Goal: Task Accomplishment & Management: Use online tool/utility

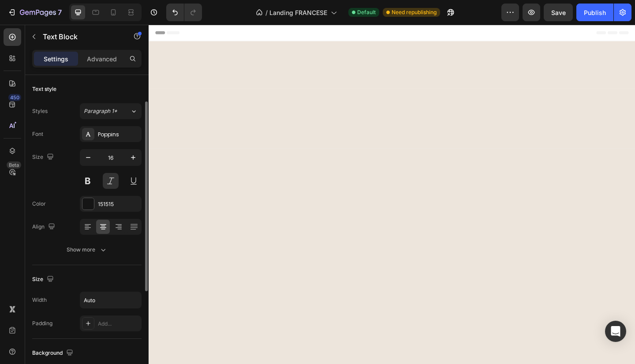
scroll to position [602, 0]
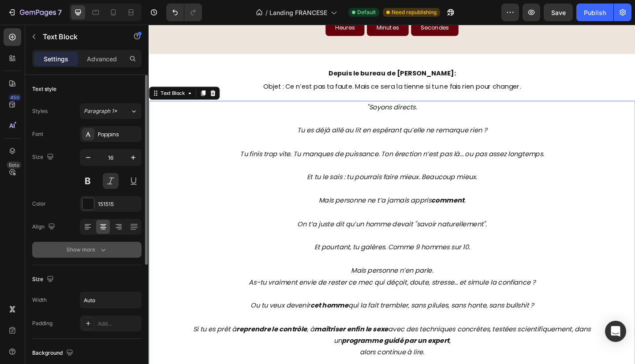
click at [79, 248] on div "Show more" at bounding box center [87, 249] width 41 height 9
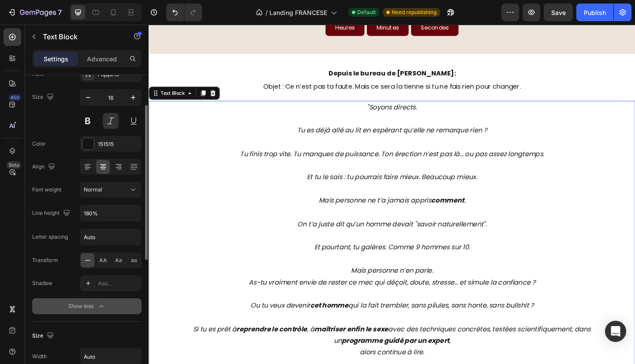
scroll to position [61, 0]
click at [105, 202] on div "Font Poppins Size 16 Color 151515 Align Font weight Normal Line height 180% Let…" at bounding box center [86, 189] width 109 height 248
click at [115, 205] on input "180%" at bounding box center [110, 212] width 61 height 16
click at [135, 204] on button "button" at bounding box center [133, 212] width 16 height 16
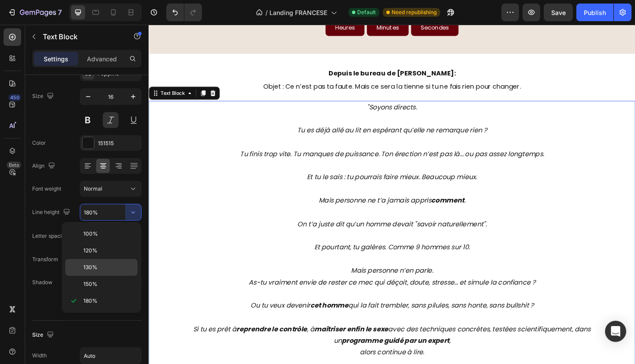
click at [94, 269] on span "130%" at bounding box center [90, 267] width 14 height 8
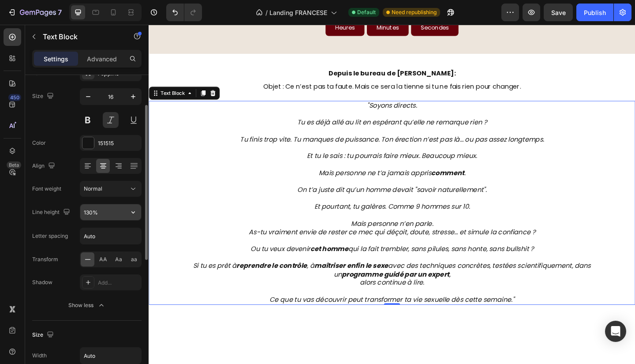
click at [123, 212] on input "130%" at bounding box center [110, 212] width 61 height 16
click at [135, 213] on icon "button" at bounding box center [133, 212] width 9 height 9
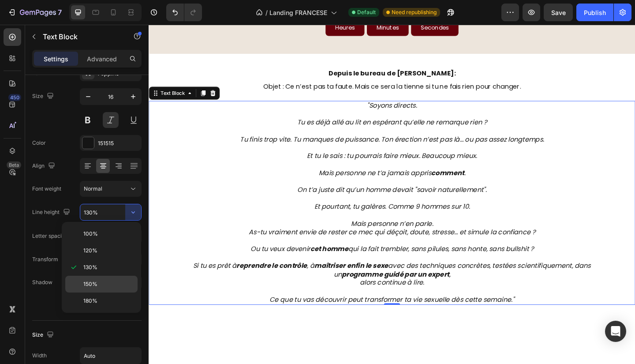
click at [92, 280] on span "150%" at bounding box center [90, 284] width 14 height 8
type input "150%"
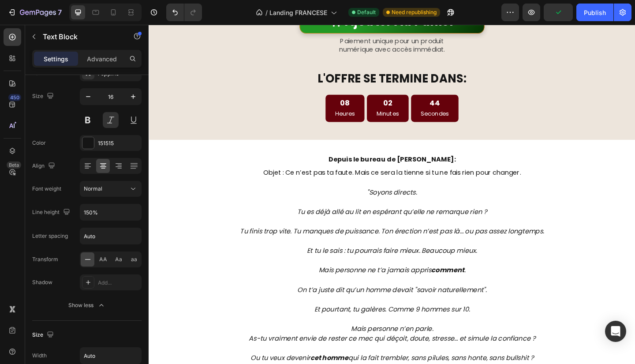
scroll to position [518, 0]
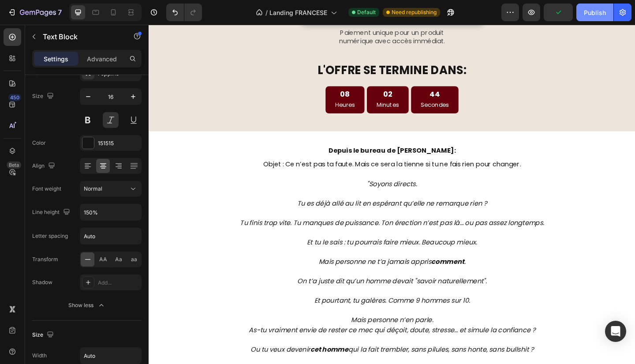
click at [593, 14] on div "Publish" at bounding box center [595, 12] width 22 height 9
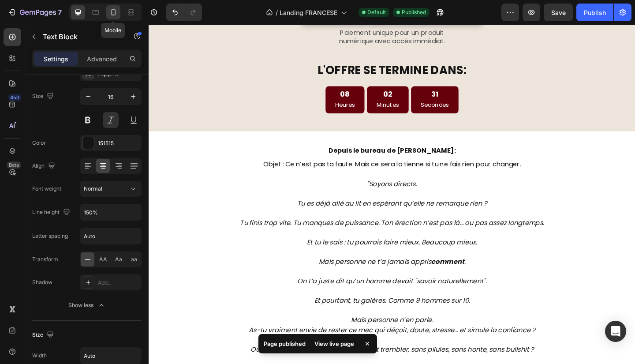
click at [116, 11] on icon at bounding box center [113, 12] width 9 height 9
type input "17"
type input "180%"
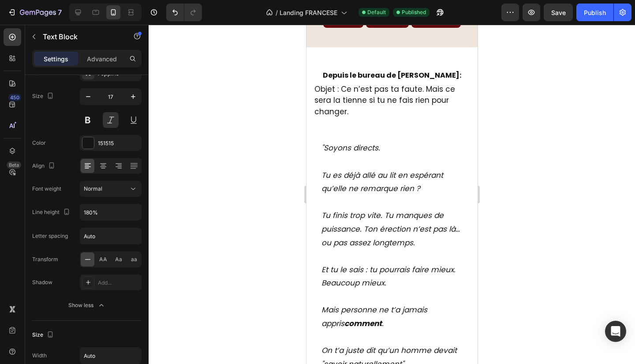
scroll to position [485, 0]
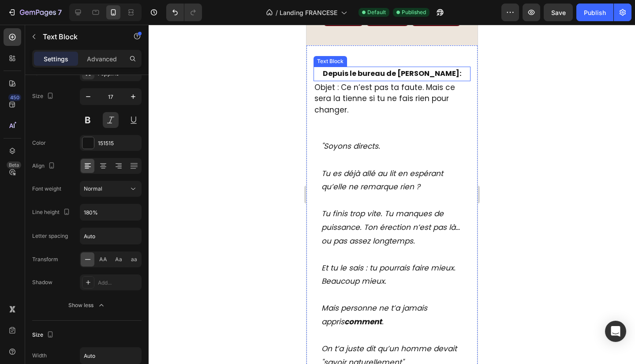
click at [366, 79] on strong "Depuis le bureau de [PERSON_NAME]:" at bounding box center [392, 73] width 139 height 10
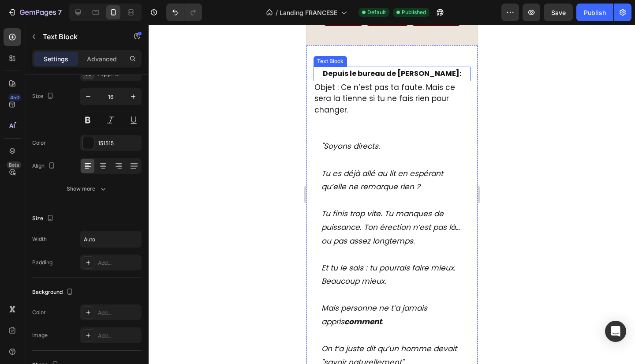
scroll to position [61, 0]
click at [506, 142] on div at bounding box center [392, 194] width 487 height 339
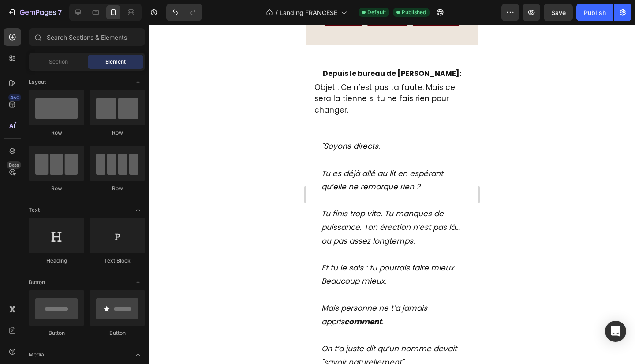
click at [525, 134] on div at bounding box center [392, 194] width 487 height 339
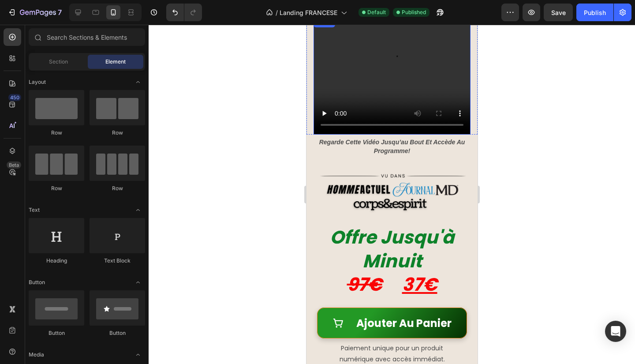
scroll to position [160, 0]
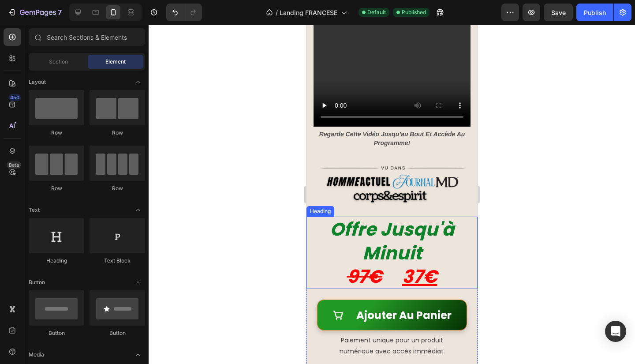
click at [405, 228] on span "Offre Jusqu'à Minuit" at bounding box center [392, 241] width 124 height 49
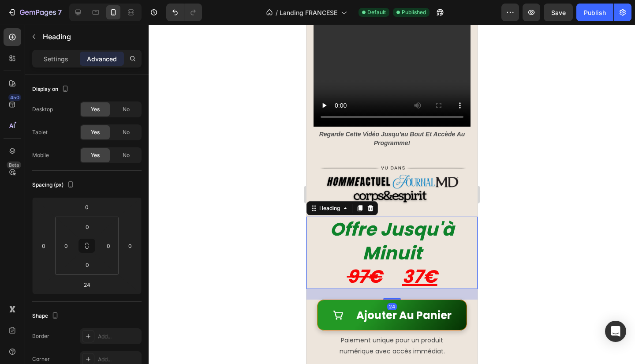
click at [585, 235] on div at bounding box center [392, 194] width 487 height 339
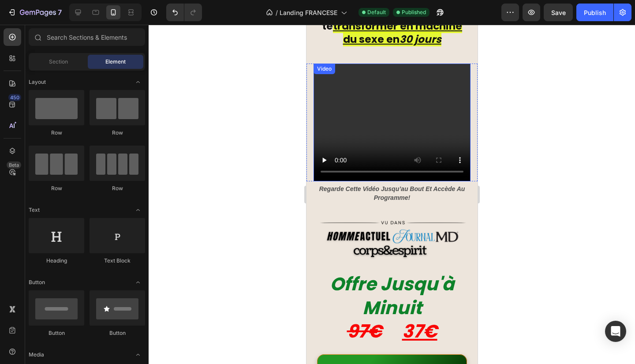
scroll to position [131, 0]
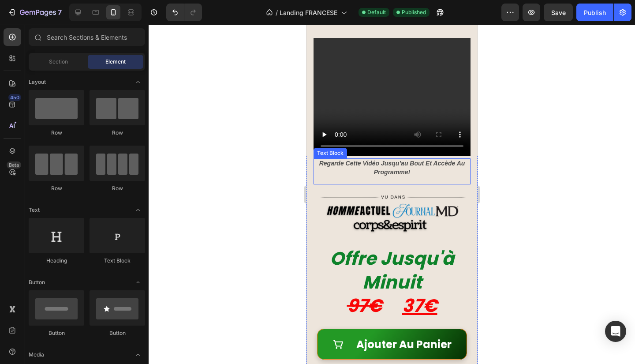
click at [405, 173] on div "regarde cette vidéo jusqu’au bout et accède au programme! Text Block" at bounding box center [391, 171] width 157 height 26
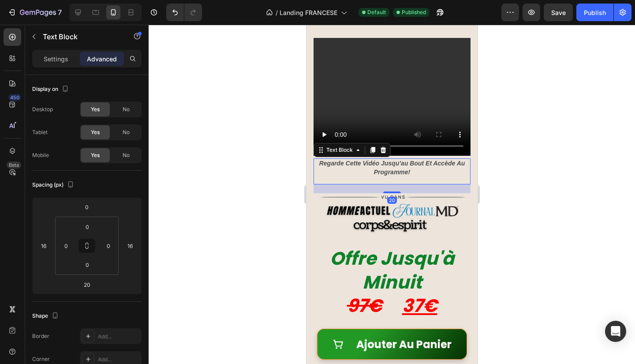
click at [512, 218] on div at bounding box center [392, 194] width 487 height 339
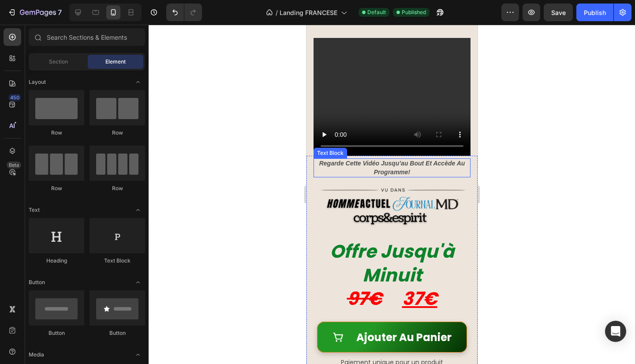
click at [436, 163] on p "regarde cette vidéo jusqu’au bout et accède au programme!" at bounding box center [391, 167] width 155 height 17
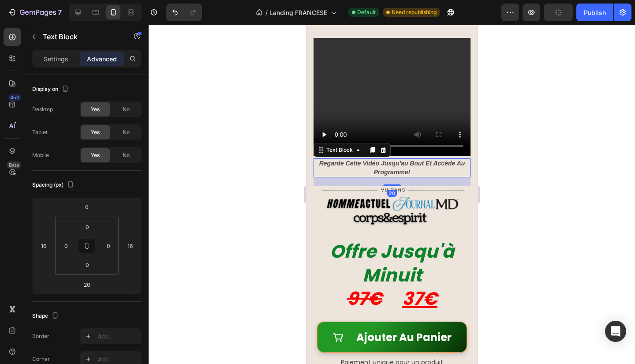
click at [544, 200] on div at bounding box center [392, 194] width 487 height 339
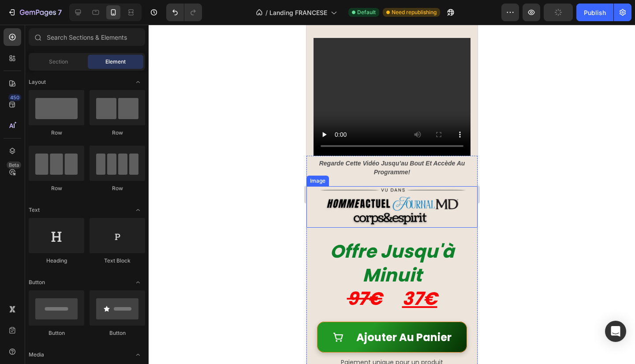
click at [544, 200] on div at bounding box center [392, 194] width 487 height 339
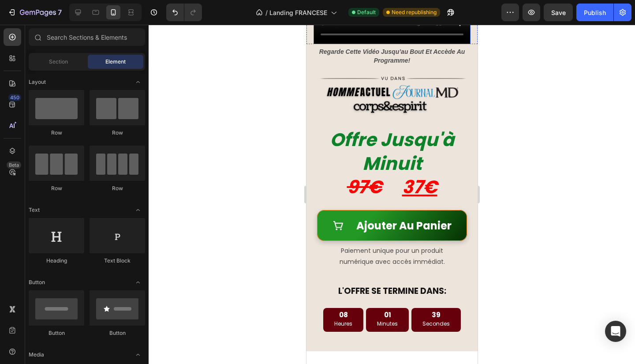
scroll to position [243, 0]
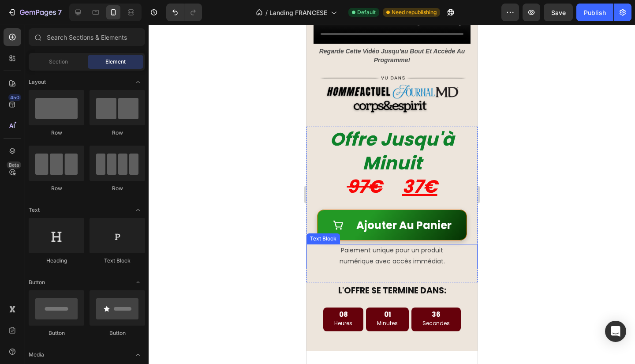
click at [415, 256] on p "numérique avec accès immédiat." at bounding box center [391, 261] width 169 height 11
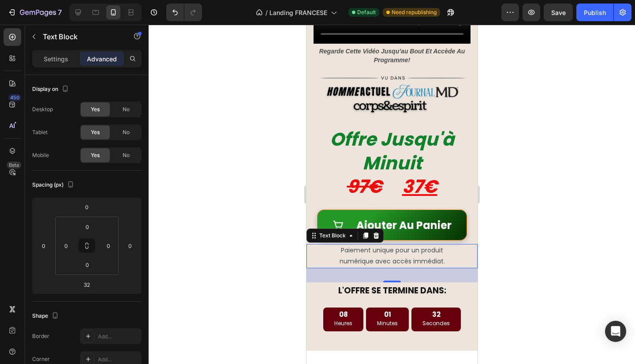
click at [555, 246] on div at bounding box center [392, 194] width 487 height 339
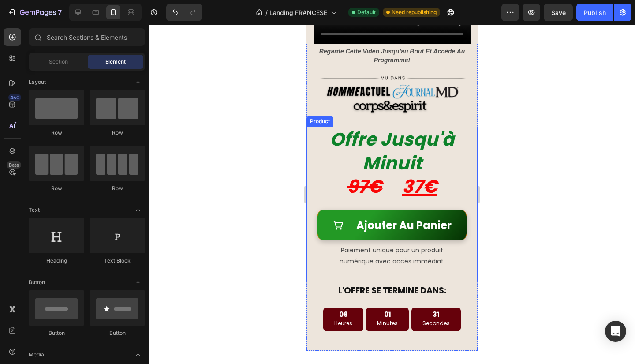
click at [345, 266] on div "Paiement unique pour un produit numérique avec accès immédiat. Text Block" at bounding box center [391, 263] width 171 height 38
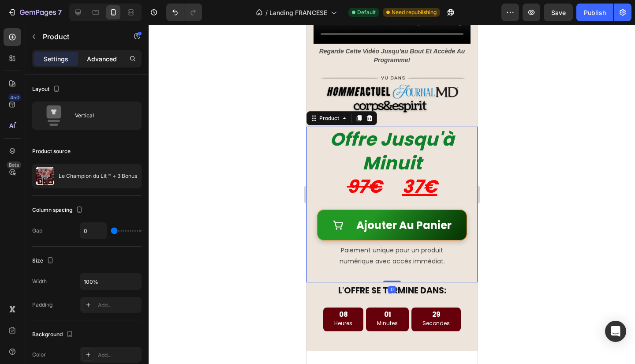
click at [111, 57] on p "Advanced" at bounding box center [102, 58] width 30 height 9
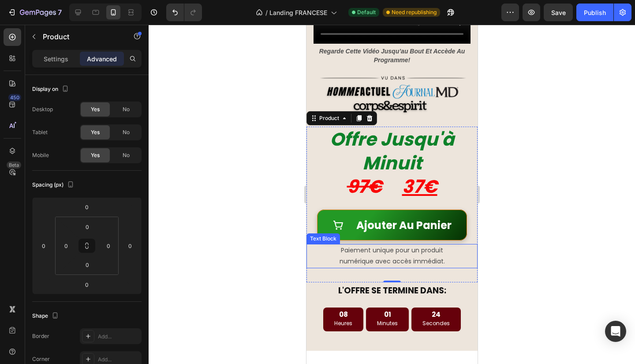
click at [376, 245] on p "Paiement unique pour un produit" at bounding box center [391, 250] width 169 height 11
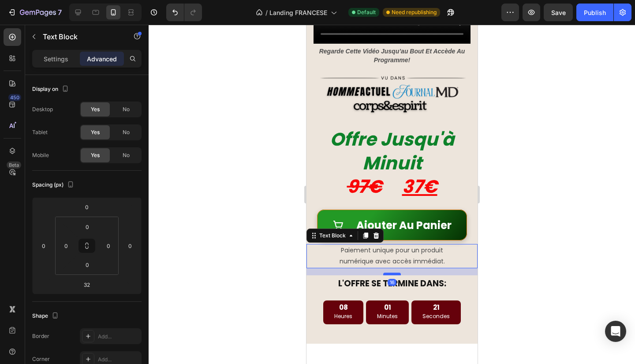
drag, startPoint x: 387, startPoint y: 274, endPoint x: 388, endPoint y: 267, distance: 7.2
click at [388, 273] on div at bounding box center [392, 274] width 18 height 3
type input "16"
click at [540, 269] on div at bounding box center [392, 194] width 487 height 339
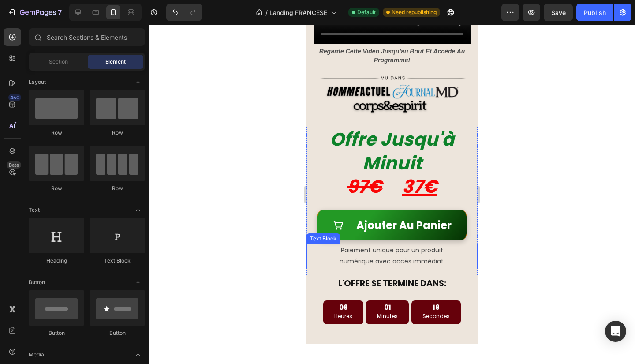
click at [375, 245] on p "Paiement unique pour un produit" at bounding box center [391, 250] width 169 height 11
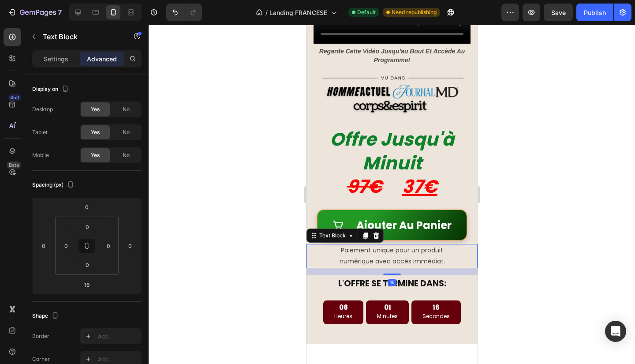
click at [549, 271] on div at bounding box center [392, 194] width 487 height 339
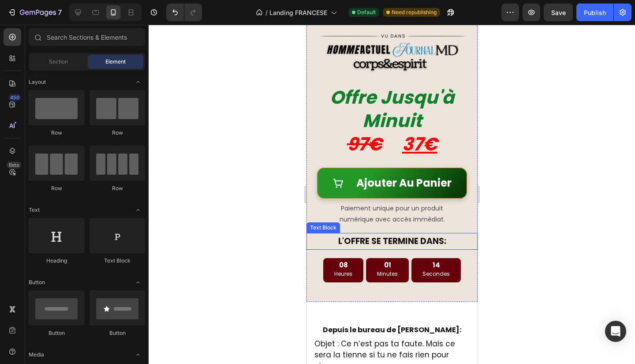
scroll to position [281, 0]
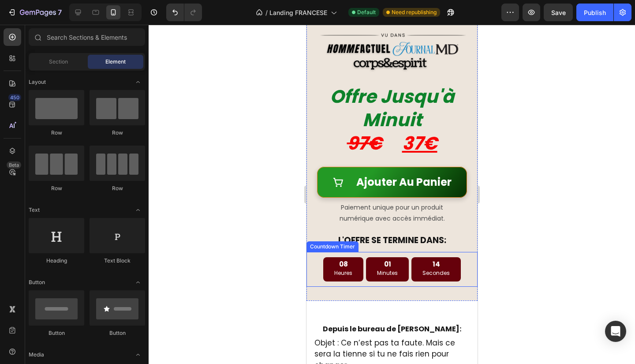
click at [400, 266] on div "01 Minutes" at bounding box center [387, 269] width 43 height 24
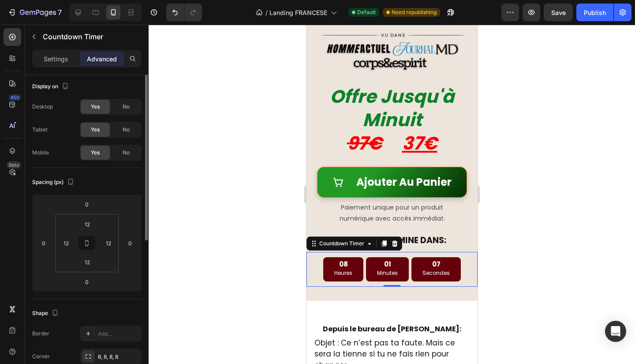
scroll to position [0, 0]
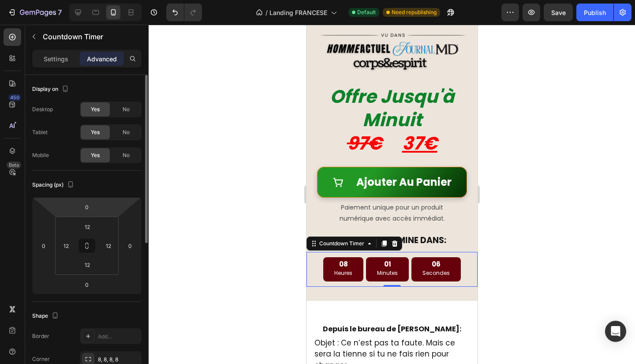
click at [52, 67] on div "Settings Advanced" at bounding box center [86, 59] width 109 height 18
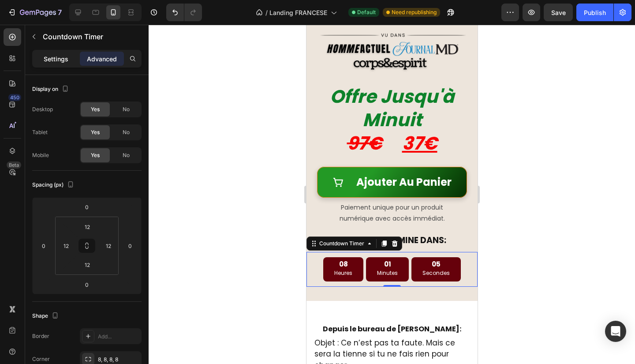
click at [59, 65] on div "Settings" at bounding box center [56, 59] width 44 height 14
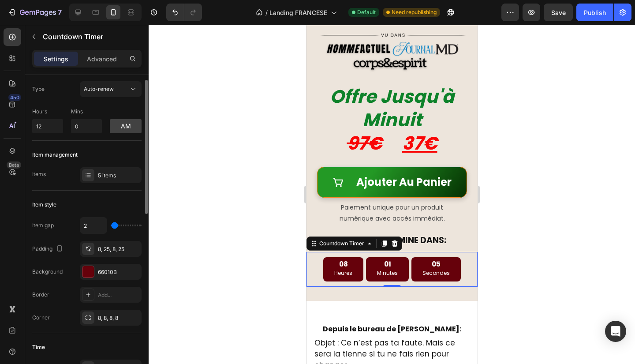
scroll to position [21, 0]
type input "7"
type input "5"
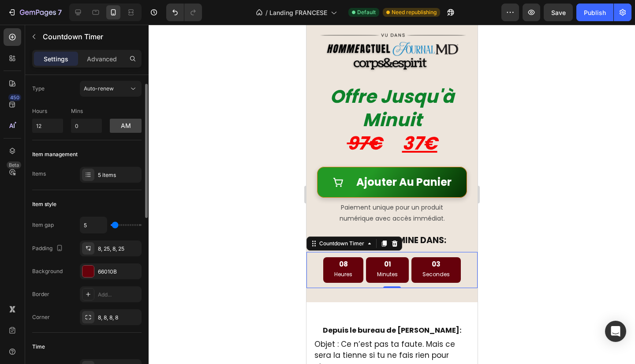
type input "4"
type input "2"
type input "1"
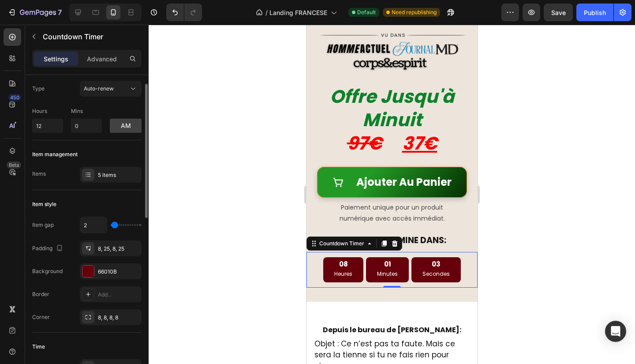
type input "1"
type input "0"
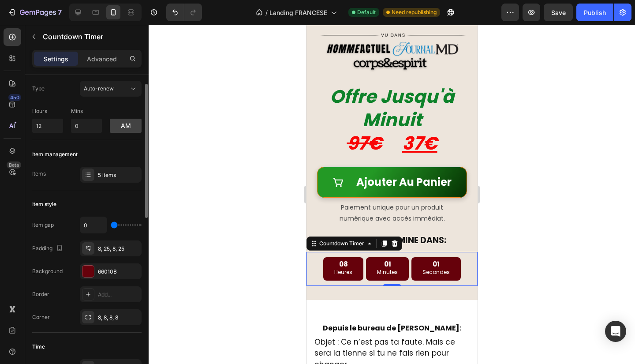
type input "0"
click at [113, 224] on input "range" at bounding box center [126, 225] width 31 height 2
click at [506, 249] on div at bounding box center [392, 194] width 487 height 339
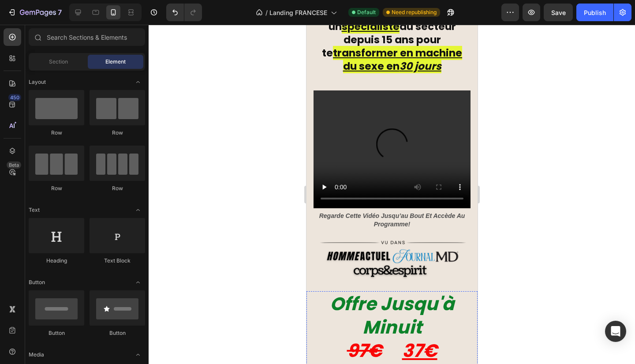
scroll to position [0, 0]
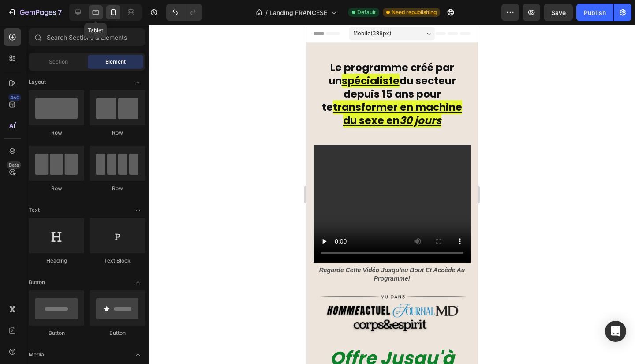
click at [92, 9] on icon at bounding box center [95, 12] width 9 height 9
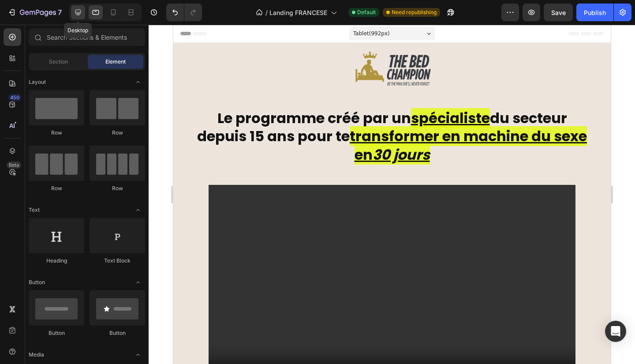
click at [75, 13] on icon at bounding box center [78, 12] width 9 height 9
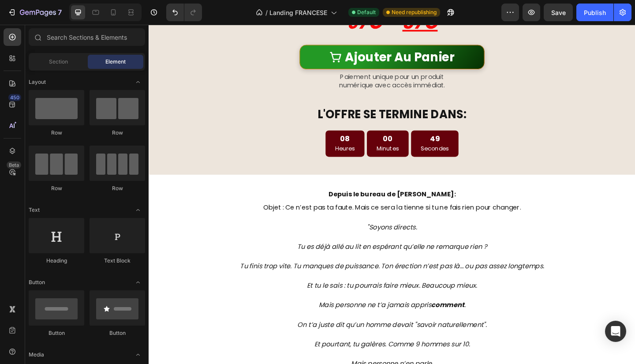
scroll to position [496, 0]
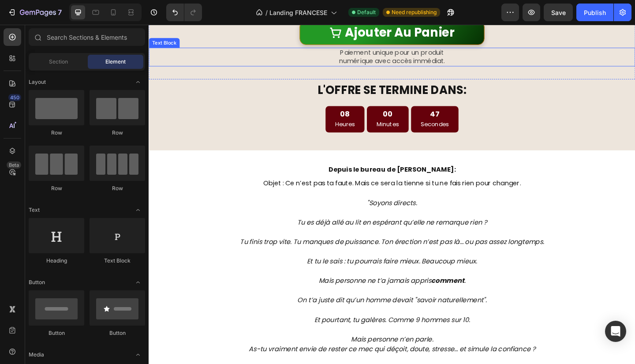
click at [412, 60] on p "Paiement unique pour un produit" at bounding box center [414, 55] width 528 height 9
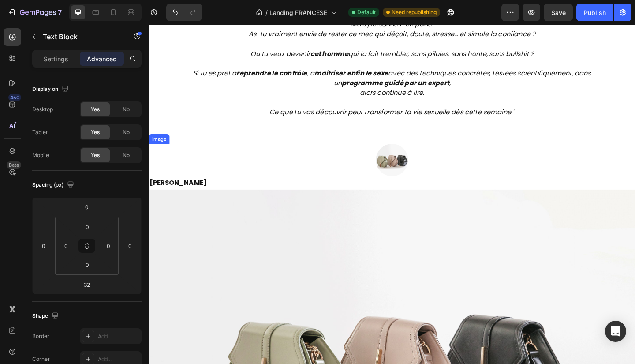
scroll to position [909, 0]
click at [422, 175] on img at bounding box center [413, 171] width 35 height 35
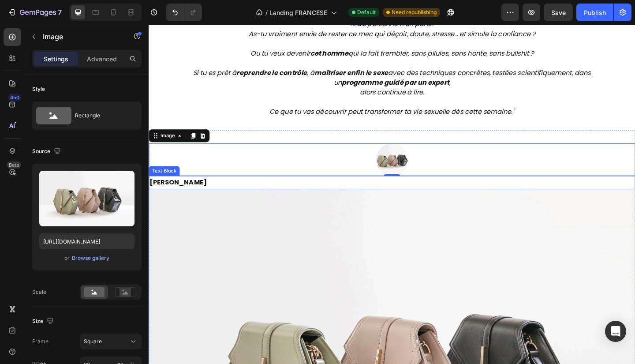
click at [196, 195] on p "[PERSON_NAME]" at bounding box center [414, 196] width 528 height 13
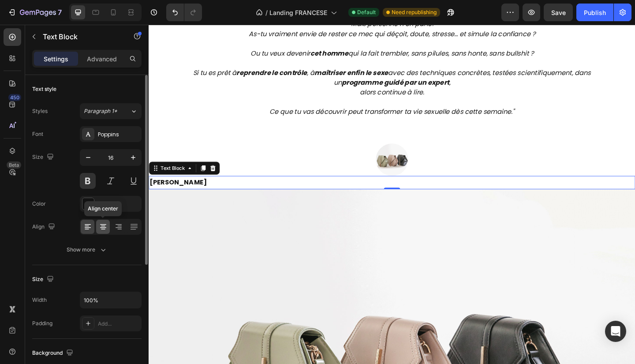
click at [106, 226] on icon at bounding box center [103, 226] width 9 height 9
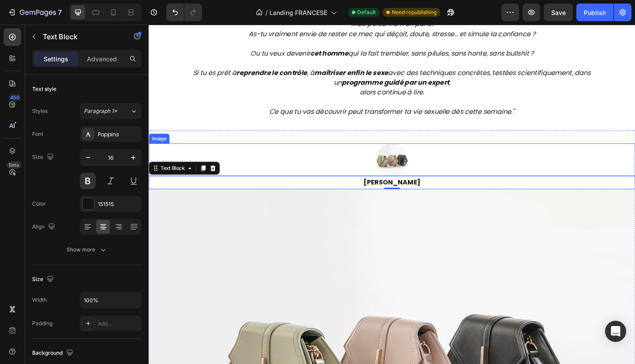
click at [413, 168] on img at bounding box center [413, 171] width 35 height 35
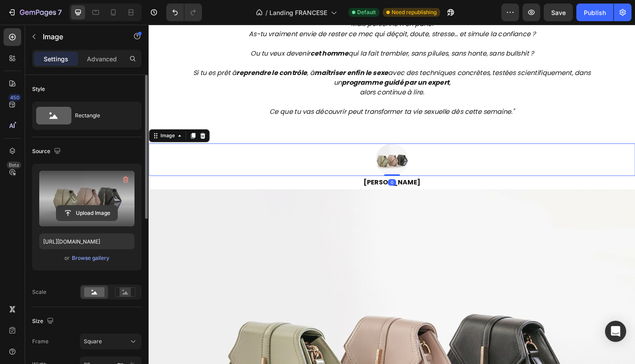
click at [85, 214] on input "file" at bounding box center [86, 213] width 61 height 15
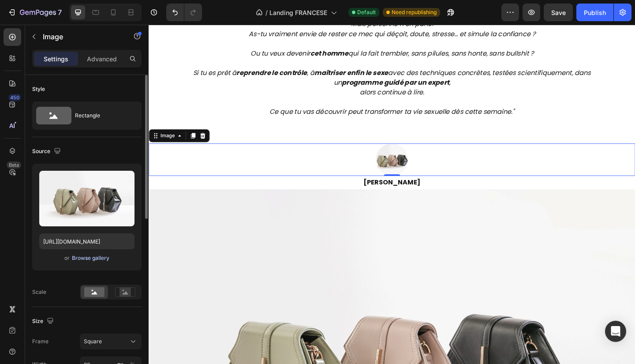
click at [85, 255] on div "Browse gallery" at bounding box center [91, 258] width 38 height 8
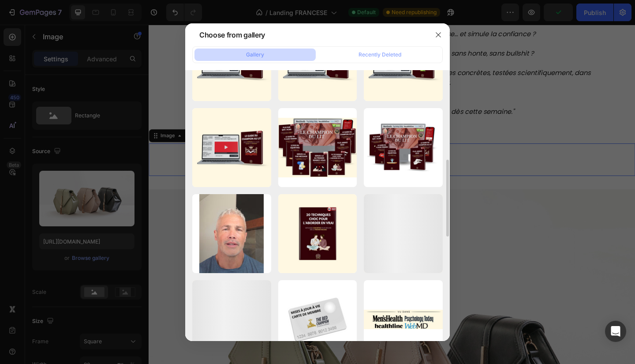
scroll to position [313, 0]
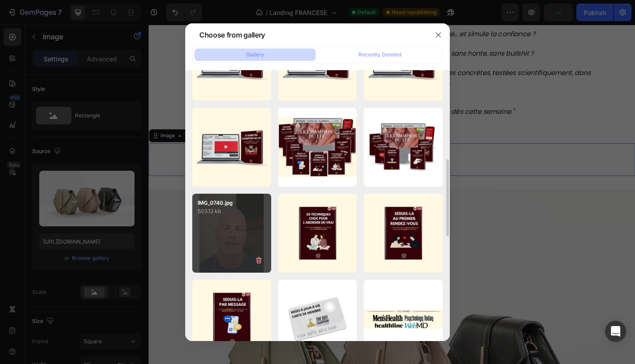
click at [249, 236] on div "IMG_0740.jpg 503.12 kb" at bounding box center [231, 233] width 79 height 79
type input "[URL][DOMAIN_NAME]"
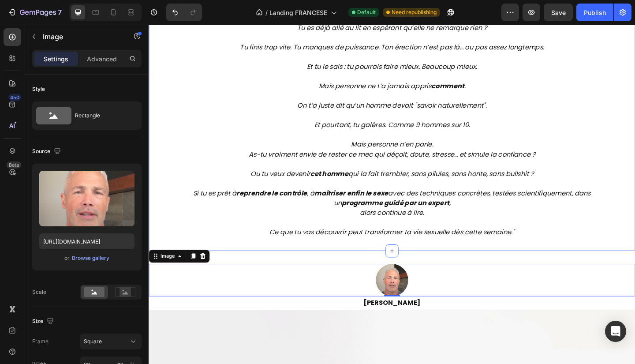
click at [566, 154] on p "Mais personne n’en parle." at bounding box center [413, 149] width 485 height 21
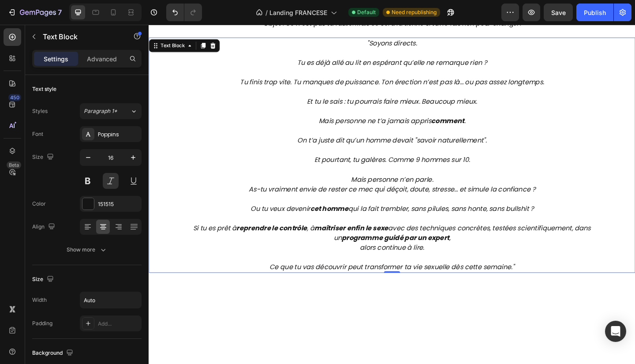
scroll to position [731, 0]
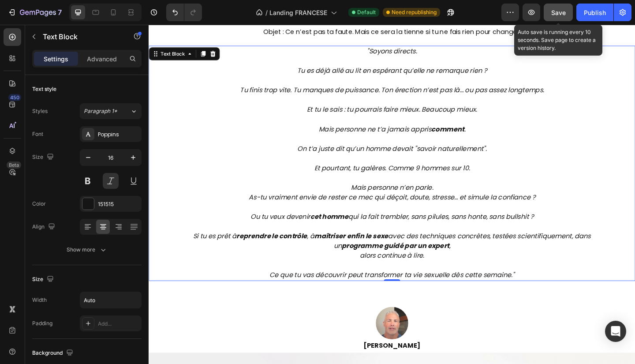
click at [558, 16] on div "Save" at bounding box center [559, 12] width 15 height 9
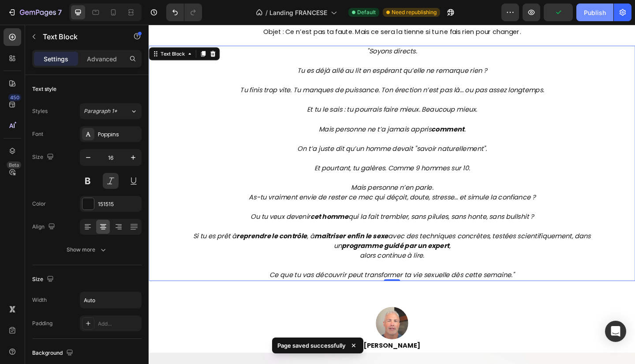
click at [596, 17] on div "Publish" at bounding box center [595, 12] width 22 height 9
click at [113, 18] on div at bounding box center [113, 12] width 14 height 14
type input "17"
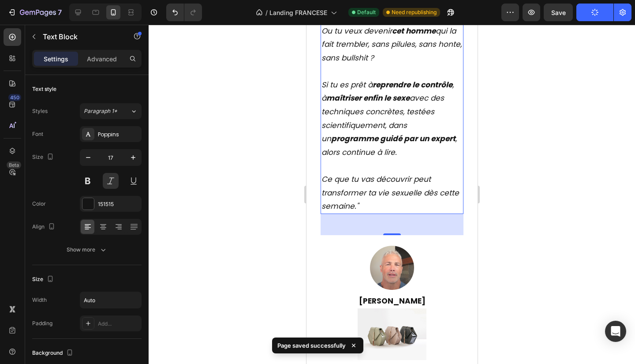
scroll to position [1157, 0]
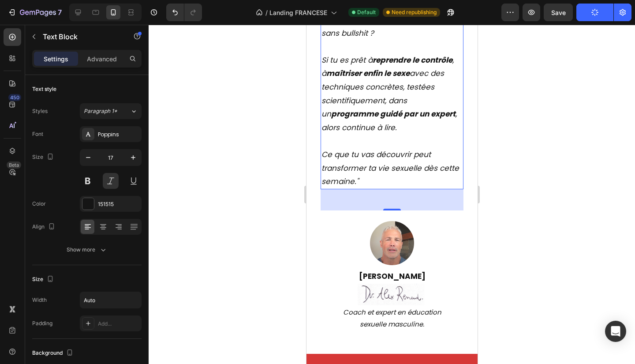
click at [568, 199] on div at bounding box center [392, 194] width 487 height 339
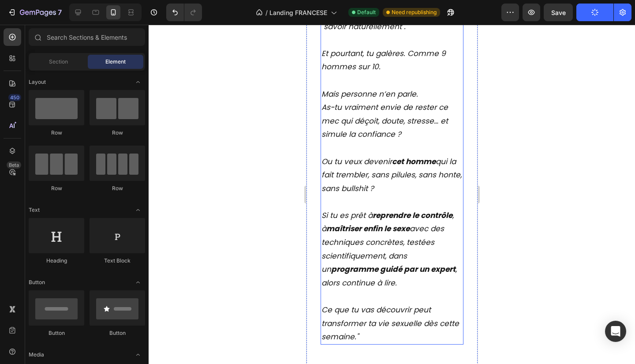
scroll to position [999, 0]
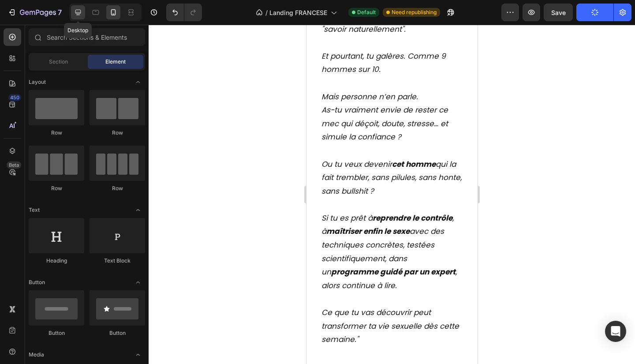
click at [79, 12] on icon at bounding box center [78, 12] width 9 height 9
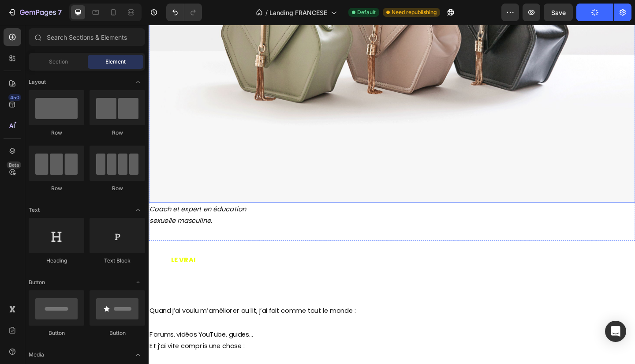
scroll to position [1267, 0]
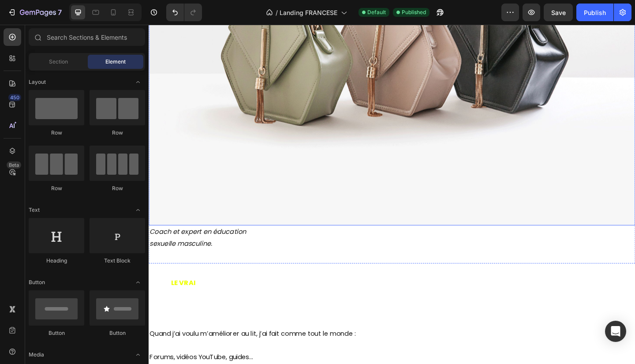
click at [278, 203] on img at bounding box center [413, 44] width 529 height 397
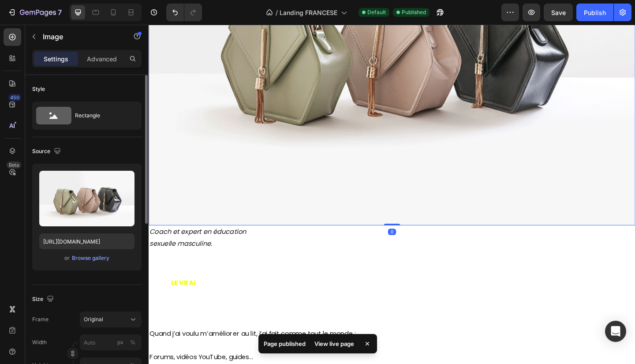
scroll to position [15, 0]
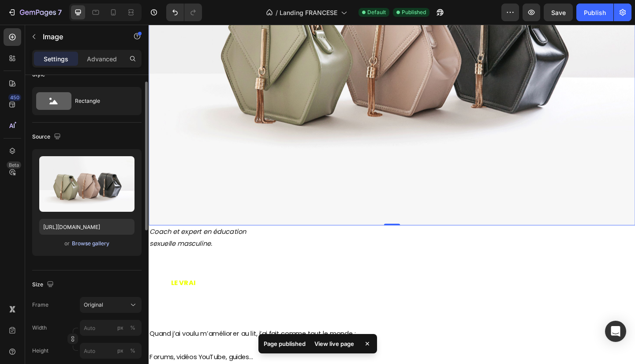
click at [83, 244] on div "Browse gallery" at bounding box center [91, 244] width 38 height 8
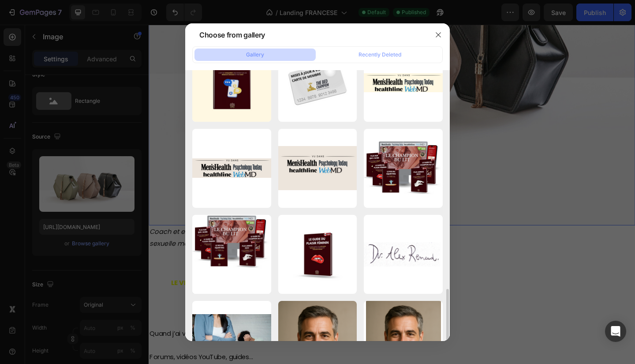
scroll to position [621, 0]
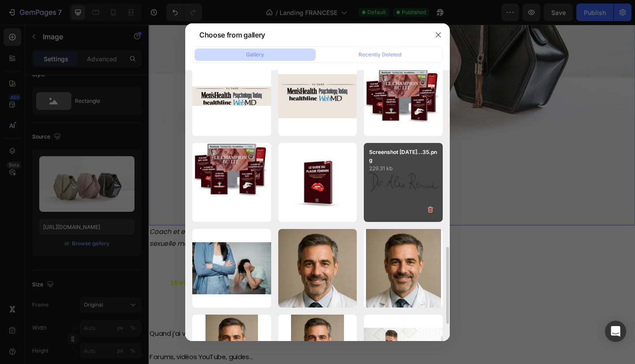
click at [409, 183] on div "Screenshot [DATE]...35.png 229.31 kb" at bounding box center [403, 182] width 79 height 79
type input "[URL][DOMAIN_NAME]"
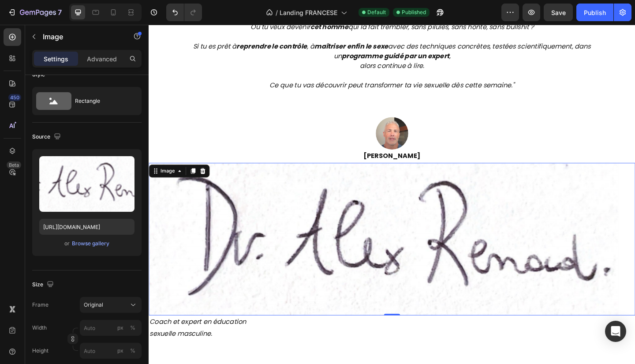
scroll to position [937, 0]
click at [448, 206] on img at bounding box center [413, 259] width 529 height 166
click at [115, 16] on icon at bounding box center [113, 12] width 9 height 9
type input "40"
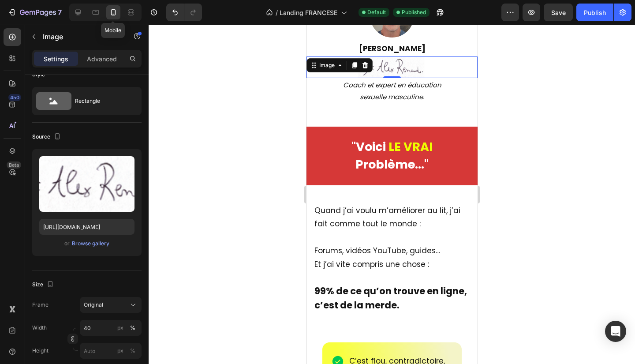
scroll to position [1385, 0]
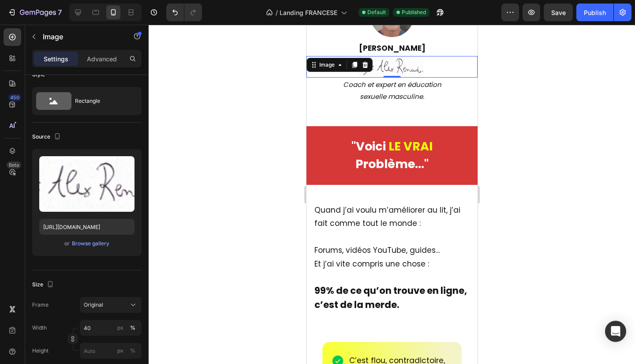
click at [85, 15] on div at bounding box center [105, 13] width 72 height 18
click at [83, 15] on div at bounding box center [78, 12] width 14 height 14
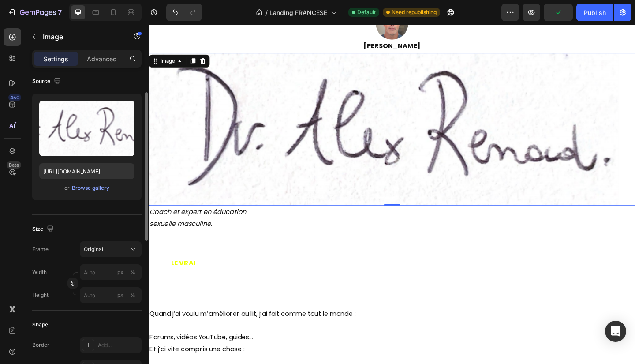
scroll to position [71, 0]
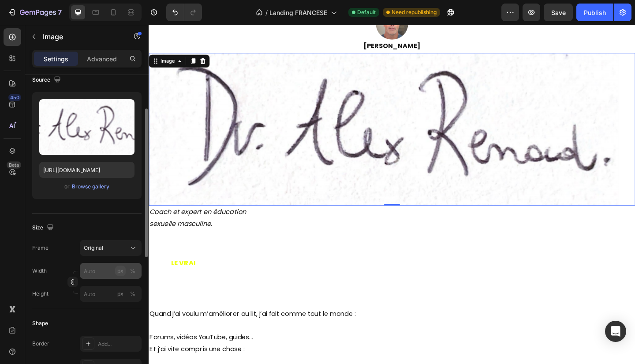
click at [115, 270] on button "px" at bounding box center [120, 271] width 11 height 11
click at [101, 272] on input "px %" at bounding box center [111, 271] width 62 height 16
click at [98, 268] on input "px %" at bounding box center [111, 271] width 62 height 16
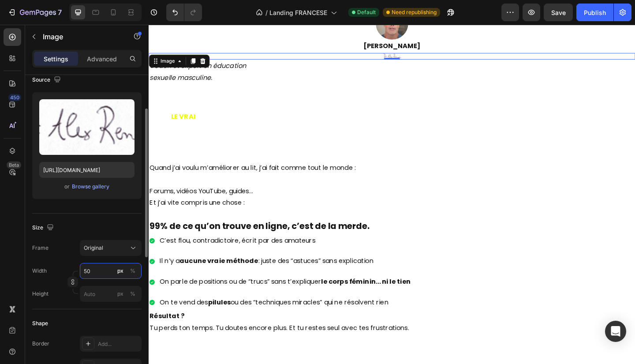
type input "5"
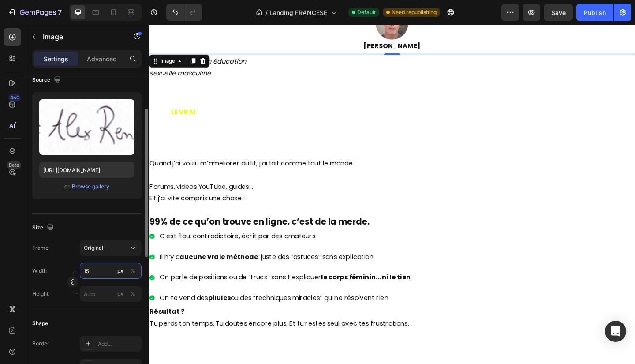
type input "150"
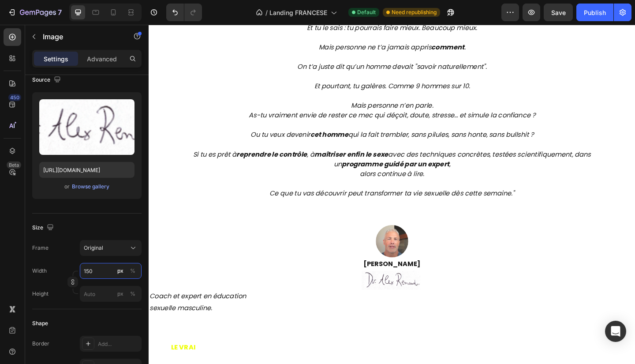
scroll to position [820, 0]
click at [635, 165] on div ""Soyons directs. Tu es déjà allé au lit en espérant qu’elle ne remarque rien ? …" at bounding box center [413, 87] width 529 height 256
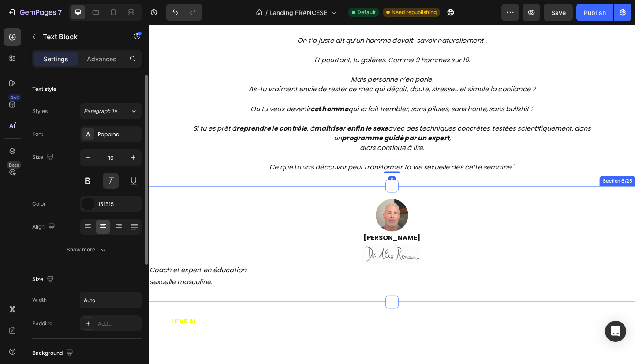
scroll to position [850, 0]
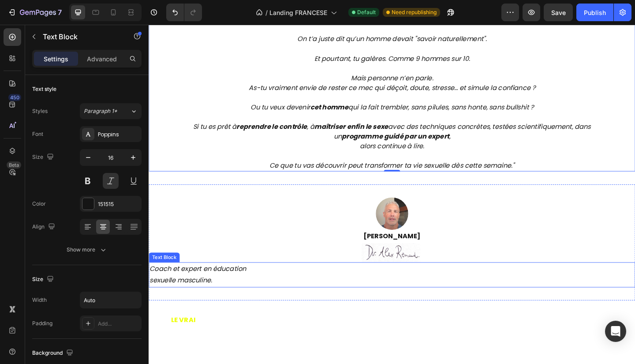
click at [224, 297] on p "sexuelle masculine." at bounding box center [414, 303] width 528 height 13
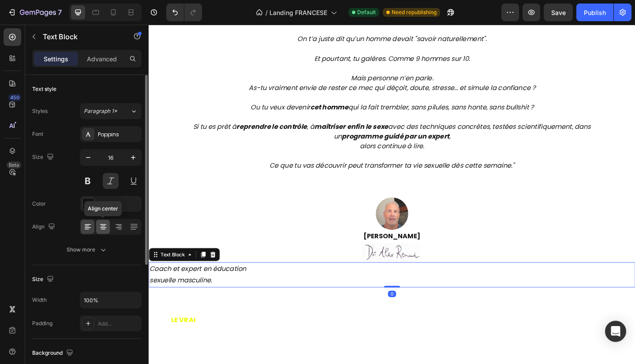
click at [102, 231] on div at bounding box center [103, 227] width 14 height 14
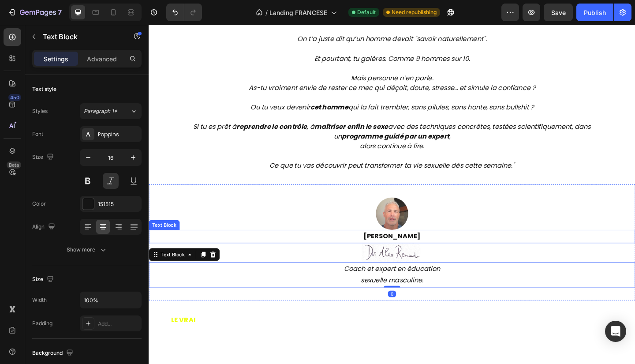
click at [584, 199] on div "Image [PERSON_NAME] Text Block Image Coach et expert en éducation sexuelle masc…" at bounding box center [413, 262] width 529 height 126
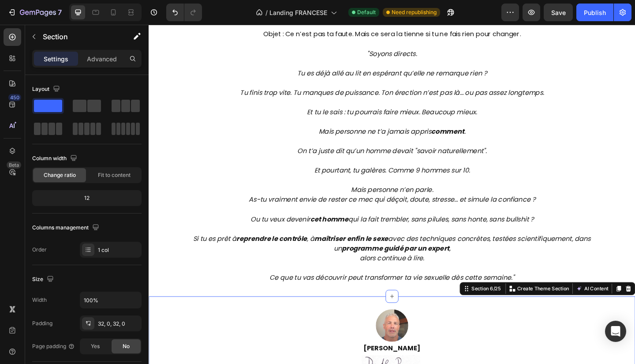
scroll to position [728, 0]
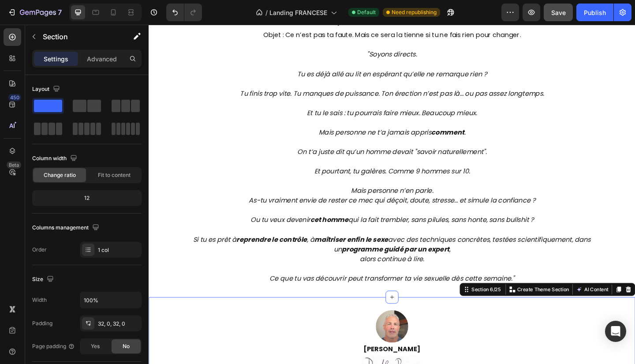
click at [553, 19] on button "Save" at bounding box center [558, 13] width 29 height 18
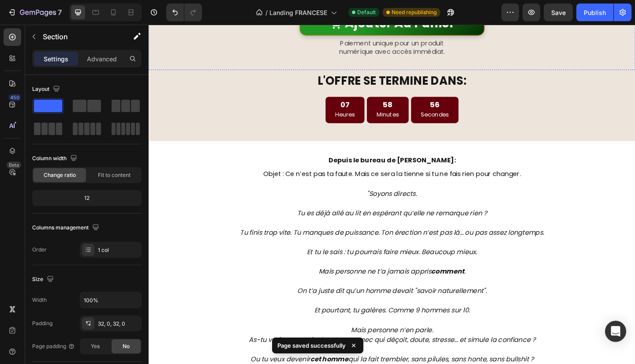
scroll to position [508, 0]
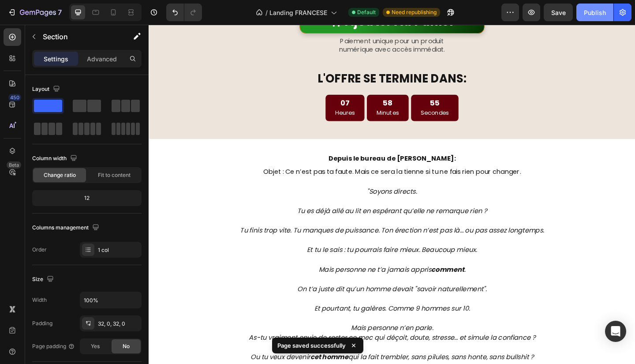
click at [583, 9] on button "Publish" at bounding box center [595, 13] width 37 height 18
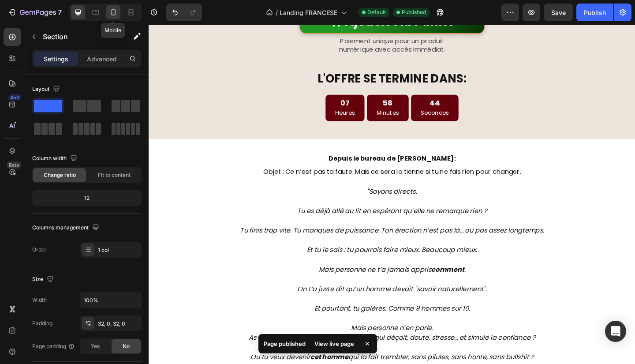
click at [111, 10] on icon at bounding box center [113, 12] width 5 height 6
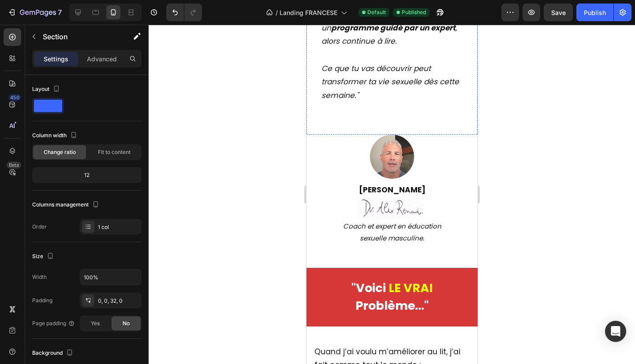
scroll to position [1229, 0]
click at [563, 230] on div at bounding box center [392, 194] width 487 height 339
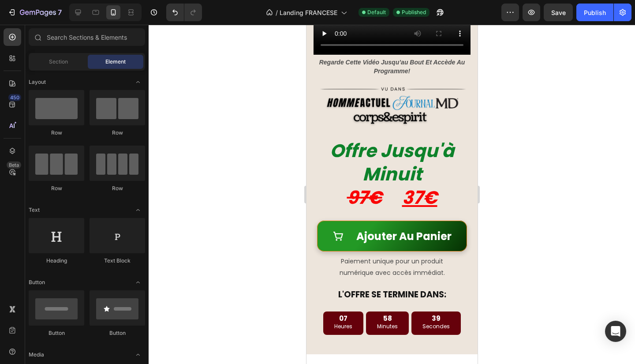
scroll to position [185, 0]
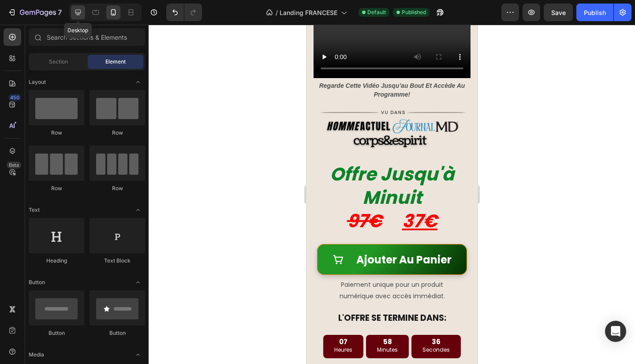
click at [79, 9] on icon at bounding box center [78, 12] width 9 height 9
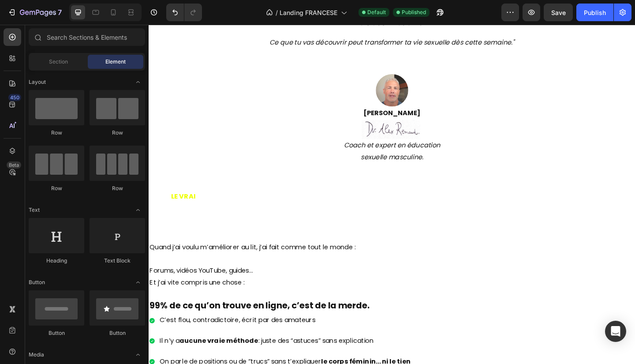
scroll to position [987, 0]
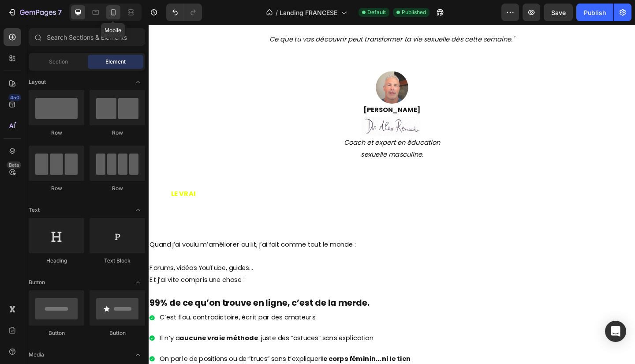
click at [116, 9] on icon at bounding box center [113, 12] width 9 height 9
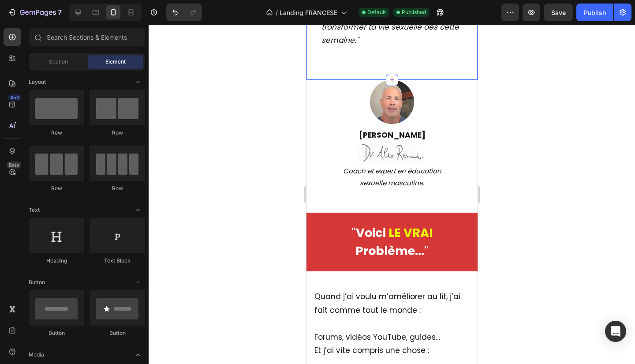
scroll to position [1301, 0]
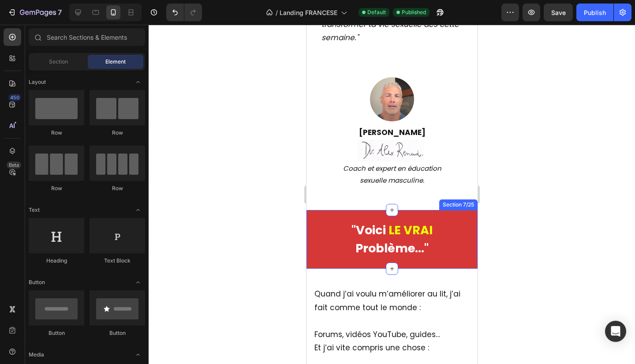
click at [332, 215] on div ""Voici LE VRAI Problème…" Text Block Section 7/25" at bounding box center [391, 239] width 171 height 59
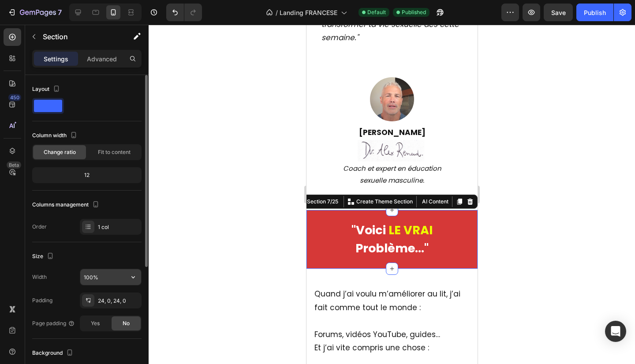
scroll to position [200, 0]
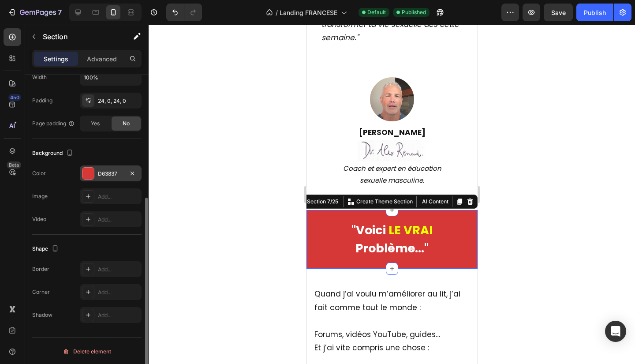
click at [92, 173] on div at bounding box center [88, 173] width 11 height 11
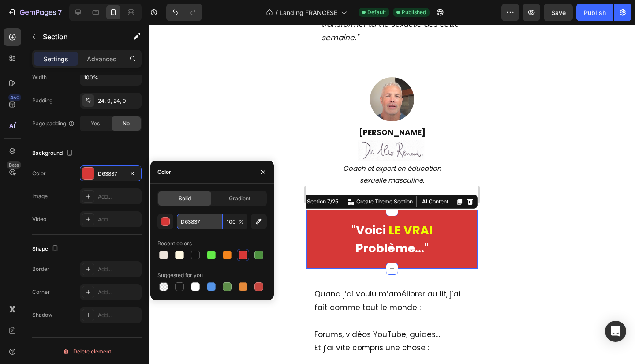
click at [209, 216] on input "D63837" at bounding box center [200, 222] width 46 height 16
click at [83, 11] on div at bounding box center [78, 12] width 14 height 14
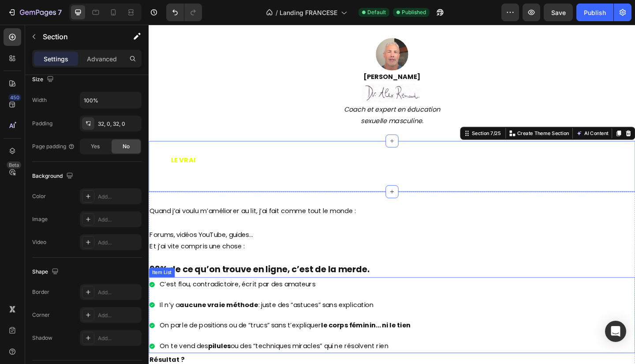
scroll to position [1007, 0]
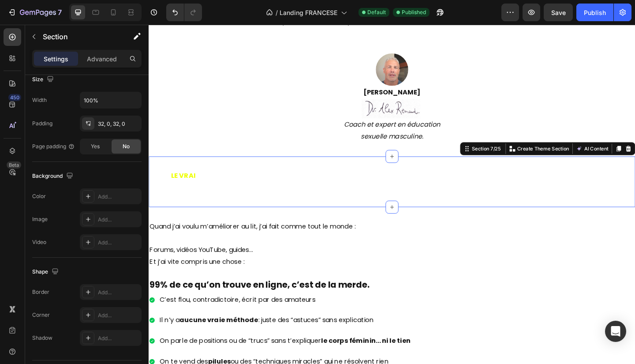
click at [289, 178] on div ""Voici LE VRAI Problème…" Text Block Section 7/25 You can create reusable secti…" at bounding box center [413, 196] width 529 height 56
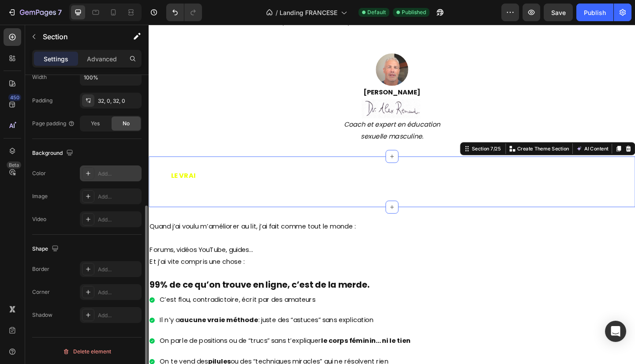
click at [103, 174] on div "Add..." at bounding box center [118, 174] width 41 height 8
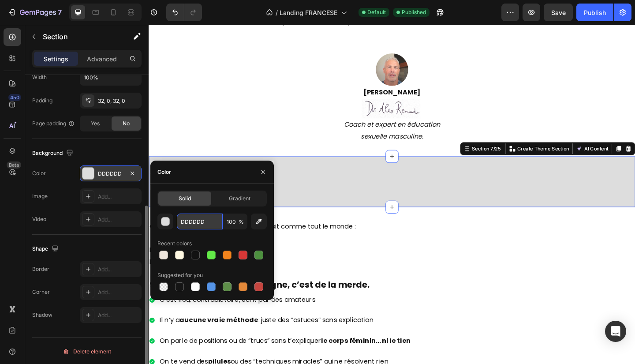
click at [194, 220] on input "DDDDDD" at bounding box center [200, 222] width 46 height 16
paste input "63837"
type input "D63837"
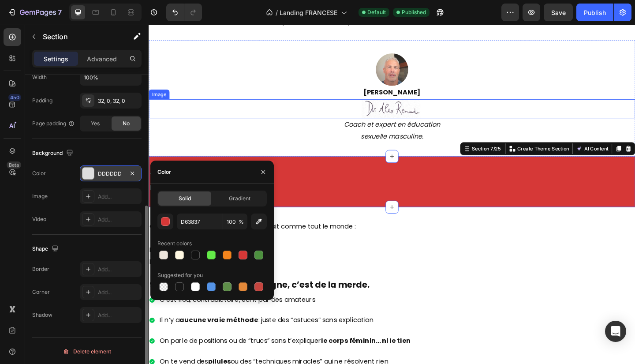
click at [531, 92] on p "[PERSON_NAME]" at bounding box center [414, 98] width 528 height 13
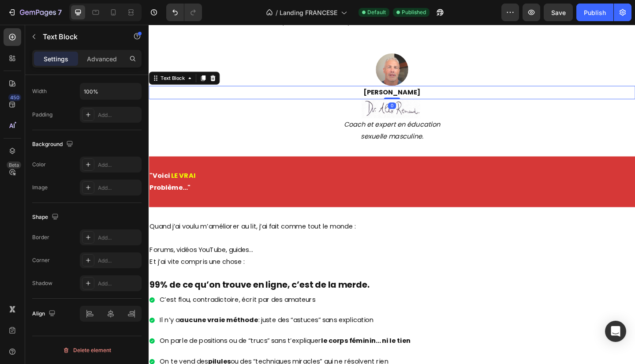
scroll to position [0, 0]
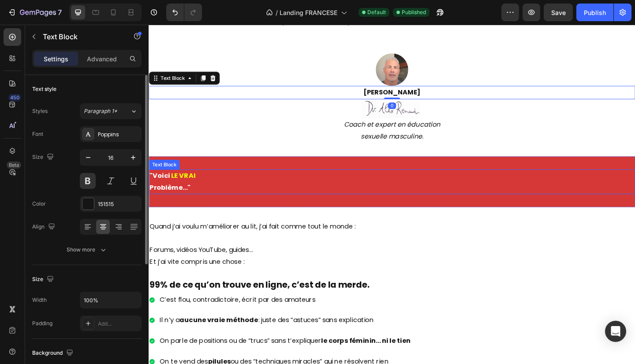
click at [194, 186] on span "LE VRAI" at bounding box center [186, 189] width 26 height 10
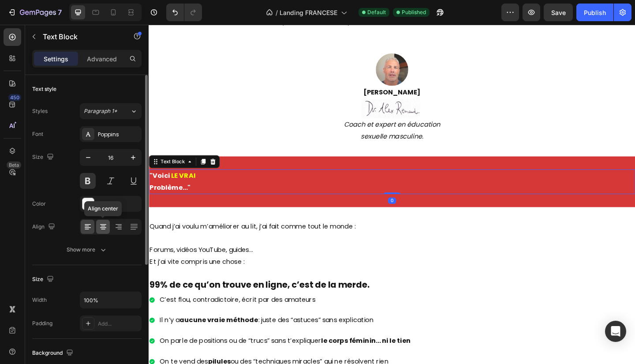
click at [102, 220] on div at bounding box center [103, 227] width 14 height 14
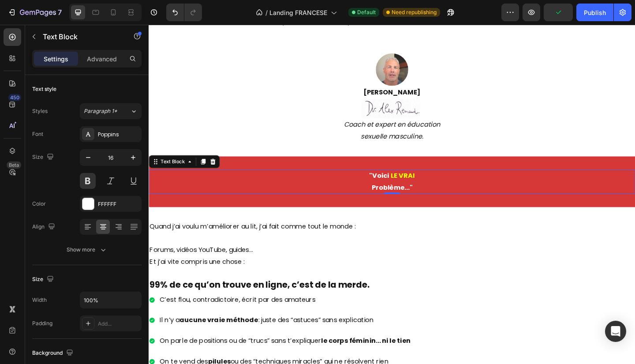
click at [385, 201] on p "Problème…"" at bounding box center [414, 202] width 528 height 13
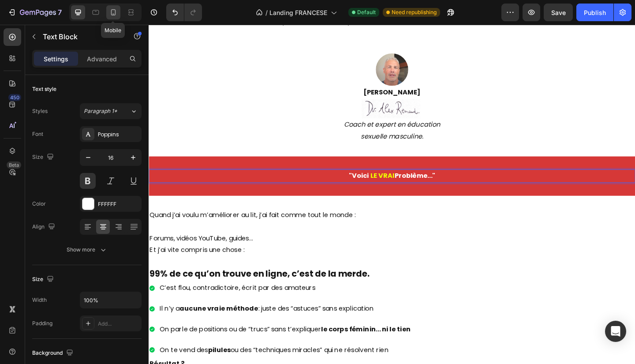
click at [115, 14] on icon at bounding box center [113, 12] width 5 height 6
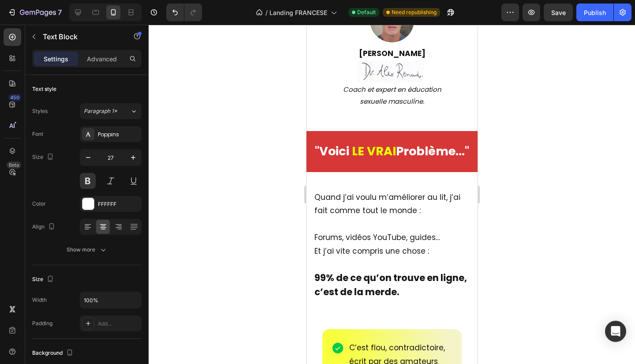
scroll to position [1362, 0]
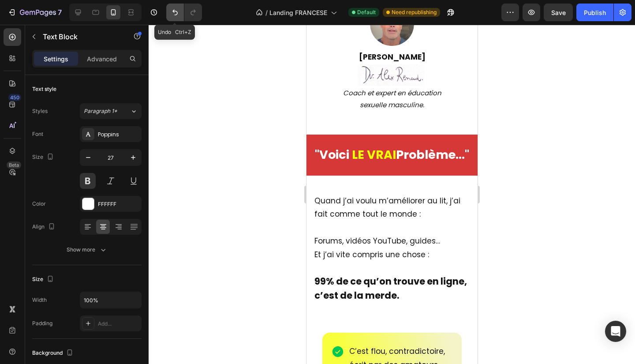
click at [173, 10] on icon "Undo/Redo" at bounding box center [175, 12] width 9 height 9
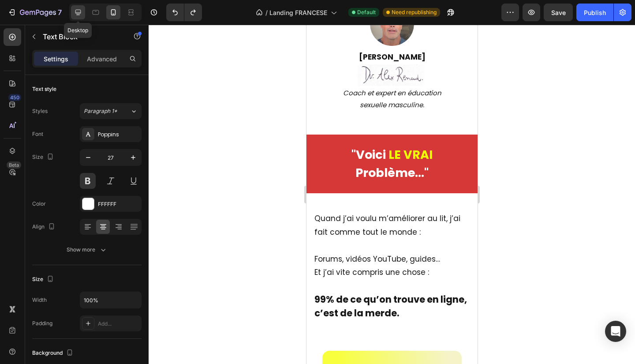
click at [81, 15] on icon at bounding box center [78, 12] width 9 height 9
type input "16"
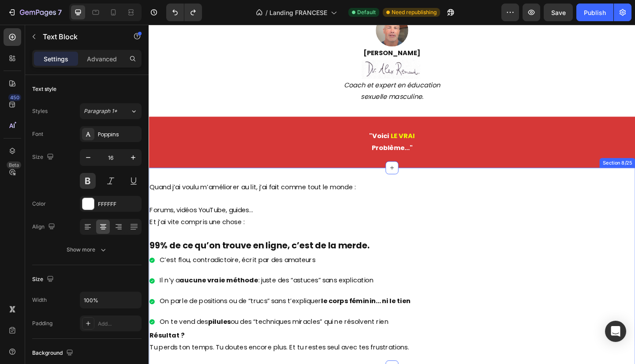
scroll to position [1371, 0]
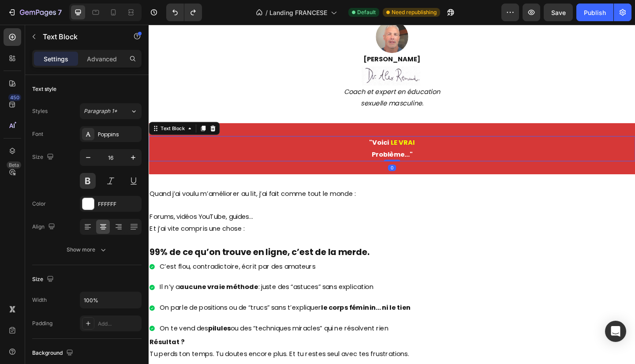
click at [441, 163] on p "Problème…"" at bounding box center [414, 166] width 528 height 13
drag, startPoint x: 441, startPoint y: 163, endPoint x: 377, endPoint y: 150, distance: 64.9
click at [377, 150] on div ""Voici LE VRAI Problème…"" at bounding box center [413, 159] width 529 height 27
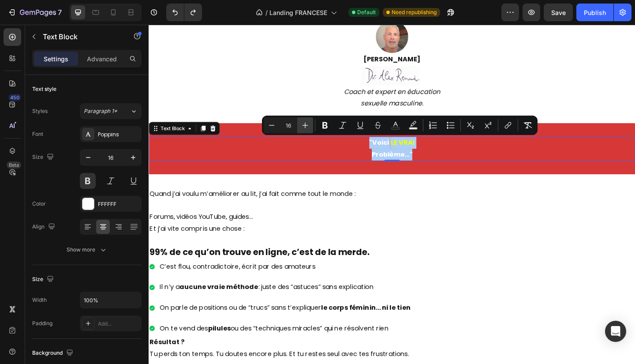
click at [300, 123] on button "Plus" at bounding box center [305, 125] width 16 height 16
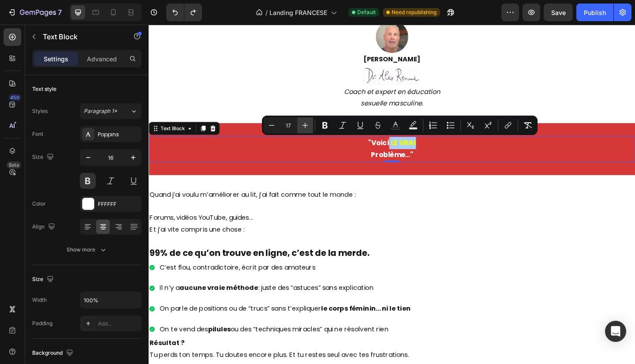
click at [300, 123] on button "Plus" at bounding box center [305, 125] width 16 height 16
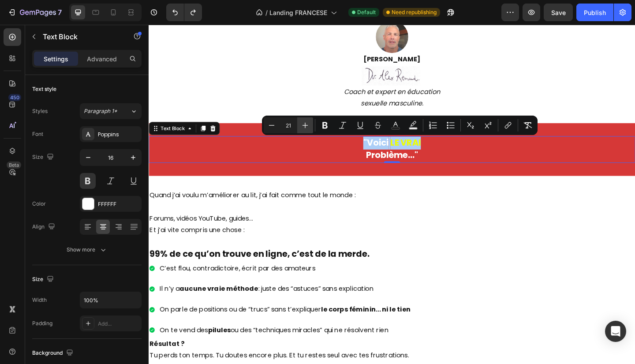
click at [300, 123] on button "Plus" at bounding box center [305, 125] width 16 height 16
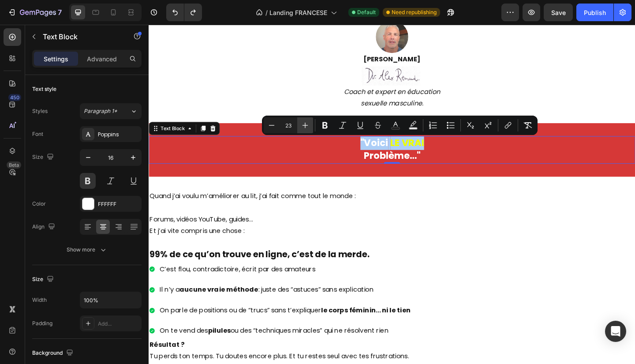
click at [300, 123] on button "Plus" at bounding box center [305, 125] width 16 height 16
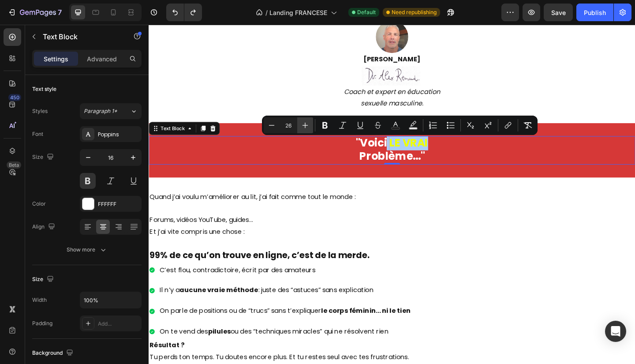
click at [300, 123] on button "Plus" at bounding box center [305, 125] width 16 height 16
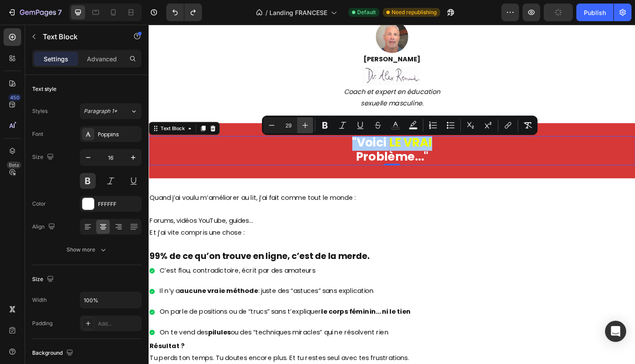
click at [300, 123] on button "Plus" at bounding box center [305, 125] width 16 height 16
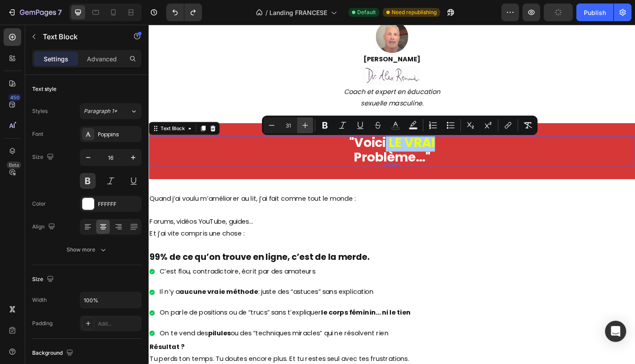
click at [300, 123] on button "Plus" at bounding box center [305, 125] width 16 height 16
type input "34"
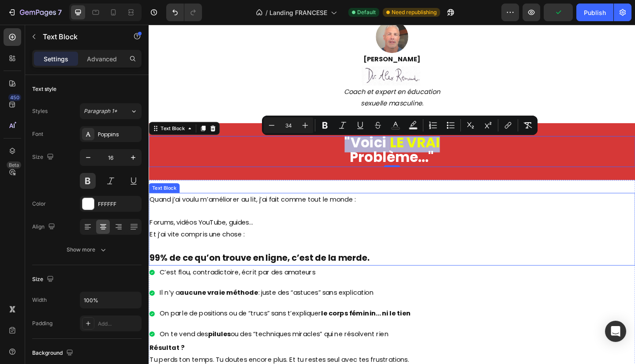
click at [531, 257] on p "Forums, vidéos YouTube, guides… Et j’ai vite compris une chose :" at bounding box center [414, 240] width 528 height 38
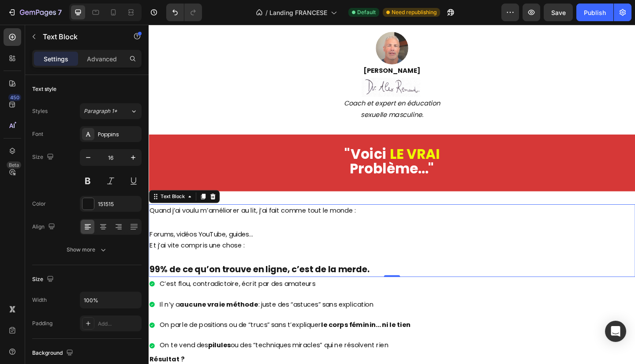
scroll to position [1017, 0]
click at [116, 20] on div at bounding box center [105, 13] width 72 height 18
click at [116, 5] on div at bounding box center [113, 12] width 14 height 14
type input "17"
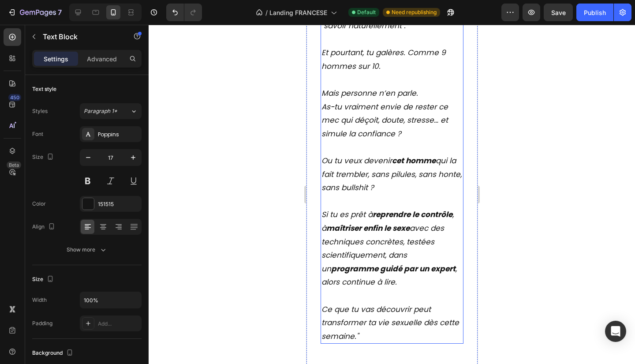
scroll to position [986, 0]
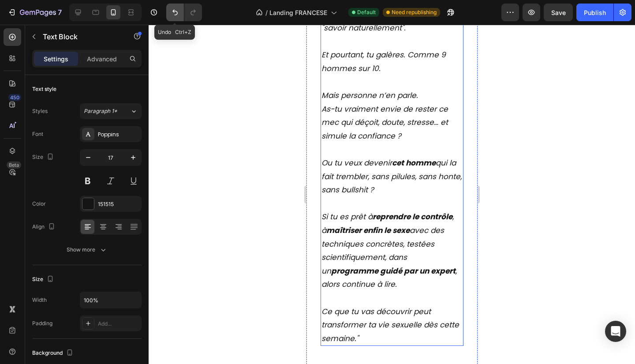
click at [177, 10] on icon "Undo/Redo" at bounding box center [175, 12] width 9 height 9
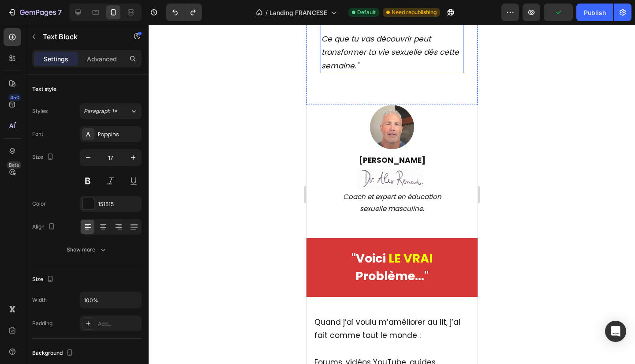
scroll to position [1278, 0]
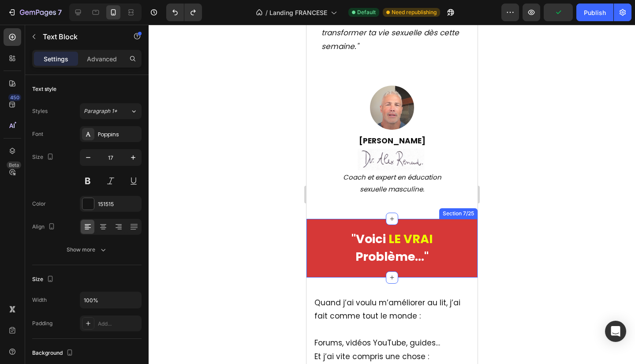
click at [418, 225] on div ""Voici LE VRAI Problème…" Text Block Section 7/25" at bounding box center [391, 248] width 171 height 59
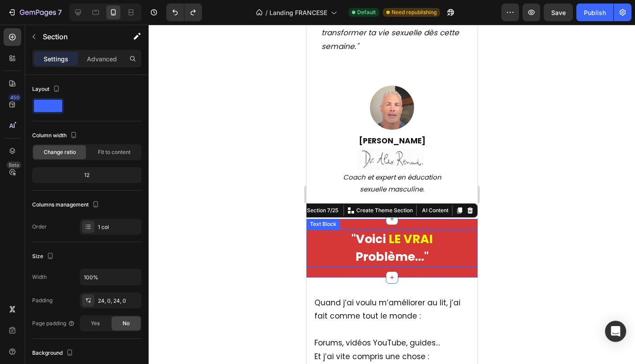
click at [567, 247] on div at bounding box center [392, 194] width 487 height 339
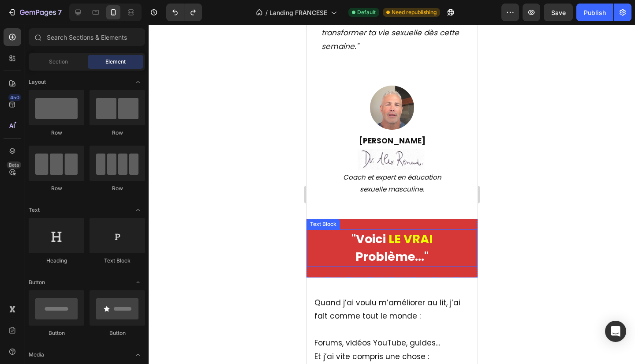
click at [567, 247] on div at bounding box center [392, 194] width 487 height 339
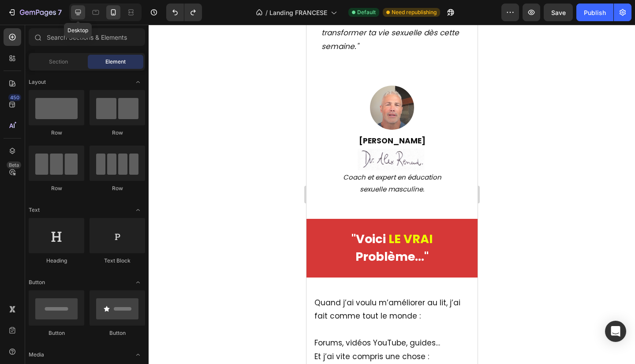
click at [72, 10] on div at bounding box center [78, 12] width 14 height 14
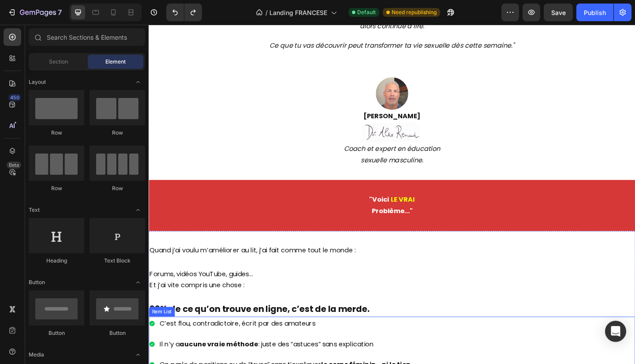
scroll to position [967, 0]
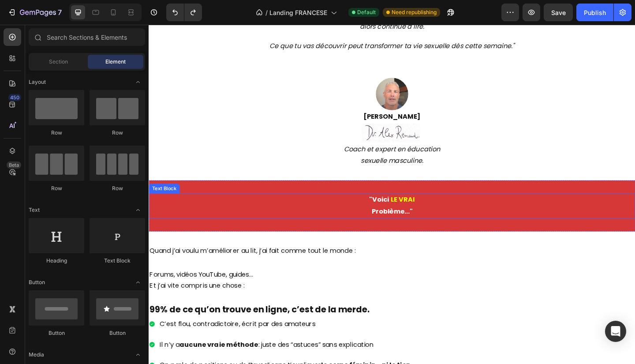
click at [413, 215] on span "LE VRAI" at bounding box center [425, 215] width 26 height 10
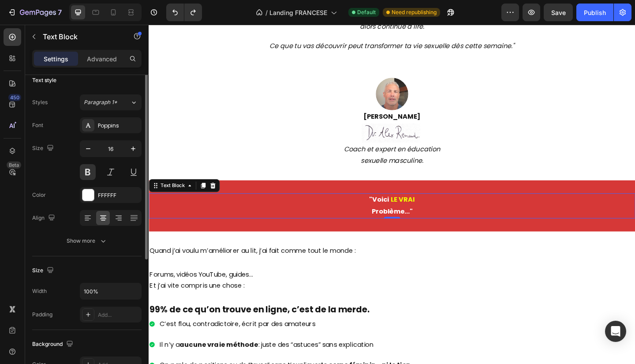
scroll to position [1, 0]
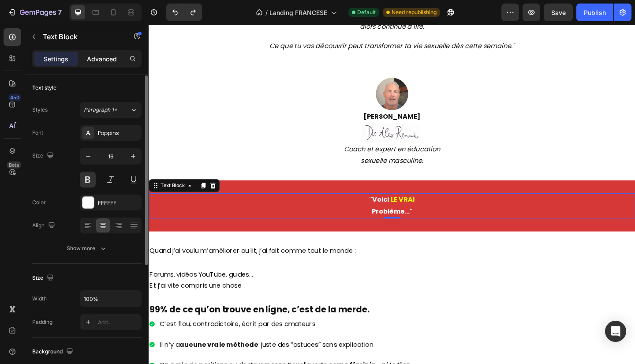
click at [103, 63] on p "Advanced" at bounding box center [102, 58] width 30 height 9
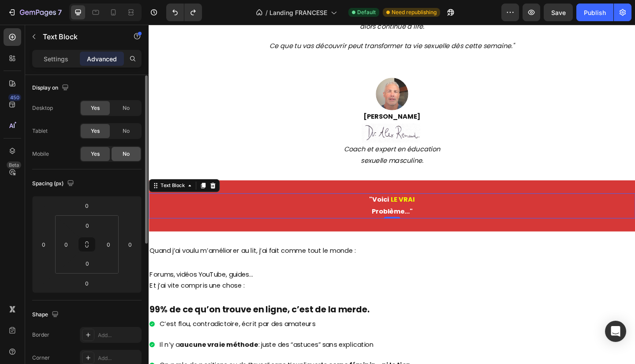
click at [124, 154] on span "No" at bounding box center [126, 154] width 7 height 8
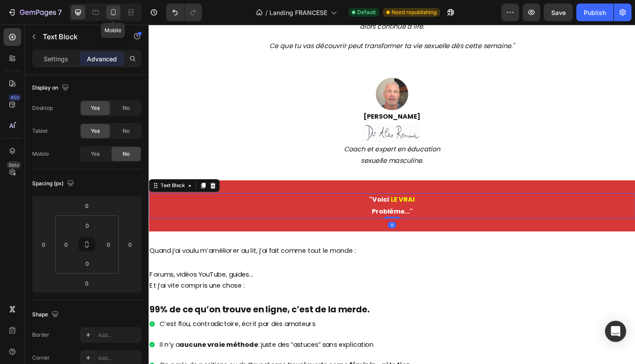
click at [118, 16] on div at bounding box center [113, 12] width 14 height 14
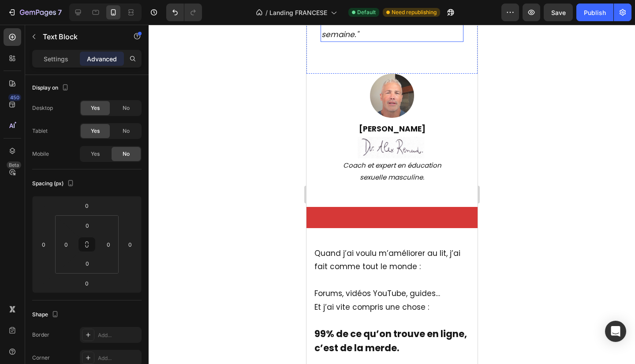
scroll to position [1295, 0]
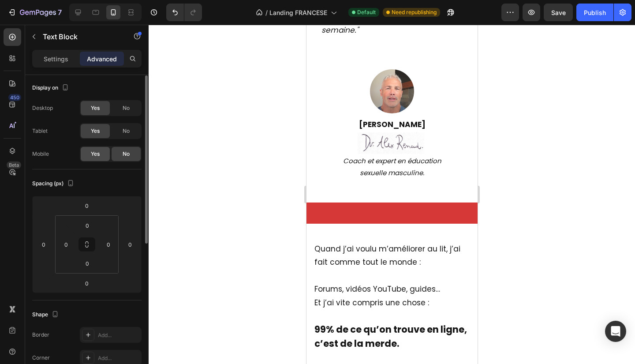
click at [94, 150] on span "Yes" at bounding box center [95, 154] width 9 height 8
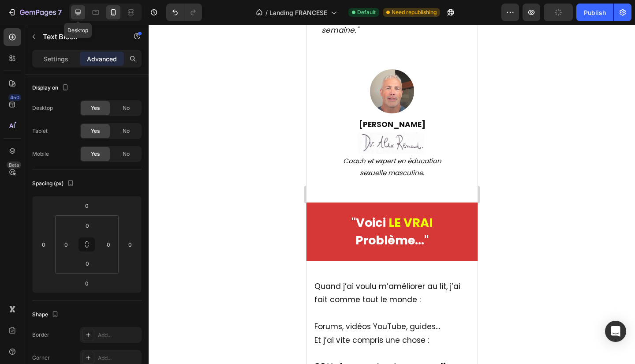
click at [78, 12] on icon at bounding box center [78, 13] width 6 height 6
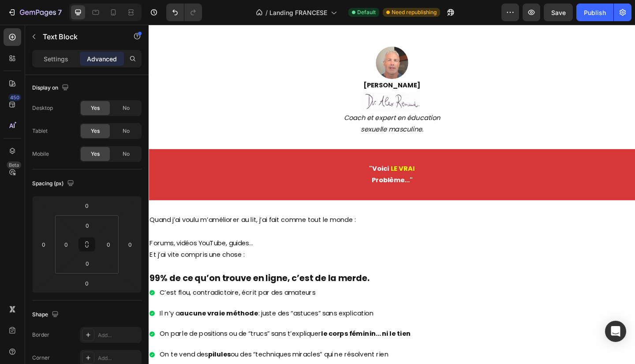
scroll to position [1000, 0]
click at [412, 185] on span "LE VRAI" at bounding box center [425, 181] width 26 height 10
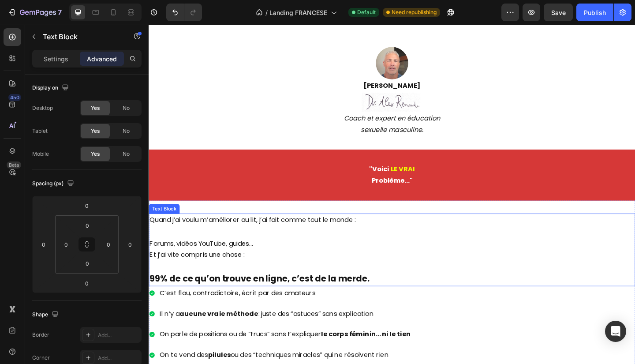
click at [456, 244] on p "Forums, vidéos YouTube, guides… Et j’ai vite compris une chose :" at bounding box center [414, 263] width 528 height 38
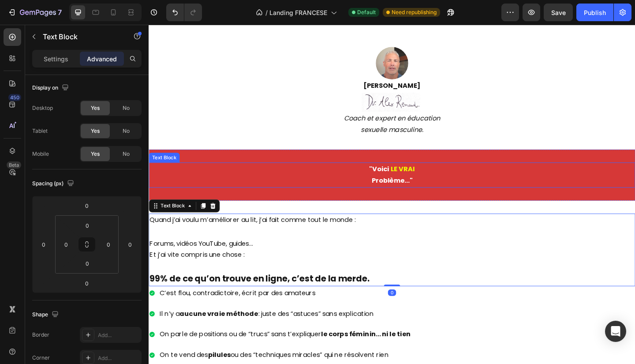
click at [413, 180] on span "LE VRAI" at bounding box center [425, 181] width 26 height 10
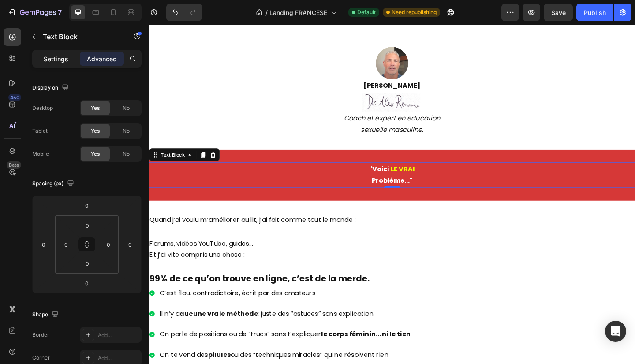
click at [62, 56] on p "Settings" at bounding box center [56, 58] width 25 height 9
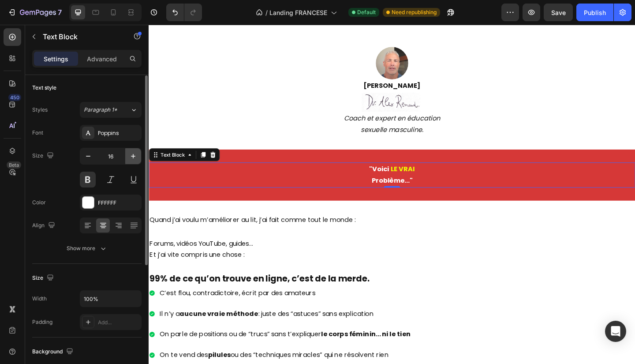
click at [130, 157] on icon "button" at bounding box center [133, 156] width 9 height 9
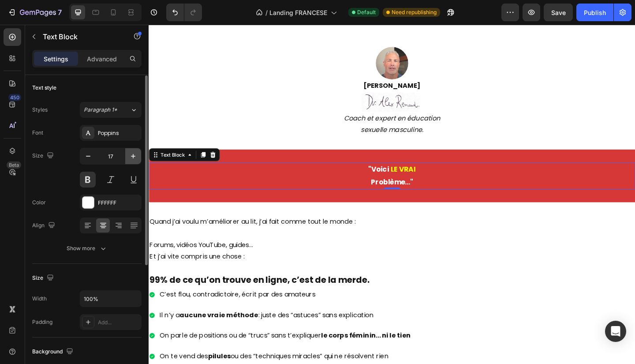
click at [130, 157] on icon "button" at bounding box center [133, 156] width 9 height 9
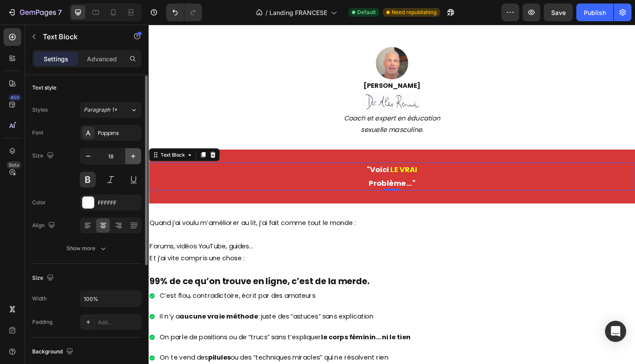
click at [130, 157] on icon "button" at bounding box center [133, 156] width 9 height 9
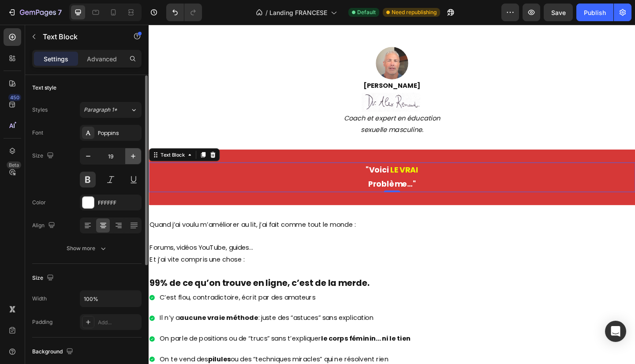
click at [130, 157] on icon "button" at bounding box center [133, 156] width 9 height 9
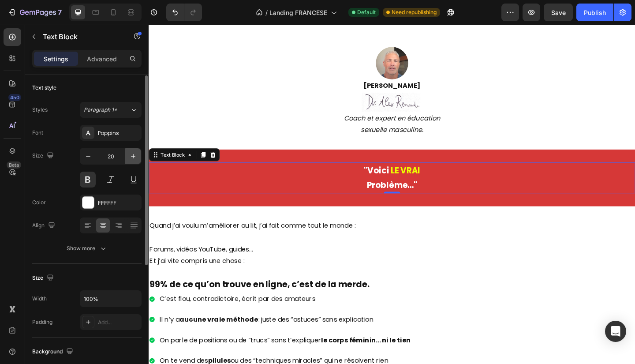
click at [130, 157] on icon "button" at bounding box center [133, 156] width 9 height 9
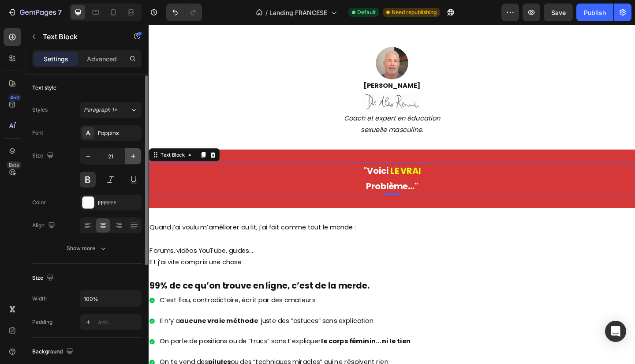
click at [130, 157] on icon "button" at bounding box center [133, 156] width 9 height 9
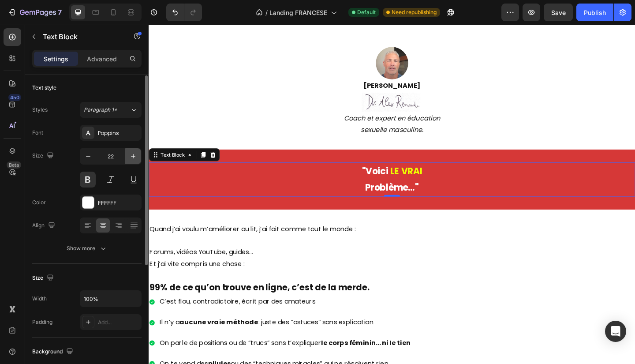
click at [130, 157] on icon "button" at bounding box center [133, 156] width 9 height 9
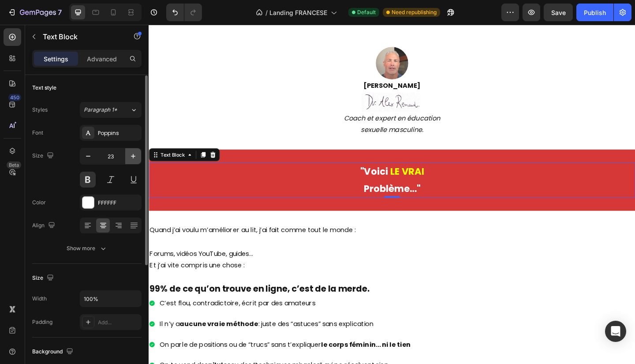
click at [130, 157] on icon "button" at bounding box center [133, 156] width 9 height 9
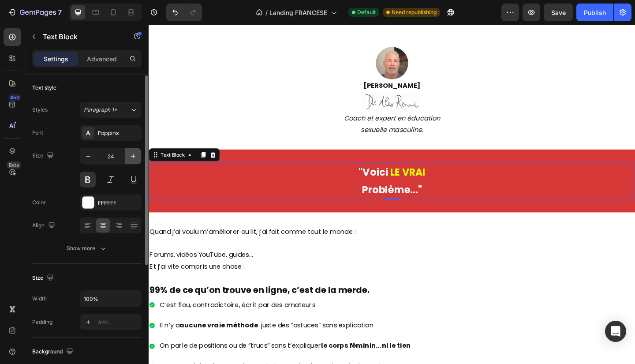
click at [130, 157] on icon "button" at bounding box center [133, 156] width 9 height 9
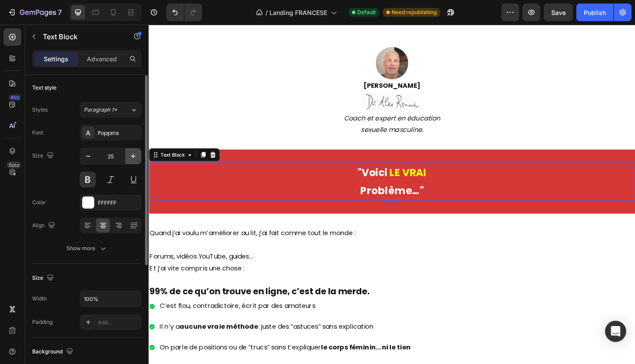
click at [130, 157] on icon "button" at bounding box center [133, 156] width 9 height 9
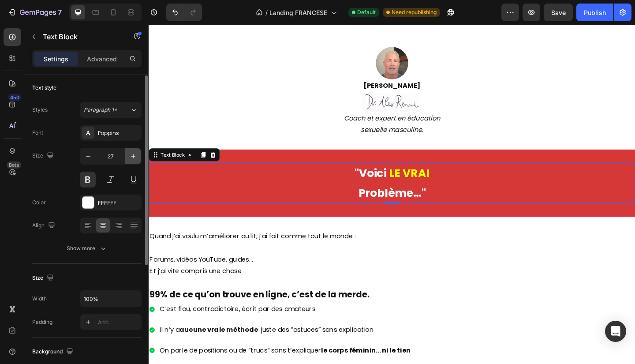
click at [130, 157] on icon "button" at bounding box center [133, 156] width 9 height 9
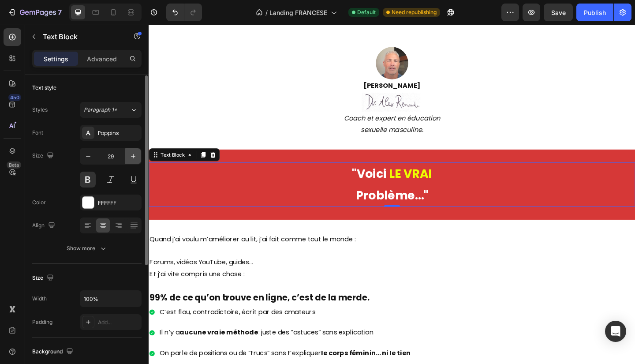
click at [130, 157] on icon "button" at bounding box center [133, 156] width 9 height 9
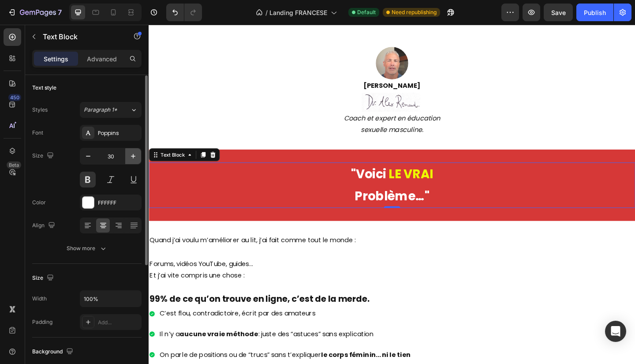
click at [130, 157] on icon "button" at bounding box center [133, 156] width 9 height 9
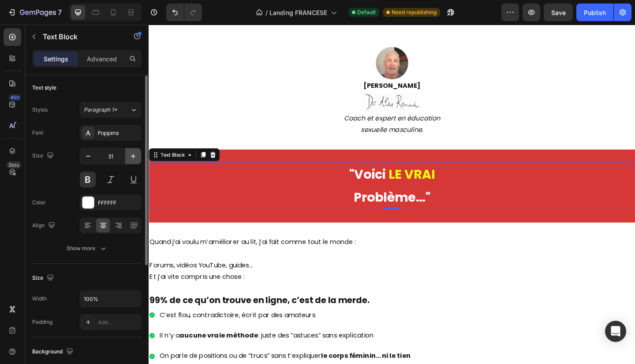
type input "32"
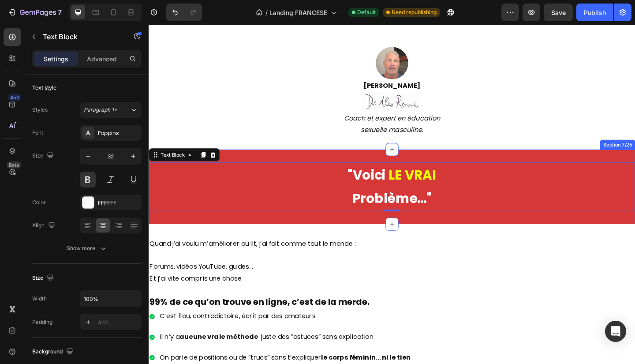
click at [306, 168] on div ""Voici LE VRAI Problème…" Text Block 0 Section 7/25" at bounding box center [413, 201] width 529 height 81
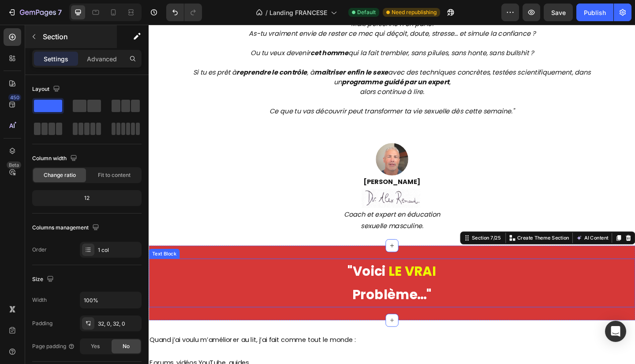
scroll to position [893, 0]
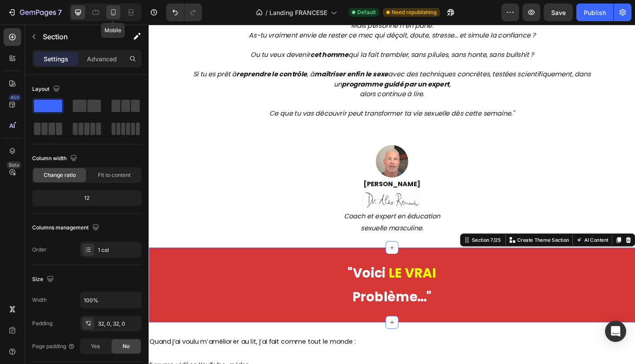
click at [106, 8] on div at bounding box center [113, 12] width 14 height 14
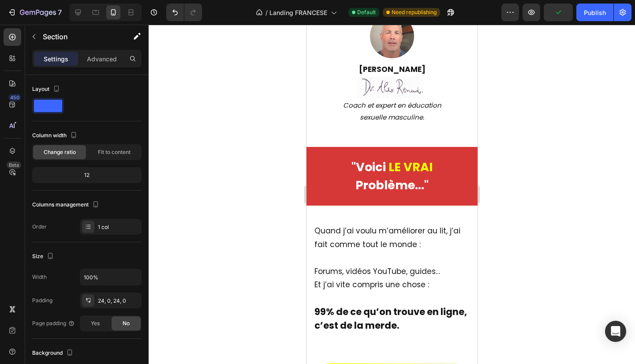
scroll to position [1349, 0]
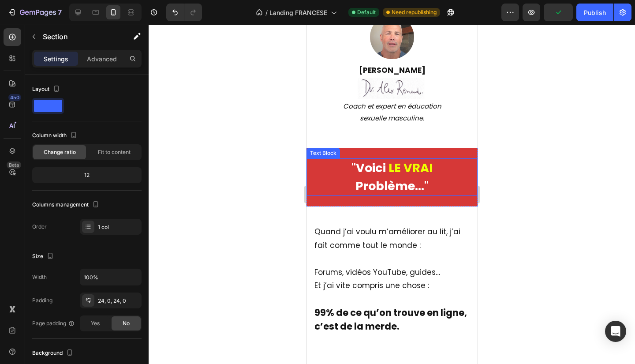
click at [394, 167] on span "LE VRAI" at bounding box center [410, 168] width 44 height 16
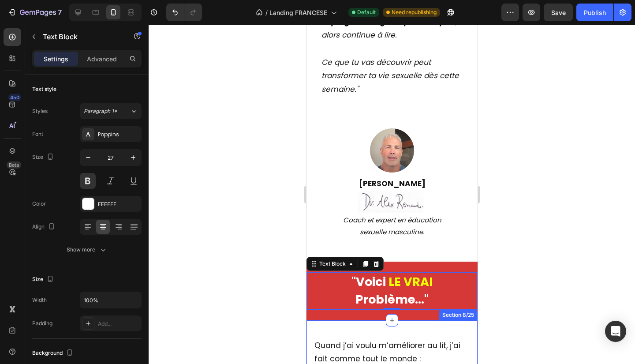
scroll to position [1227, 0]
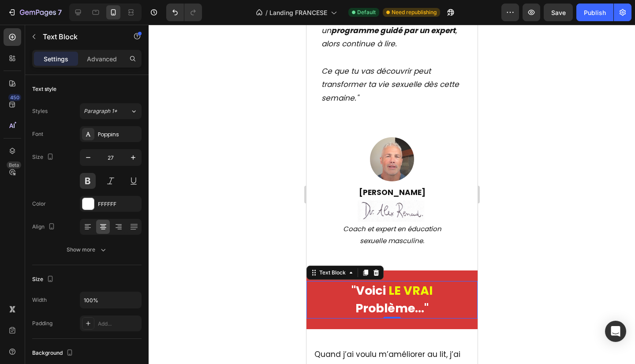
click at [544, 243] on div at bounding box center [392, 194] width 487 height 339
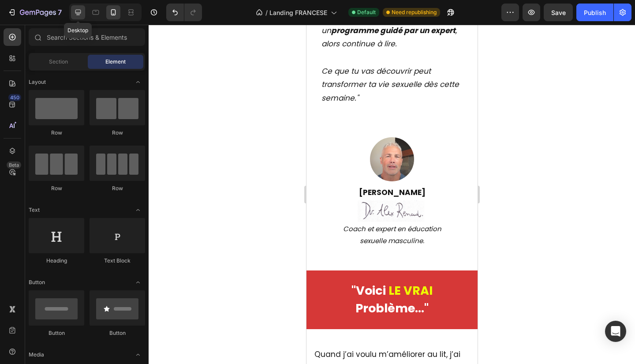
click at [74, 11] on icon at bounding box center [78, 12] width 9 height 9
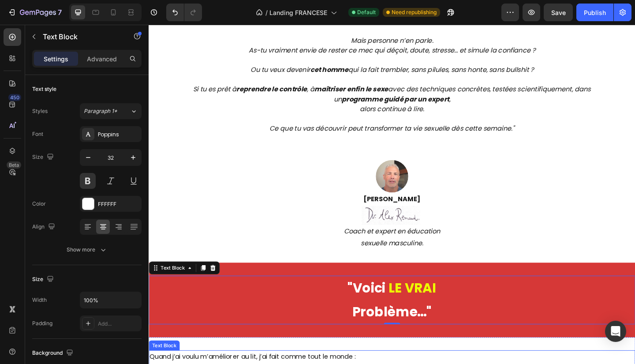
scroll to position [841, 0]
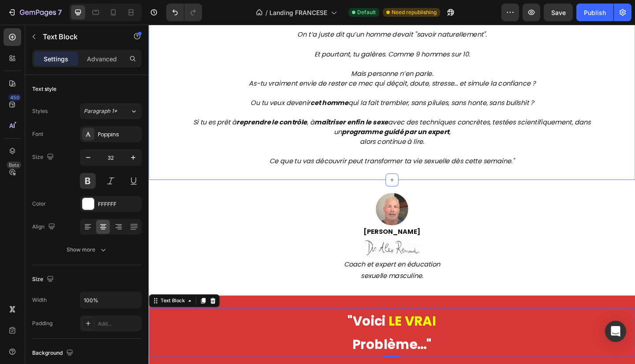
click at [562, 186] on div "Depuis le bureau de [PERSON_NAME]: Text Block Objet : Ce n’est pas ta faute. Ma…" at bounding box center [413, 32] width 529 height 321
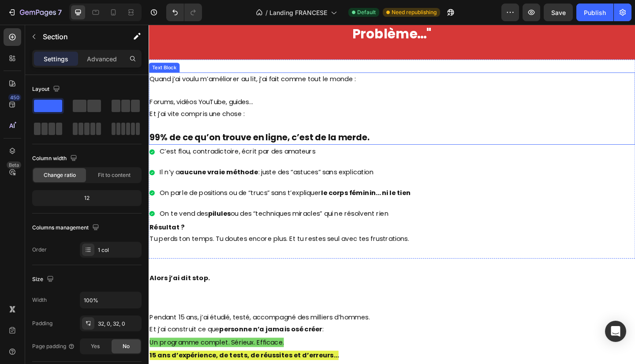
scroll to position [1177, 0]
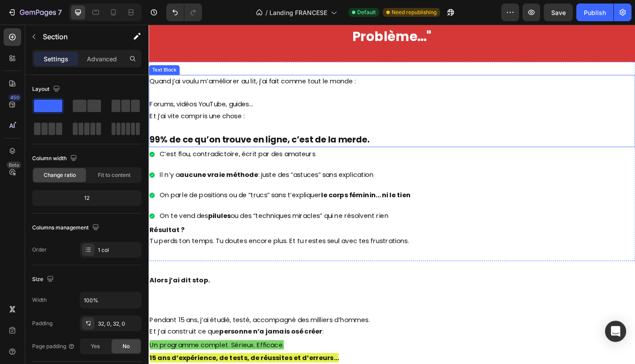
click at [235, 119] on p "Forums, vidéos YouTube, guides… Et j’ai vite compris une chose :" at bounding box center [414, 112] width 528 height 38
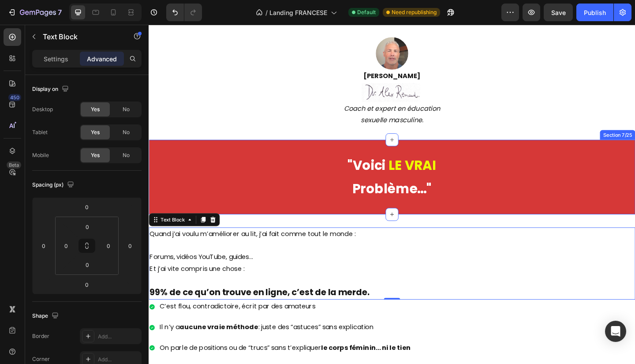
scroll to position [1003, 0]
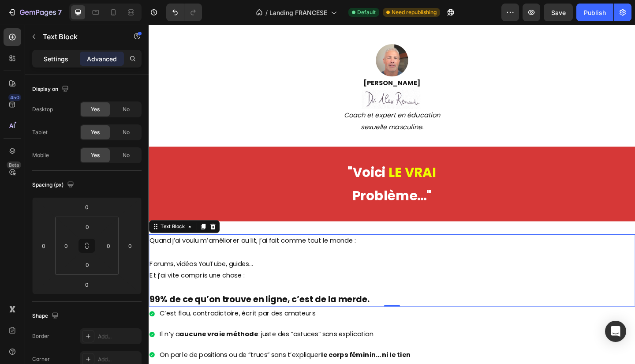
click at [57, 60] on p "Settings" at bounding box center [56, 58] width 25 height 9
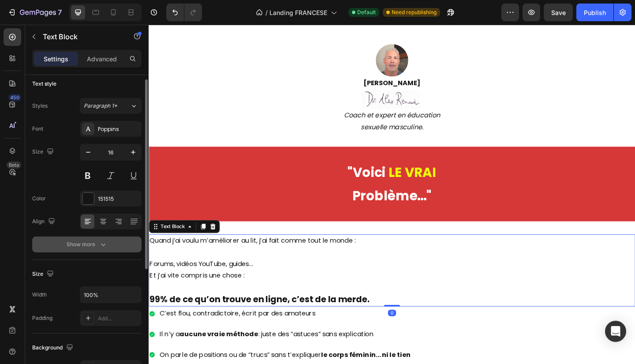
scroll to position [6, 0]
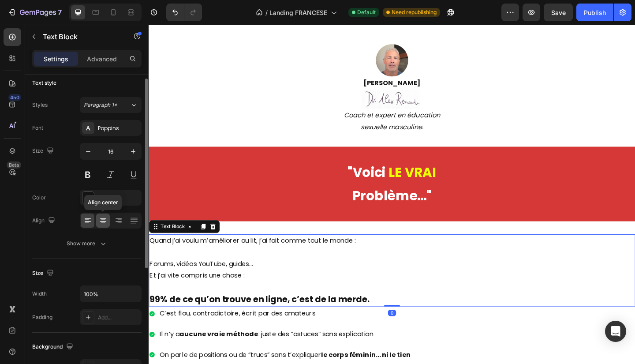
click at [107, 220] on icon at bounding box center [103, 220] width 9 height 9
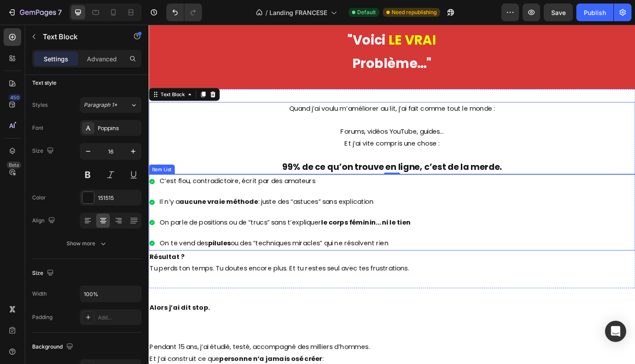
scroll to position [1148, 0]
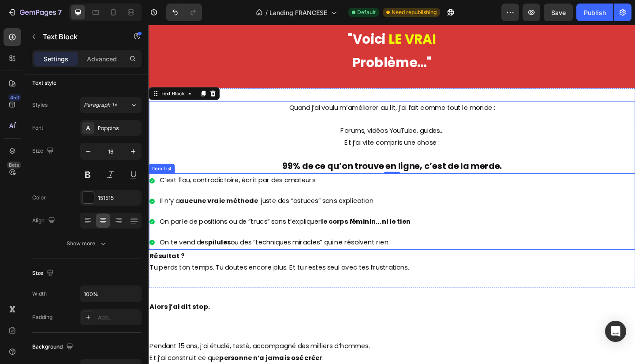
click at [299, 254] on div "On te vend des pilules ou des “techniques miracles” qui ne résolvent rien" at bounding box center [297, 261] width 276 height 15
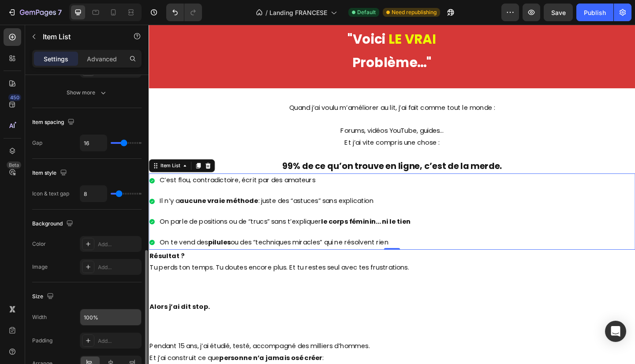
scroll to position [392, 0]
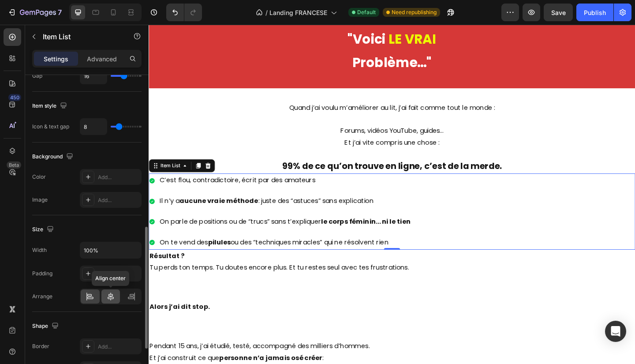
click at [114, 289] on div at bounding box center [110, 296] width 19 height 14
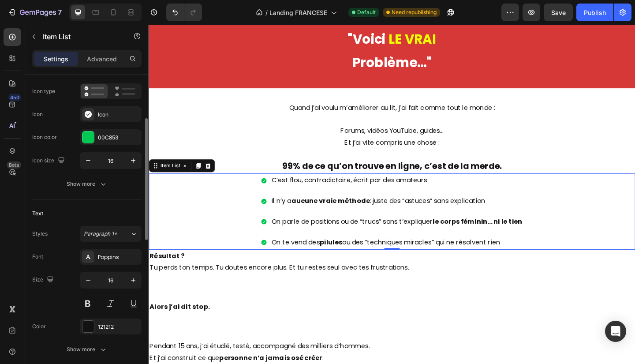
scroll to position [80, 0]
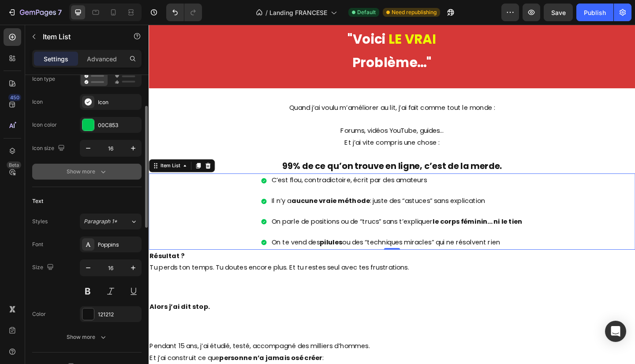
click at [109, 173] on button "Show more" at bounding box center [86, 172] width 109 height 16
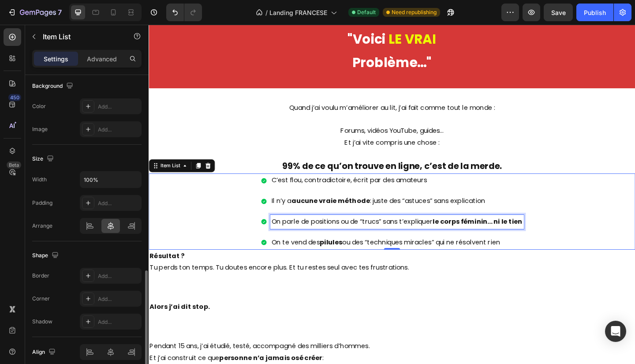
scroll to position [612, 0]
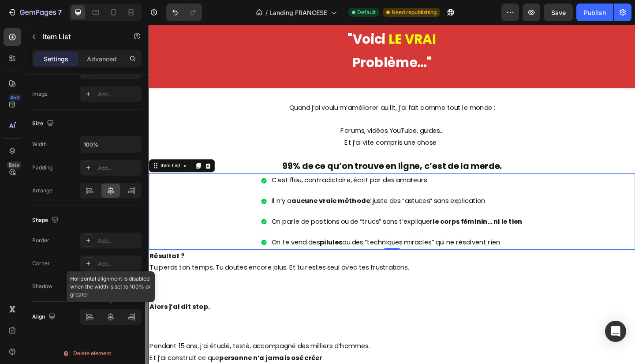
click at [114, 315] on div at bounding box center [111, 317] width 62 height 16
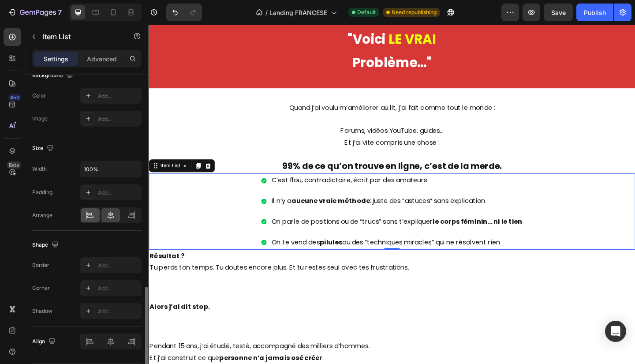
scroll to position [585, 0]
click at [110, 170] on input "100%" at bounding box center [110, 171] width 61 height 16
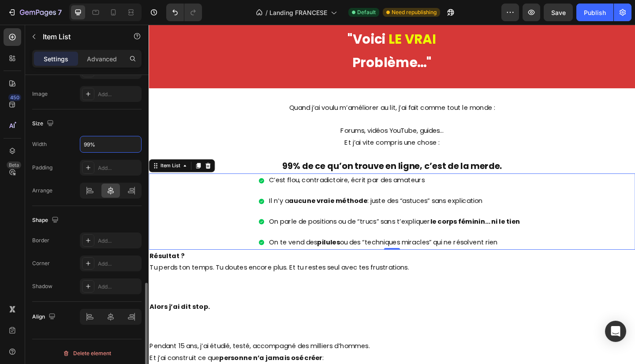
click at [82, 128] on div "Size" at bounding box center [86, 123] width 109 height 14
click at [114, 317] on icon at bounding box center [110, 316] width 9 height 9
click at [89, 317] on icon at bounding box center [90, 318] width 6 height 2
click at [91, 141] on input "99%" at bounding box center [110, 144] width 61 height 16
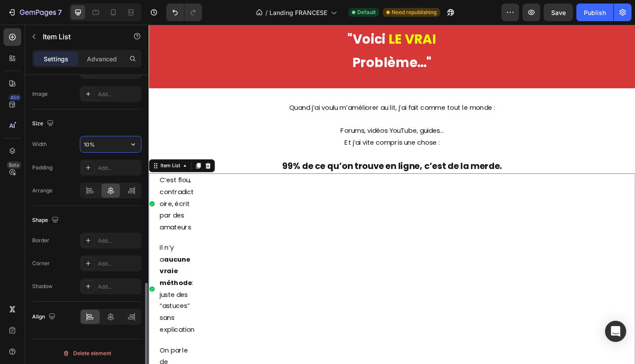
type input "100%"
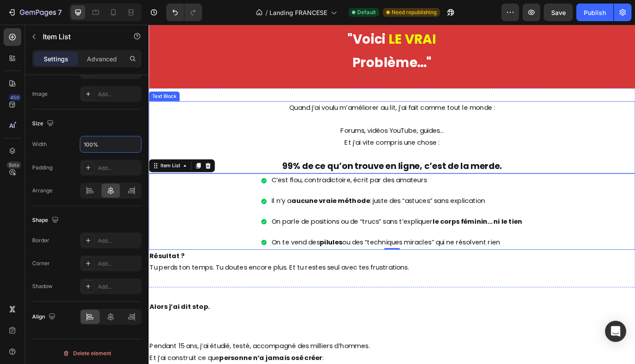
click at [524, 161] on p at bounding box center [414, 166] width 528 height 13
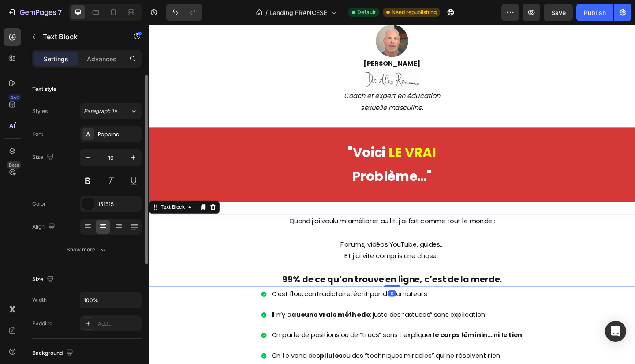
scroll to position [1024, 0]
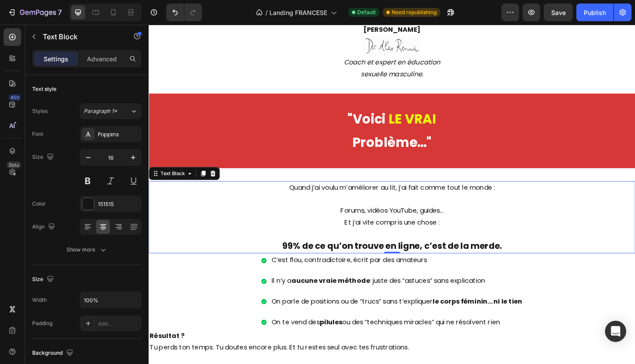
click at [443, 251] on p at bounding box center [414, 253] width 528 height 13
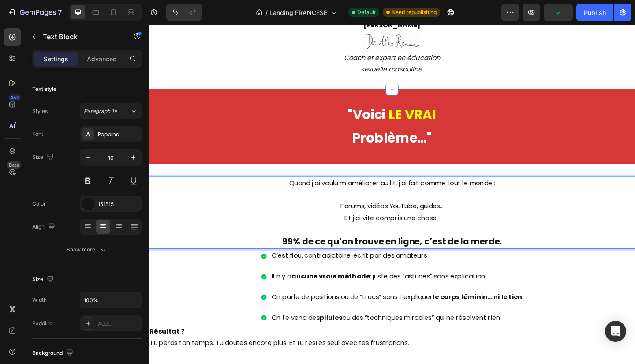
click at [533, 86] on div "Image [PERSON_NAME] Text Block Image Coach et expert en éducation sexuelle masc…" at bounding box center [413, 32] width 529 height 126
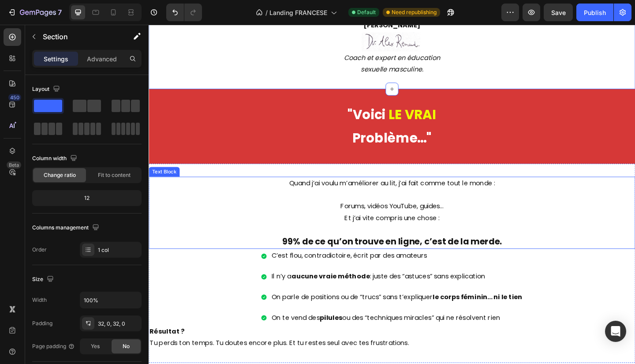
click at [439, 217] on p "Forums, vidéos YouTube, guides… Et j’ai vite compris une chose :" at bounding box center [414, 222] width 528 height 38
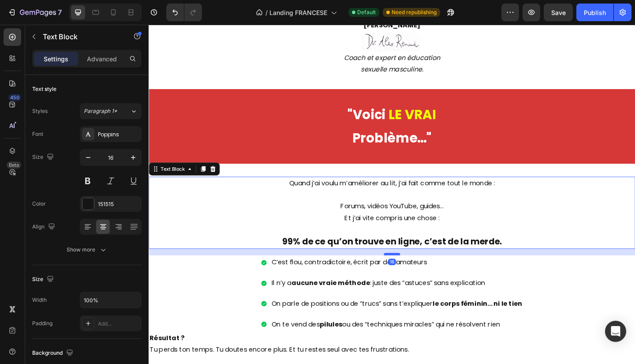
drag, startPoint x: 406, startPoint y: 267, endPoint x: 405, endPoint y: 274, distance: 7.2
click at [405, 274] on div at bounding box center [414, 274] width 18 height 3
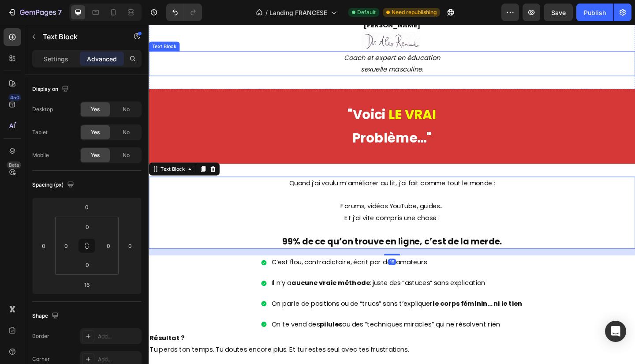
click at [543, 54] on div "Coach et expert en éducation sexuelle masculine." at bounding box center [413, 67] width 529 height 27
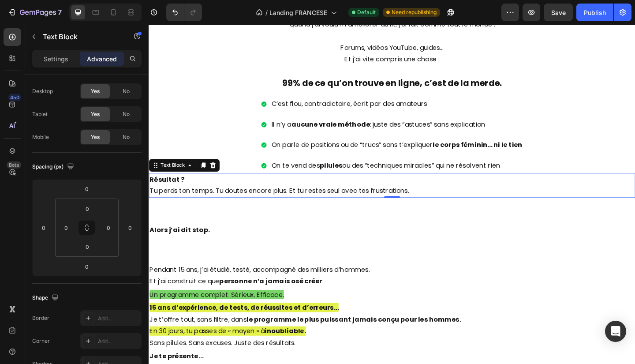
scroll to position [0, 0]
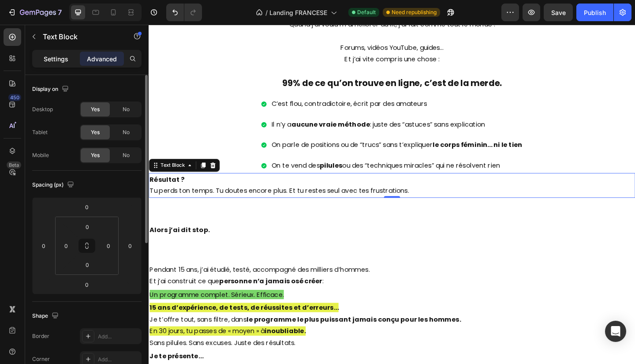
click at [59, 50] on div "Settings Advanced" at bounding box center [86, 59] width 109 height 18
click at [53, 59] on p "Settings" at bounding box center [56, 58] width 25 height 9
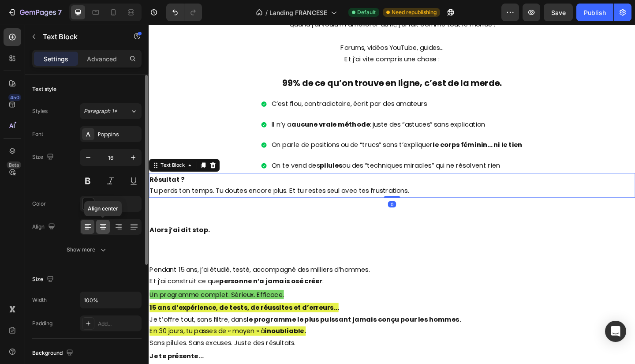
click at [103, 226] on icon at bounding box center [103, 226] width 4 height 1
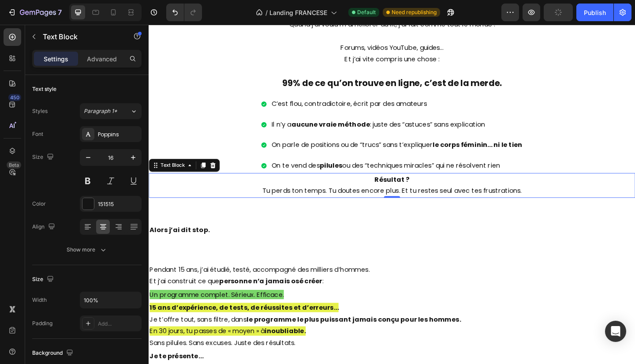
click at [404, 174] on p "On te vend des pilules ou des “techniques miracles” qui ne résolvent rien" at bounding box center [418, 178] width 273 height 13
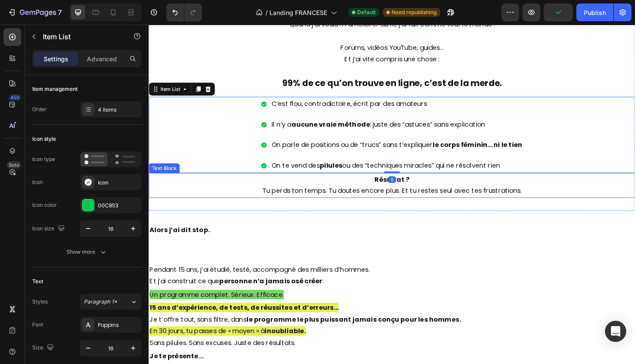
click at [405, 187] on p "Résultat ? Tu perds ton temps. Tu doutes encore plus. Et tu restes seul avec te…" at bounding box center [414, 200] width 528 height 26
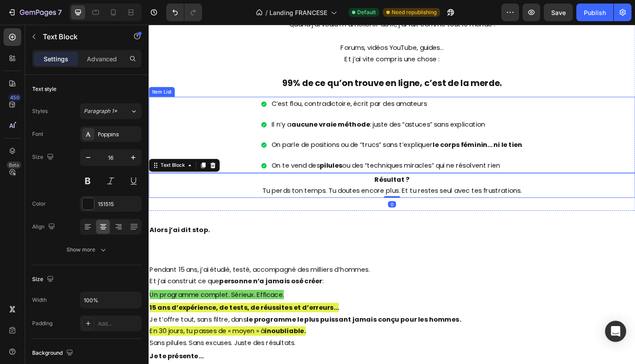
click at [416, 162] on div "C’est flou, contradictoire, écrit par des amateurs Il n’y a aucune vraie méthod…" at bounding box center [413, 144] width 286 height 83
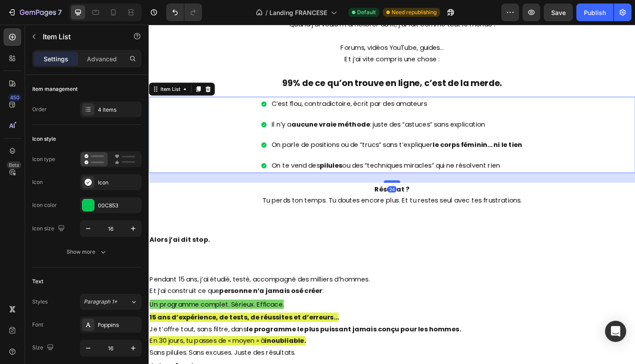
drag, startPoint x: 409, startPoint y: 183, endPoint x: 408, endPoint y: 193, distance: 10.6
click at [408, 194] on div at bounding box center [414, 195] width 18 height 3
type input "100%"
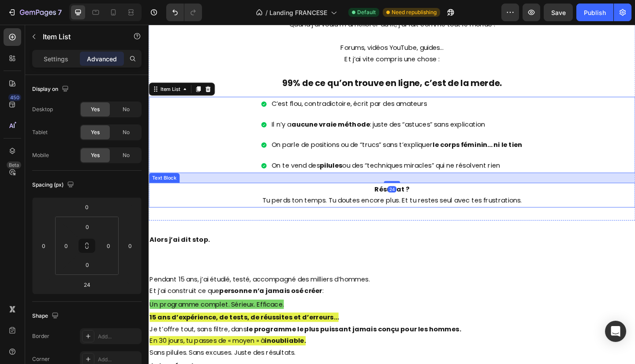
click at [513, 233] on div "Quand j’ai voulu m’améliorer au lit, j’ai fait comme tout le monde : Forums, vi…" at bounding box center [413, 121] width 529 height 235
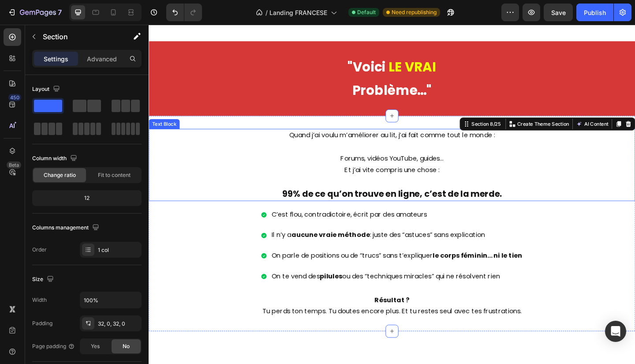
scroll to position [1054, 0]
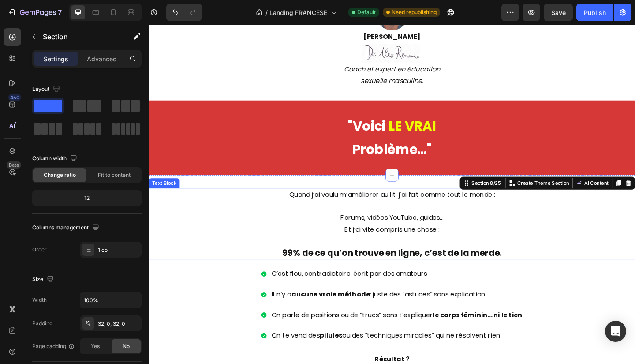
click at [465, 238] on p "Forums, vidéos YouTube, guides… Et j’ai vite compris une chose :" at bounding box center [414, 235] width 528 height 38
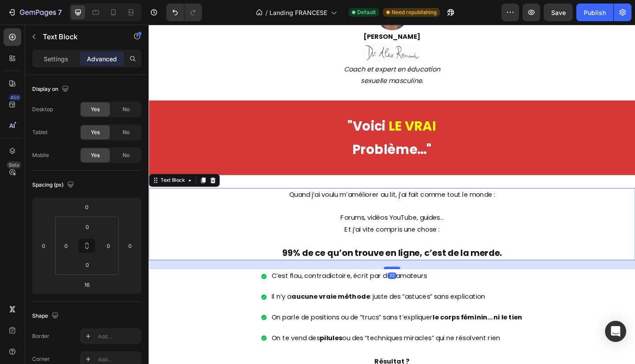
click at [409, 289] on div at bounding box center [414, 289] width 18 height 3
type input "22"
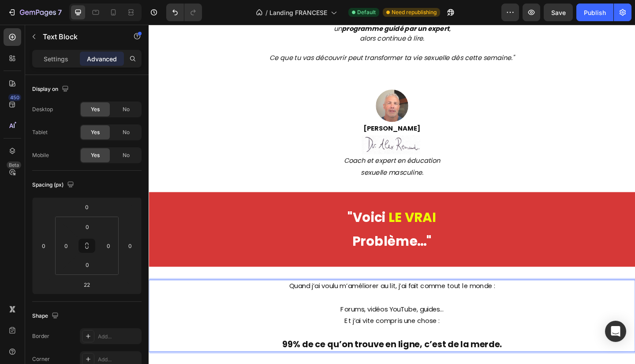
scroll to position [946, 0]
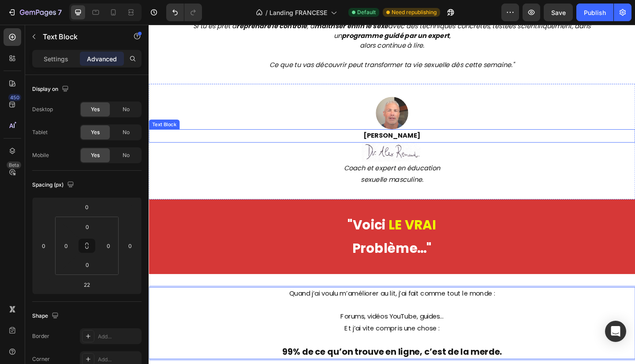
click at [567, 126] on div at bounding box center [413, 120] width 529 height 35
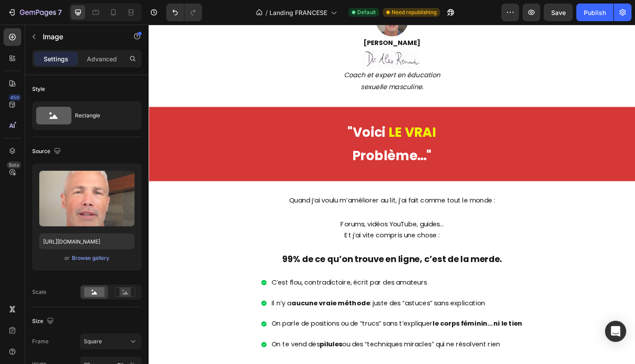
scroll to position [1089, 0]
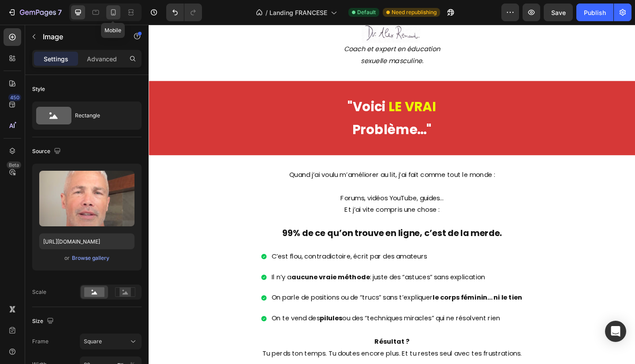
click at [119, 15] on div at bounding box center [113, 12] width 14 height 14
type input "100"
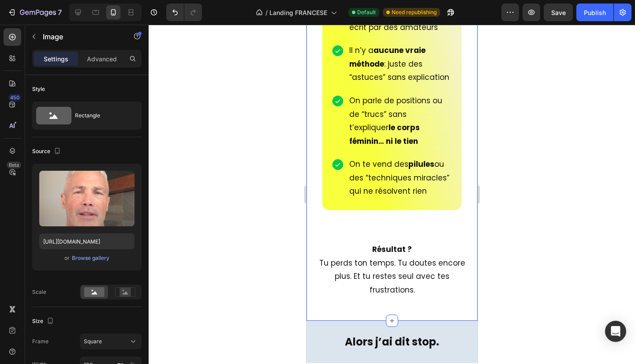
scroll to position [1766, 0]
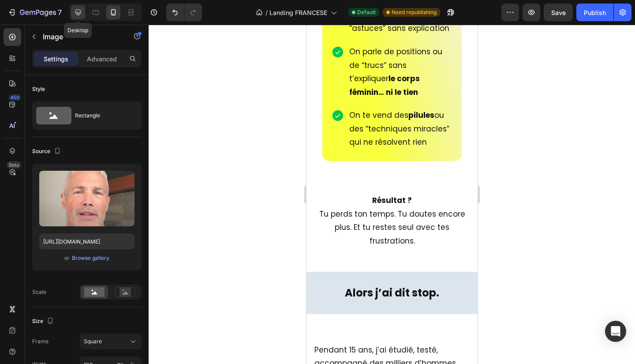
click at [76, 11] on icon at bounding box center [78, 12] width 9 height 9
type input "80"
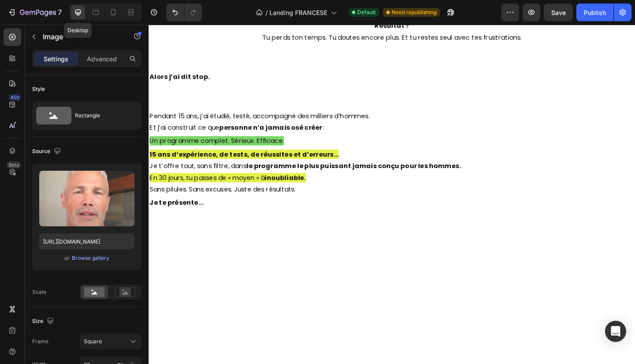
scroll to position [1711, 0]
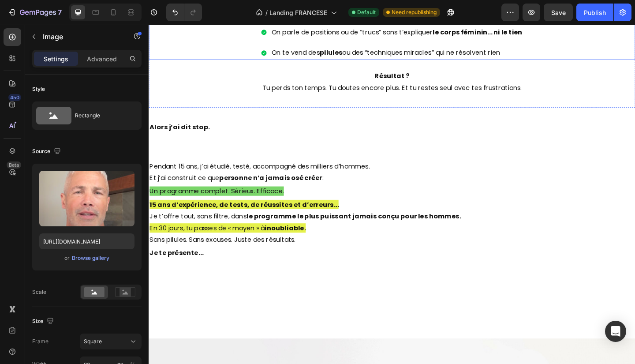
click at [399, 58] on p "On te vend des pilules ou des “techniques miracles” qui ne résolvent rien" at bounding box center [418, 55] width 273 height 13
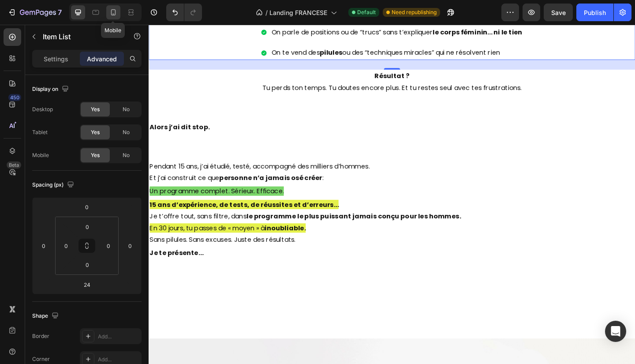
click at [115, 14] on icon at bounding box center [113, 12] width 9 height 9
type input "16"
type input "48"
type input "16"
type input "24"
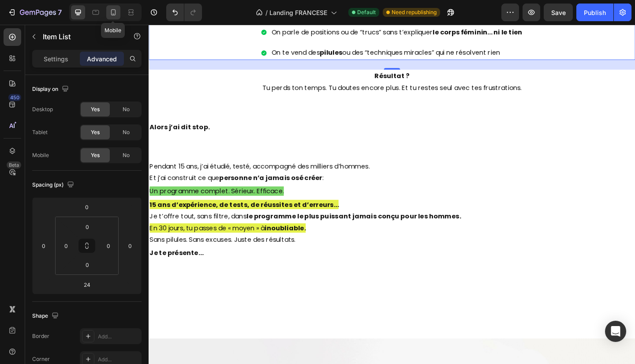
type input "20"
type input "24"
type input "20"
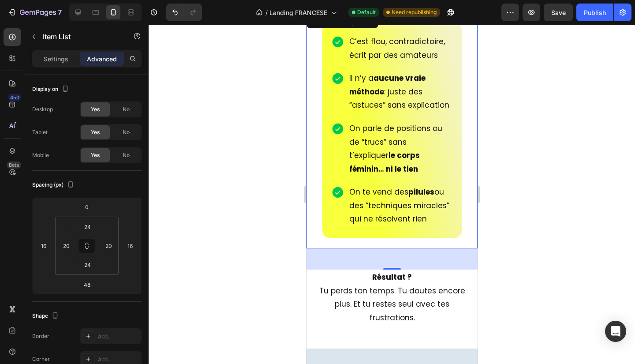
scroll to position [1696, 0]
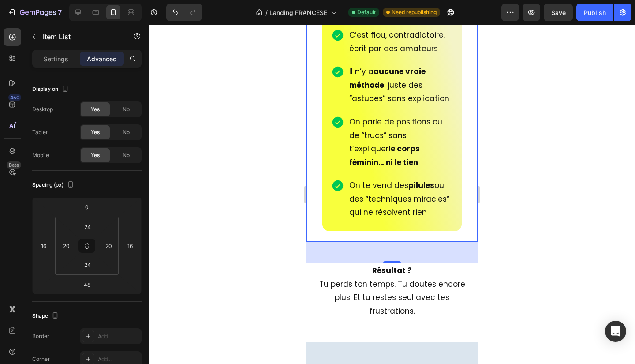
click at [507, 289] on div at bounding box center [392, 194] width 487 height 339
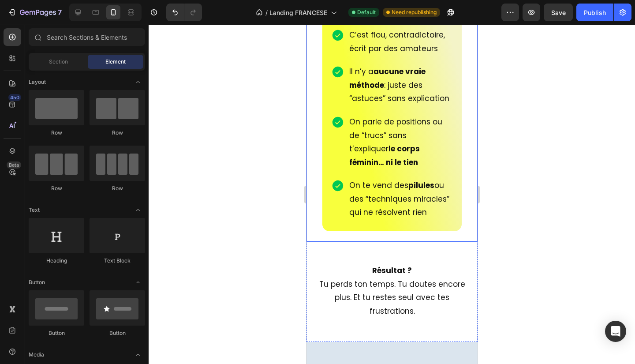
click at [383, 242] on div "C’est flou, contradictoire, écrit par des amateurs Il n’y a aucune vraie méthod…" at bounding box center [391, 124] width 157 height 236
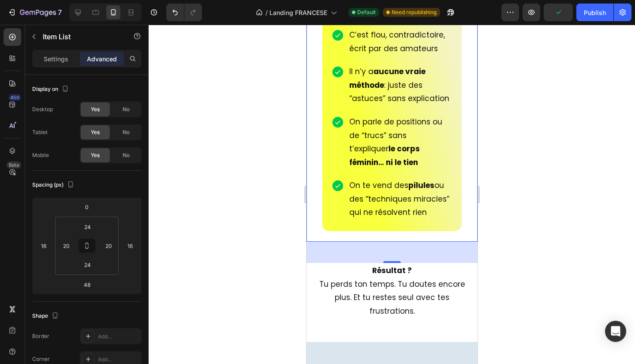
click at [534, 242] on div at bounding box center [392, 194] width 487 height 339
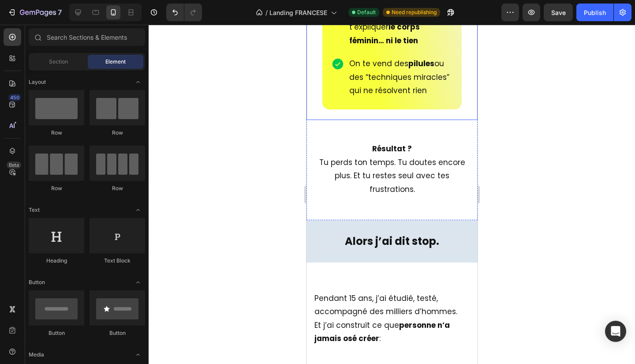
scroll to position [1819, 0]
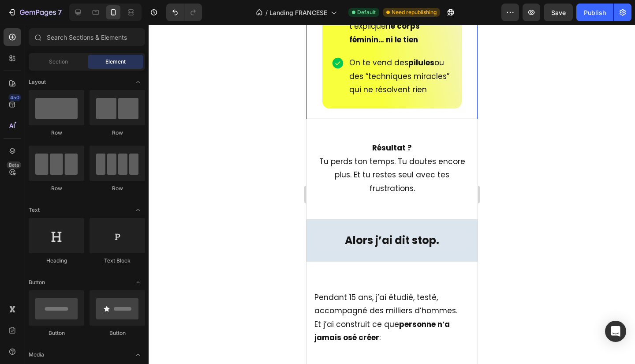
click at [513, 226] on div at bounding box center [392, 194] width 487 height 339
click at [551, 195] on div at bounding box center [392, 194] width 487 height 339
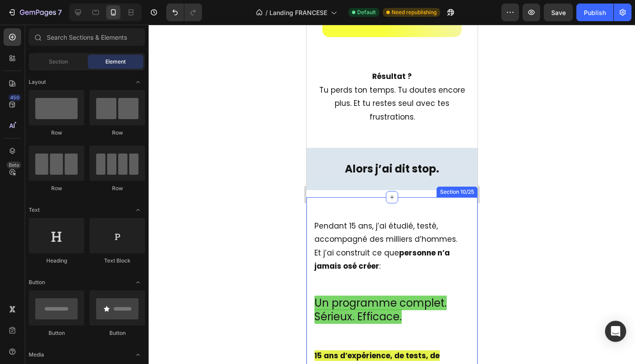
scroll to position [1890, 0]
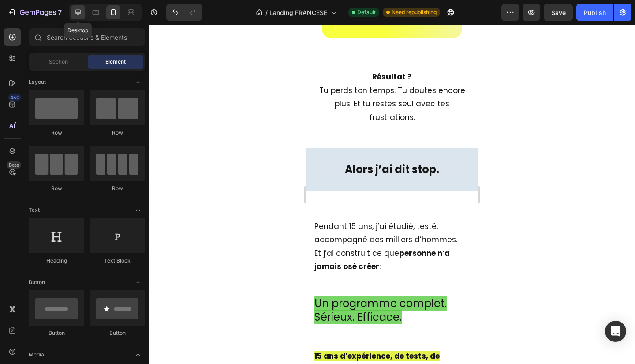
click at [77, 15] on icon at bounding box center [78, 13] width 6 height 6
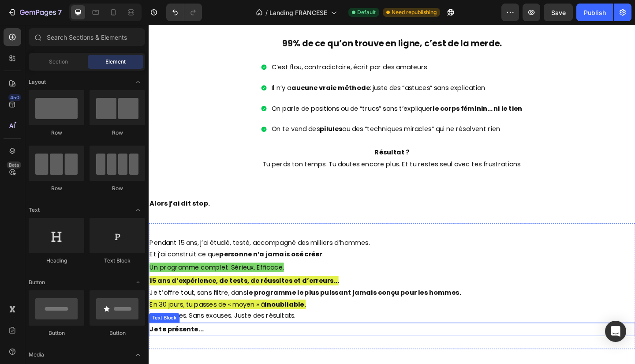
scroll to position [1614, 0]
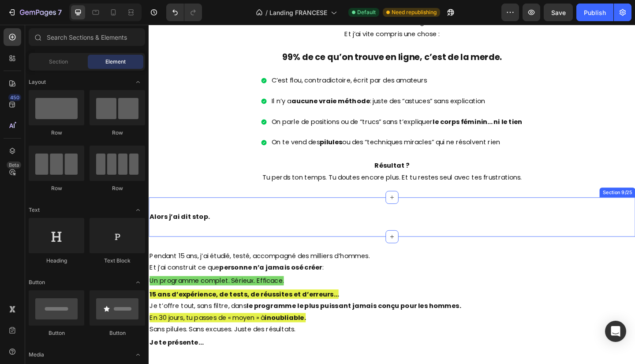
click at [310, 215] on div "Alors j’ai dit stop. Text Block Section 9/25" at bounding box center [413, 234] width 529 height 43
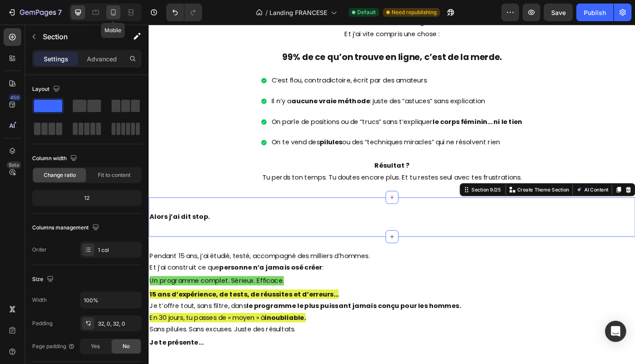
click at [117, 15] on icon at bounding box center [113, 12] width 9 height 9
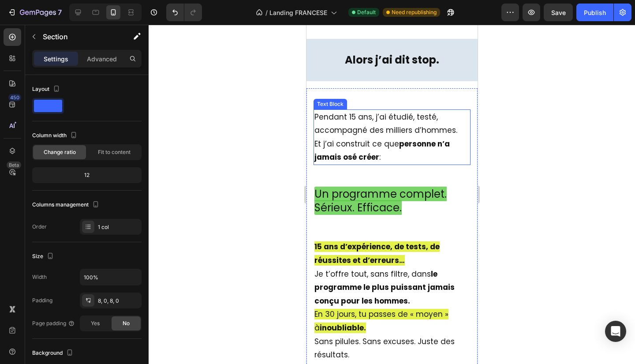
scroll to position [2008, 0]
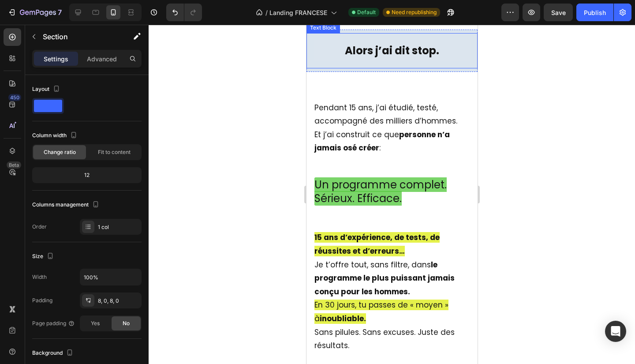
click at [355, 60] on div "Alors j’ai dit stop. Text Block" at bounding box center [391, 50] width 171 height 35
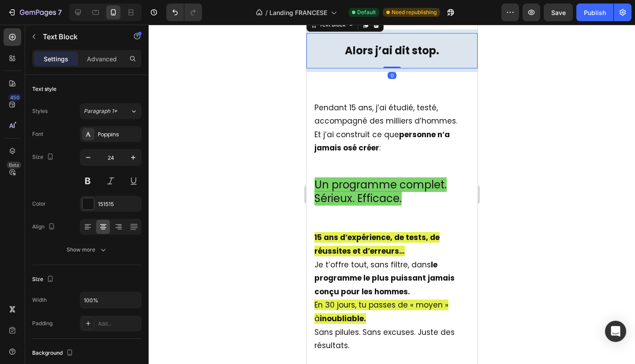
click at [534, 73] on div at bounding box center [392, 194] width 487 height 339
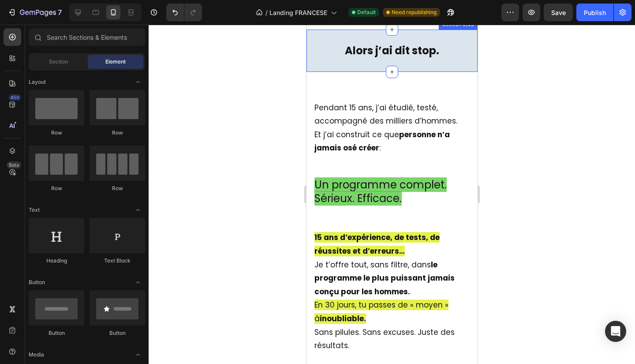
click at [464, 56] on div "Alors j’ai dit stop. Text Block Section 9/25" at bounding box center [391, 51] width 171 height 42
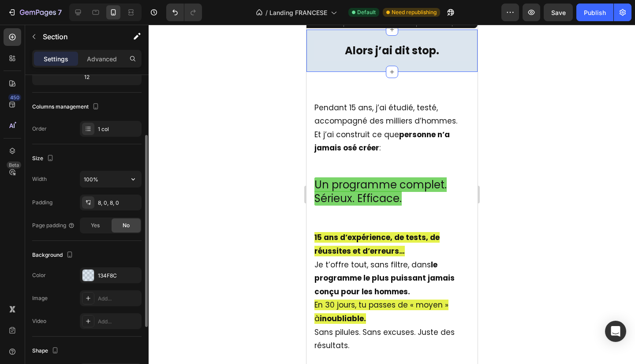
scroll to position [101, 0]
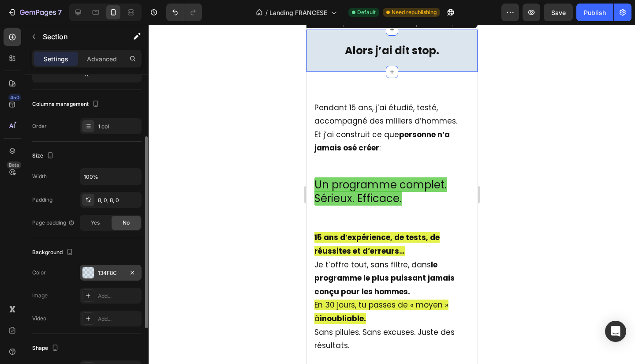
click at [98, 276] on div "134F8C" at bounding box center [111, 273] width 62 height 16
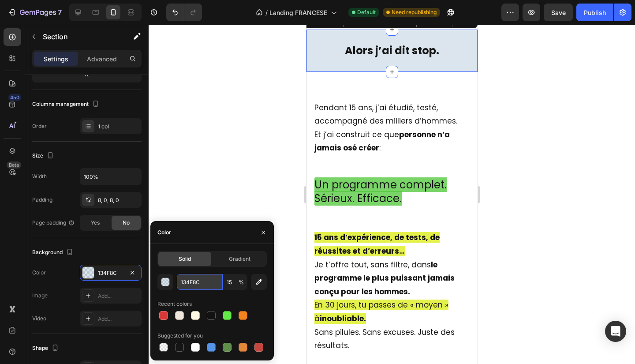
click at [206, 280] on input "134F8C" at bounding box center [200, 282] width 46 height 16
click at [79, 13] on icon at bounding box center [78, 12] width 9 height 9
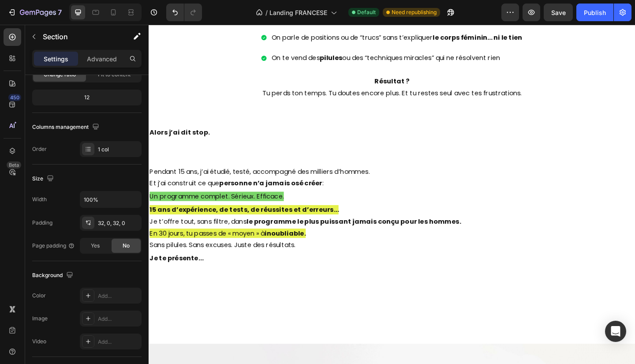
scroll to position [1689, 0]
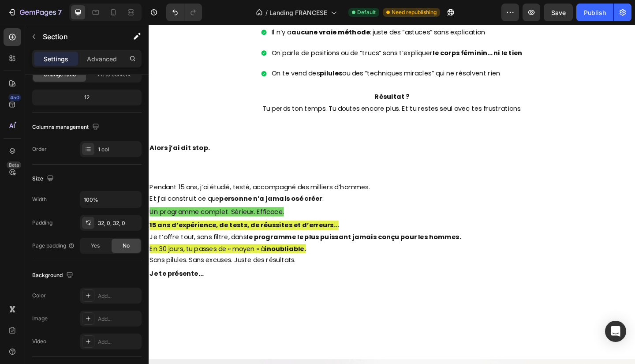
click at [361, 167] on div "Alors j’ai dit stop. Text Block Section 9/25" at bounding box center [413, 159] width 529 height 43
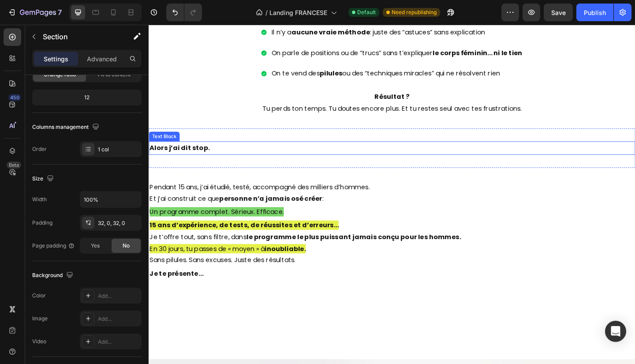
click at [211, 156] on strong "Alors j’ai dit stop." at bounding box center [182, 159] width 65 height 10
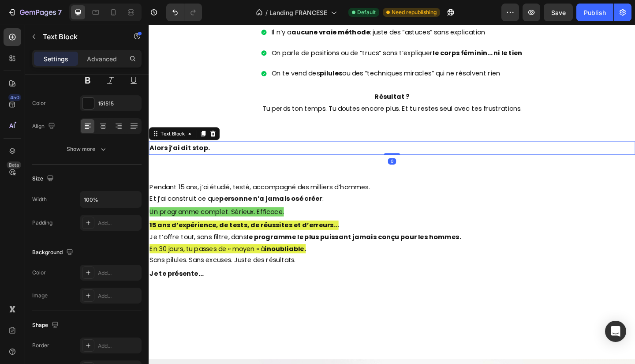
scroll to position [0, 0]
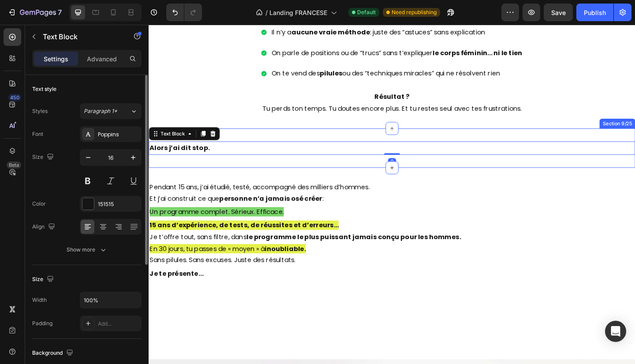
click at [255, 139] on div "Alors j’ai dit stop. Text Block 0 Section 9/25" at bounding box center [413, 159] width 529 height 43
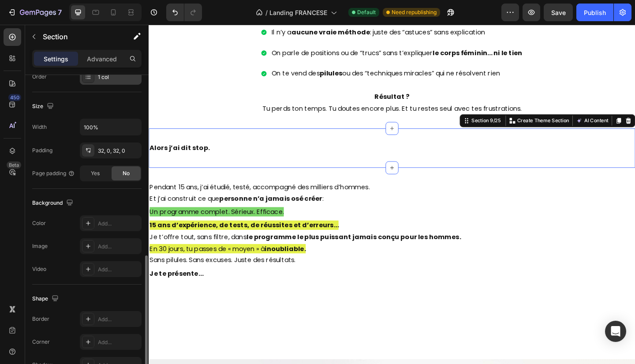
scroll to position [223, 0]
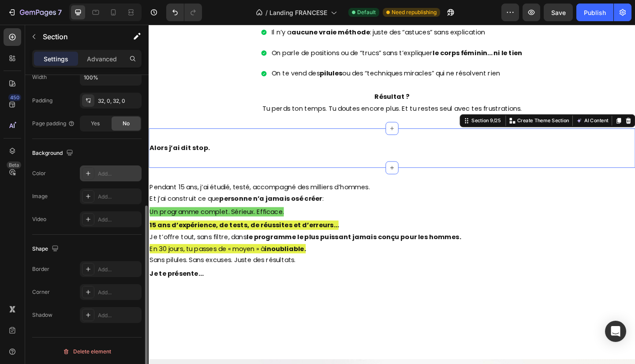
click at [90, 175] on icon at bounding box center [88, 173] width 7 height 7
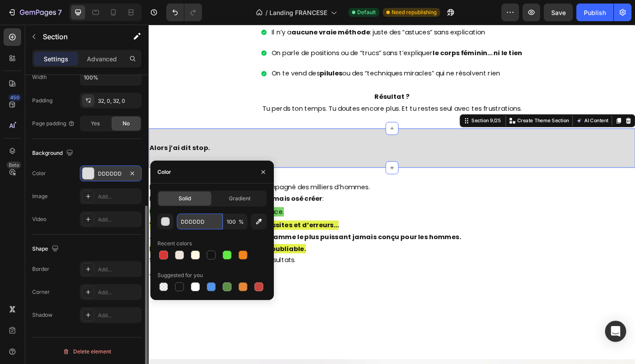
click at [206, 227] on input "DDDDDD" at bounding box center [200, 222] width 46 height 16
paste input "134F8C"
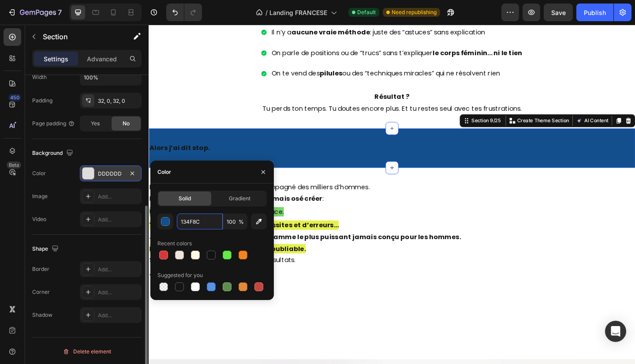
type input "134F8C"
click at [243, 221] on span "%" at bounding box center [241, 222] width 5 height 8
click at [233, 222] on input "100" at bounding box center [235, 222] width 24 height 16
type input "15"
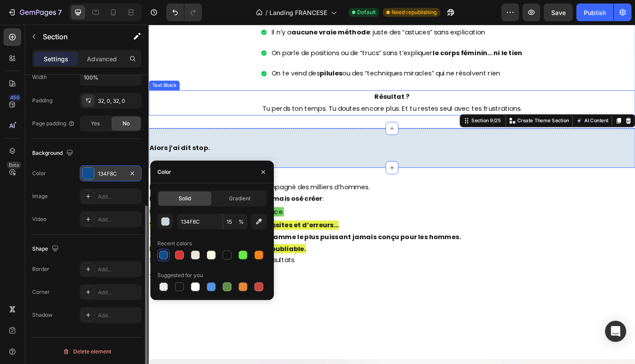
click at [208, 84] on div "Quand j’ai voulu m’améliorer au lit, j’ai fait comme tout le monde : Forums, vi…" at bounding box center [413, 18] width 529 height 209
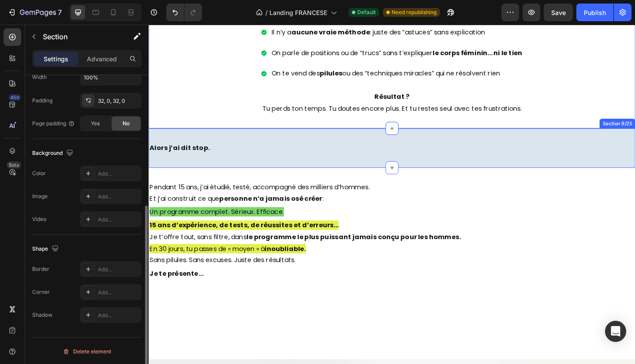
click at [206, 147] on div "Alors j’ai dit stop. Text Block Section 9/25" at bounding box center [413, 159] width 529 height 43
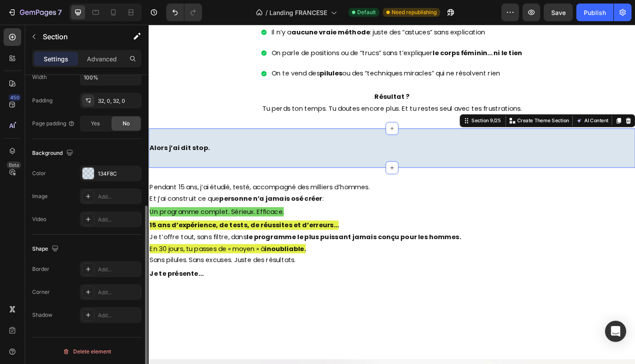
click at [199, 154] on strong "Alors j’ai dit stop." at bounding box center [182, 159] width 65 height 10
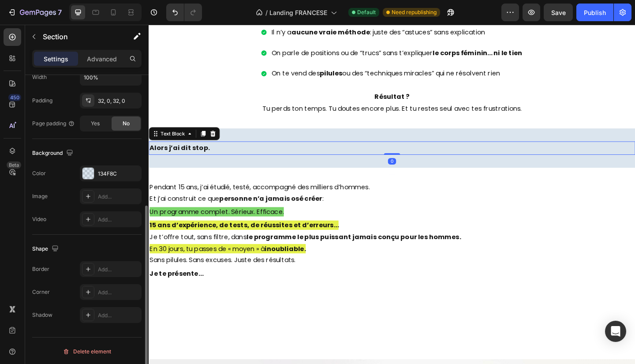
scroll to position [0, 0]
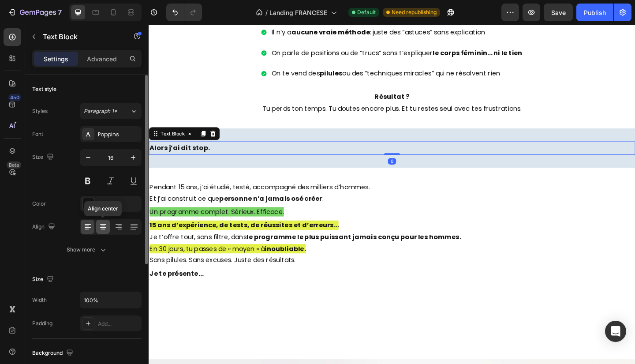
click at [107, 225] on icon at bounding box center [103, 226] width 9 height 9
click at [135, 159] on icon "button" at bounding box center [133, 157] width 9 height 9
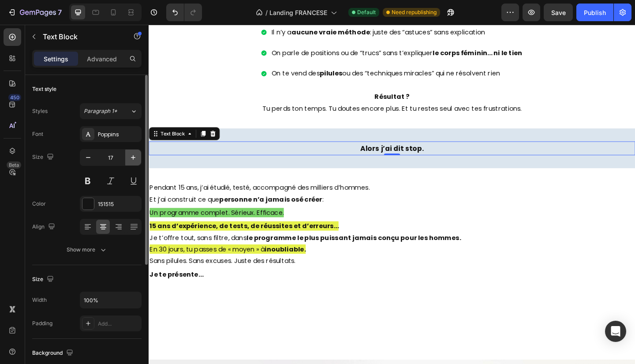
click at [135, 159] on icon "button" at bounding box center [133, 157] width 9 height 9
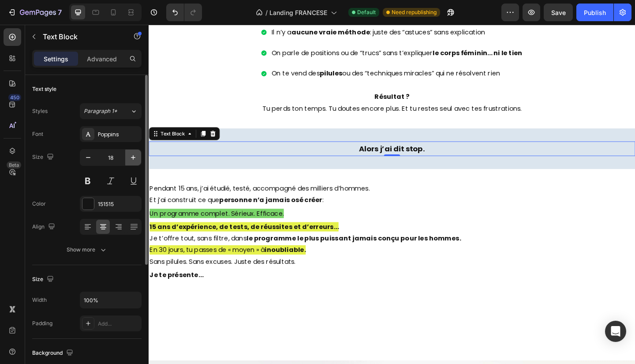
click at [135, 159] on icon "button" at bounding box center [133, 157] width 9 height 9
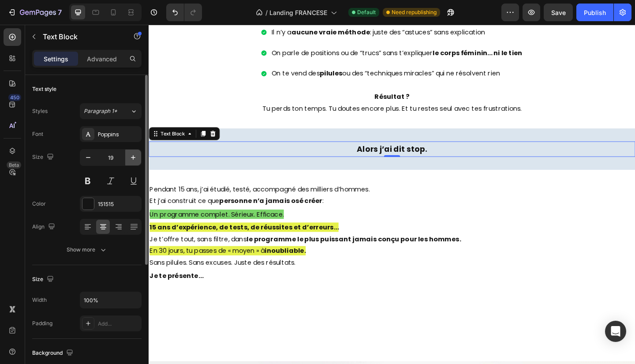
click at [135, 159] on icon "button" at bounding box center [133, 157] width 9 height 9
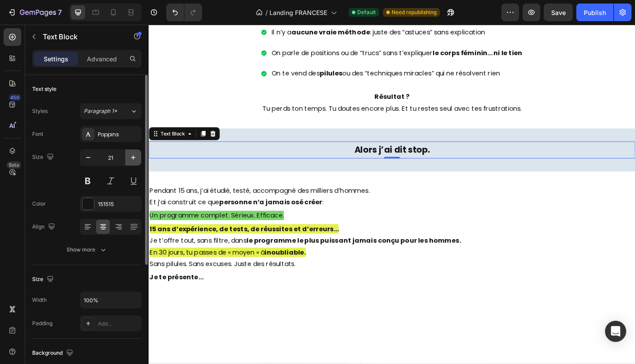
click at [135, 159] on icon "button" at bounding box center [133, 157] width 9 height 9
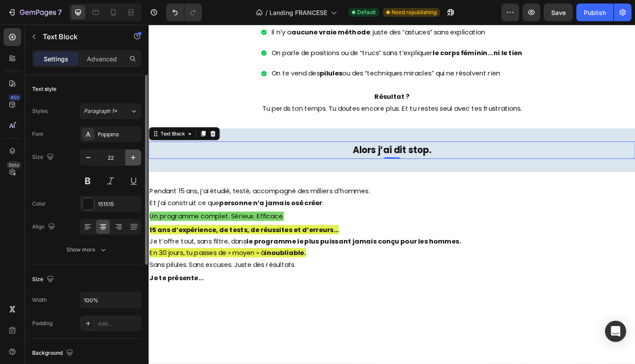
click at [135, 159] on icon "button" at bounding box center [133, 157] width 9 height 9
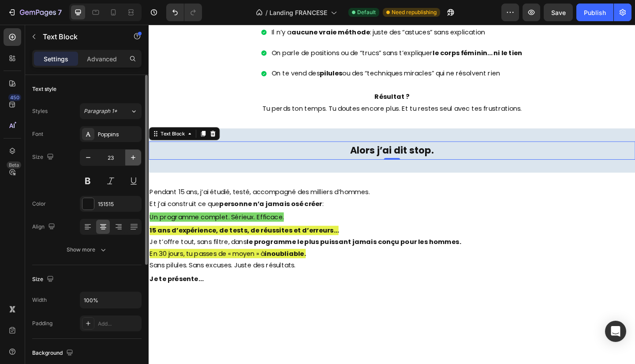
click at [135, 159] on icon "button" at bounding box center [133, 157] width 9 height 9
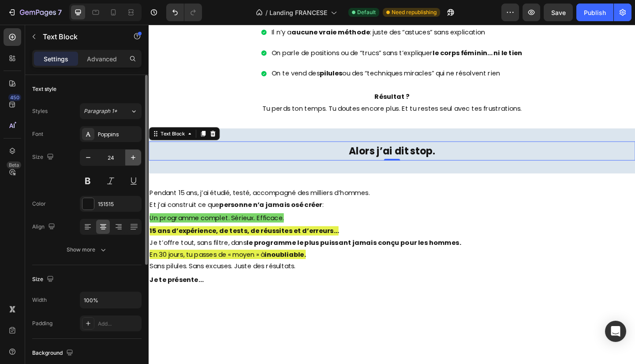
click at [135, 159] on icon "button" at bounding box center [133, 157] width 9 height 9
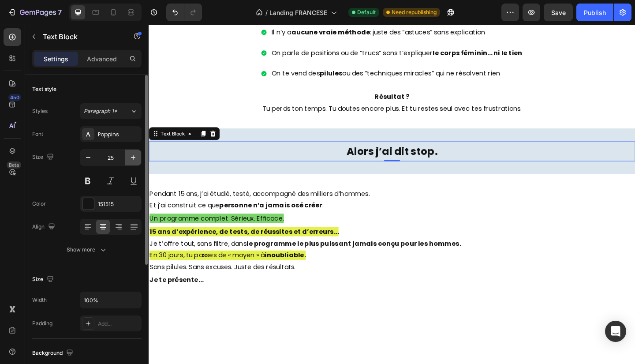
click at [135, 159] on icon "button" at bounding box center [133, 157] width 9 height 9
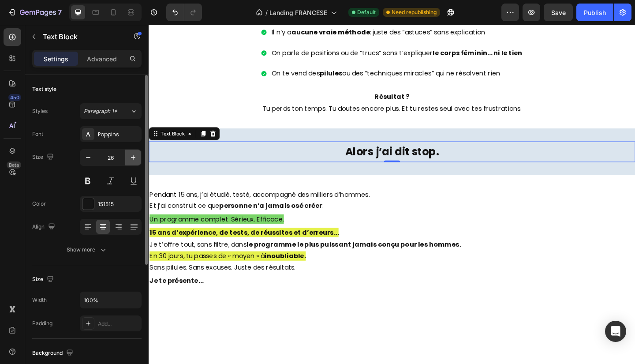
click at [135, 159] on icon "button" at bounding box center [133, 157] width 9 height 9
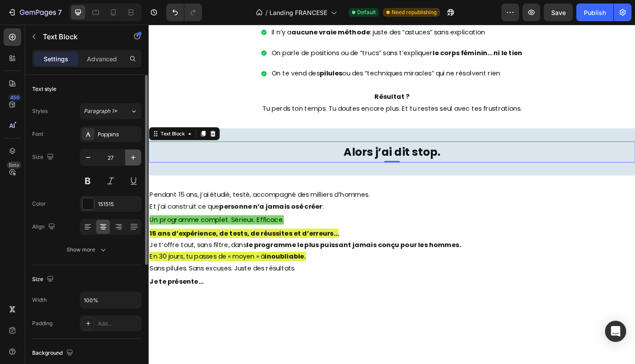
click at [135, 159] on icon "button" at bounding box center [133, 157] width 9 height 9
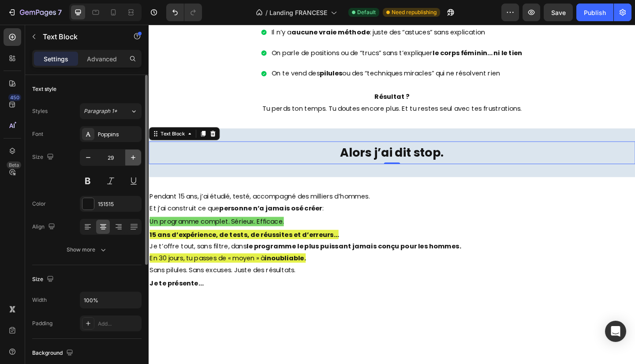
click at [135, 159] on icon "button" at bounding box center [133, 157] width 9 height 9
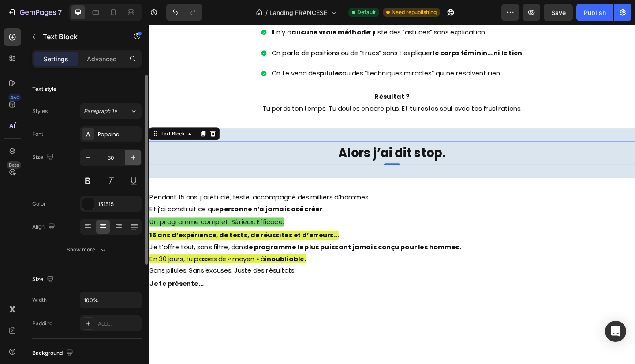
click at [135, 159] on icon "button" at bounding box center [133, 157] width 9 height 9
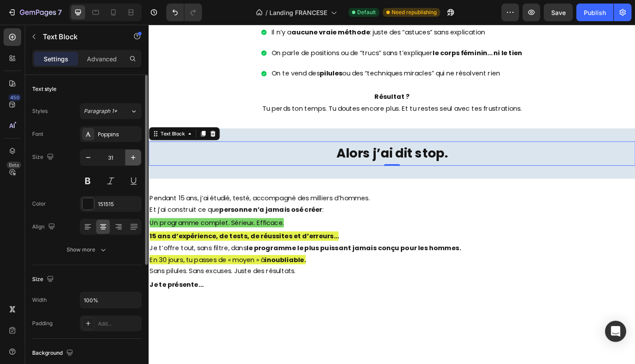
click at [135, 159] on icon "button" at bounding box center [133, 157] width 9 height 9
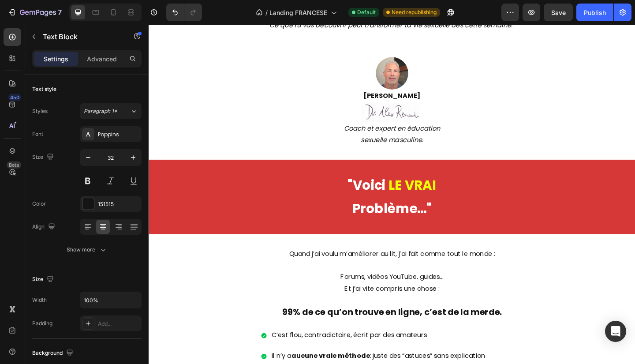
scroll to position [972, 0]
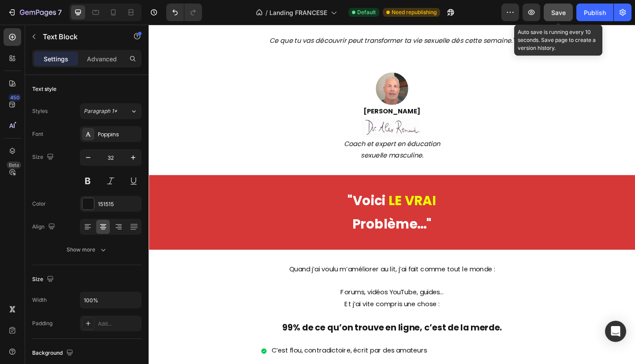
click at [565, 16] on div "Save" at bounding box center [559, 12] width 15 height 9
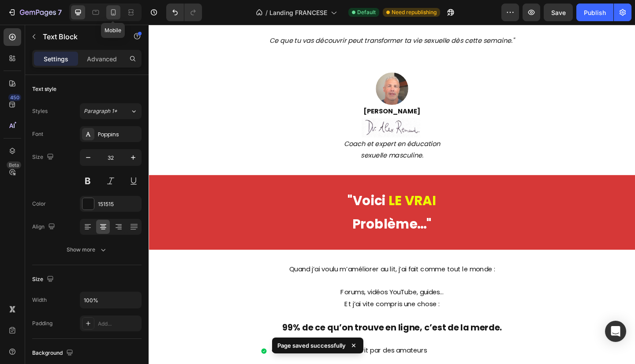
click at [112, 13] on icon at bounding box center [113, 12] width 9 height 9
type input "24"
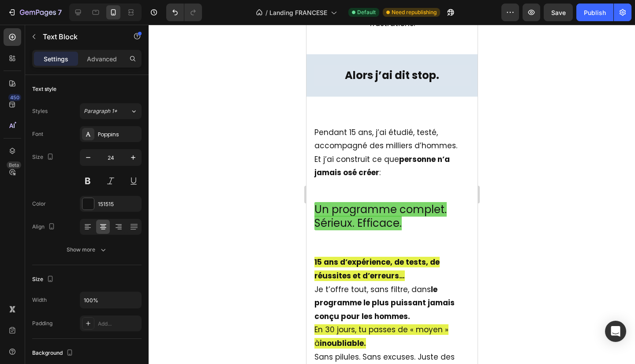
scroll to position [1996, 0]
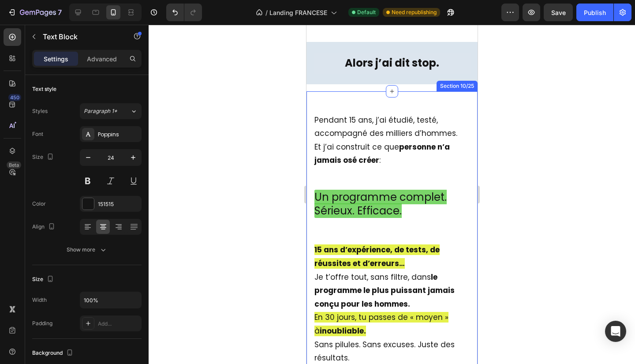
click at [409, 133] on div "Pendant 15 ans, j’ai étudié, testé, accompagné des milliers d’hommes. Et j’ai c…" at bounding box center [391, 252] width 171 height 323
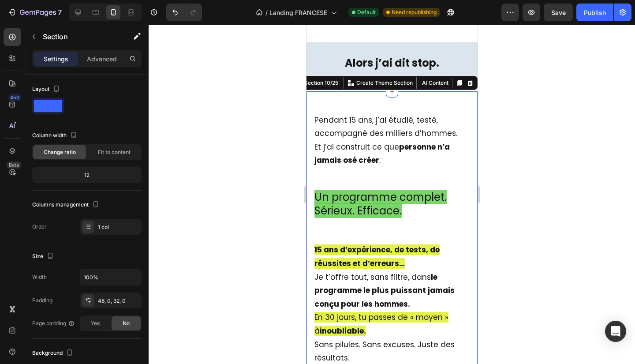
click at [552, 177] on div at bounding box center [392, 194] width 487 height 339
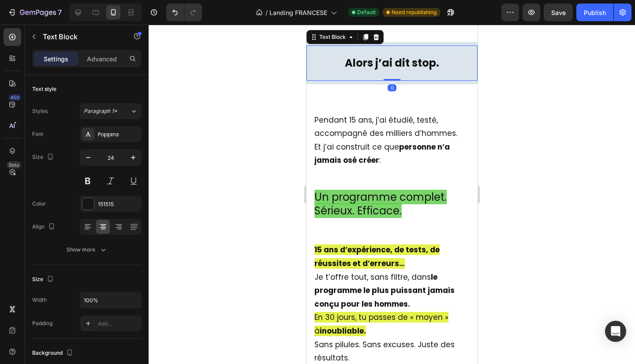
click at [608, 154] on div at bounding box center [392, 194] width 487 height 339
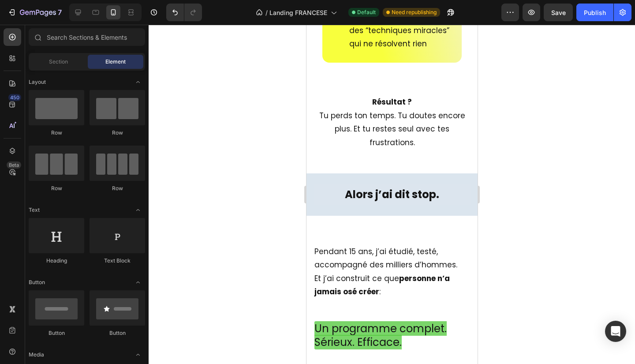
scroll to position [1864, 0]
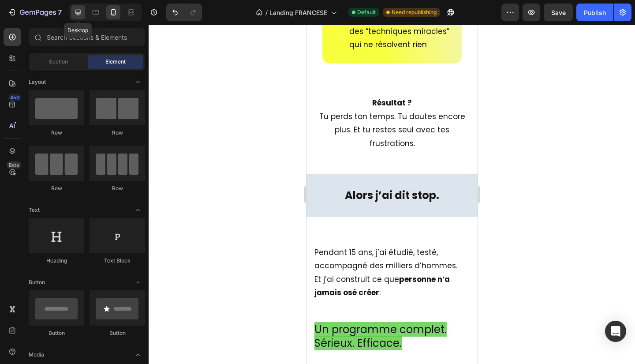
click at [77, 14] on icon at bounding box center [78, 13] width 6 height 6
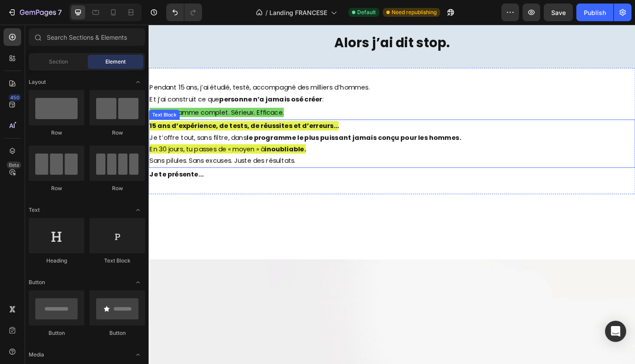
scroll to position [1716, 0]
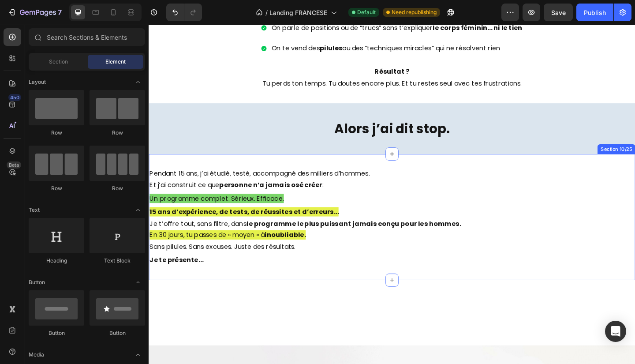
click at [405, 176] on div "Pendant 15 ans, j’ai étudié, testé, accompagné des milliers d’hommes. Et j’ai c…" at bounding box center [413, 233] width 529 height 137
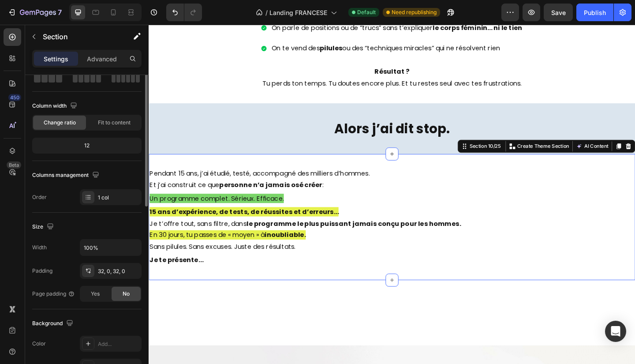
scroll to position [0, 0]
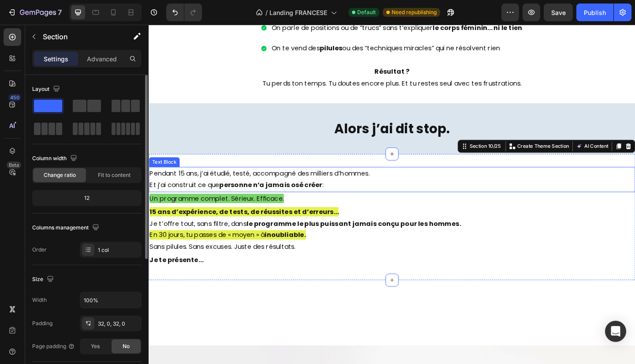
click at [340, 181] on p "Pendant 15 ans, j’ai étudié, testé, accompagné des milliers d’hommes. Et j’ai c…" at bounding box center [414, 193] width 528 height 26
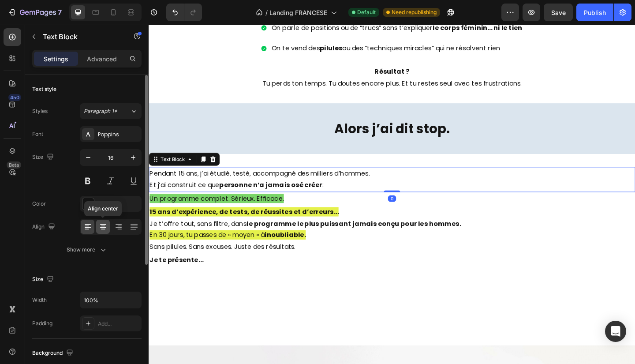
click at [99, 232] on div at bounding box center [103, 227] width 14 height 14
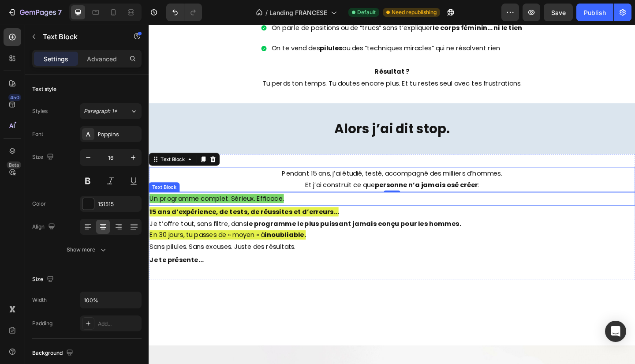
click at [325, 211] on p "Un programme complet. Sérieux. Efficace." at bounding box center [414, 214] width 528 height 13
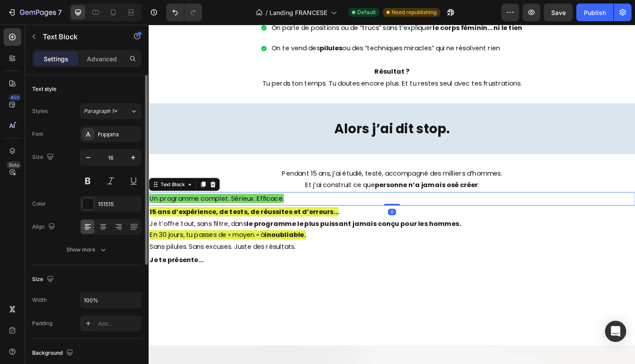
click at [110, 228] on div at bounding box center [111, 227] width 62 height 16
click at [103, 229] on icon at bounding box center [103, 226] width 9 height 9
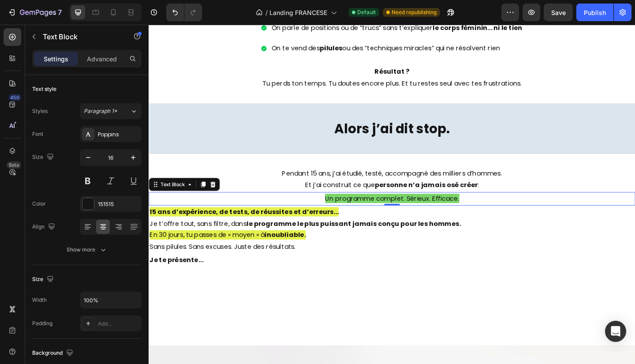
click at [384, 219] on div "Un programme complet. Sérieux. Efficace." at bounding box center [413, 214] width 529 height 15
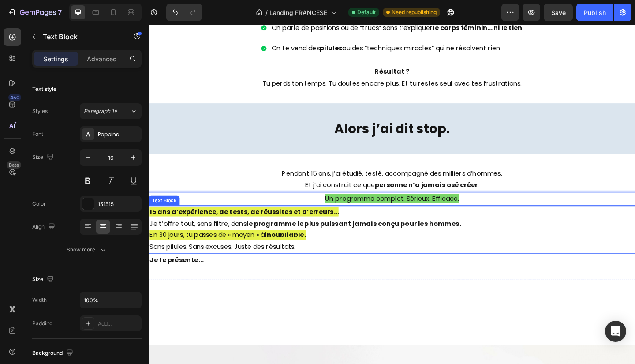
click at [335, 240] on strong "le programme le plus puissant jamais conçu pour les hommes." at bounding box center [371, 241] width 233 height 10
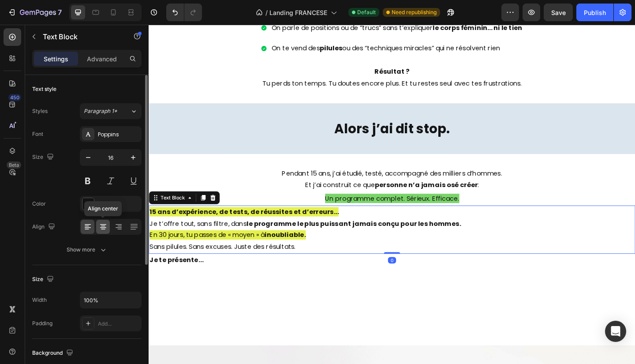
click at [99, 230] on icon at bounding box center [103, 226] width 9 height 9
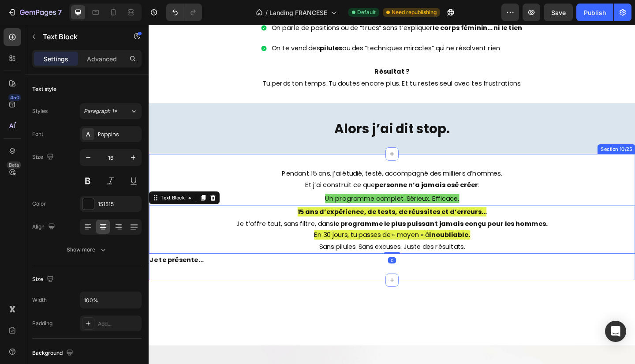
click at [322, 293] on div "Pendant 15 ans, j’ai étudié, testé, accompagné des milliers d’hommes. Et j’ai c…" at bounding box center [413, 233] width 529 height 137
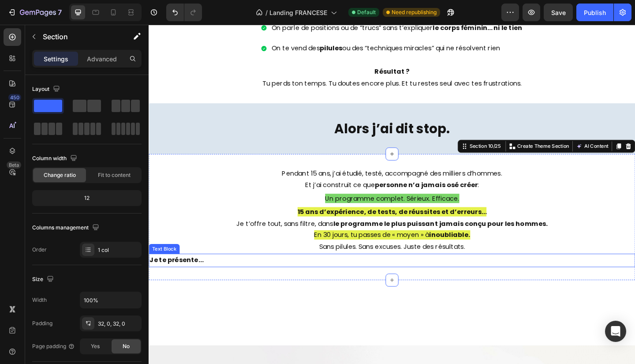
click at [228, 278] on p "Je te présente…" at bounding box center [414, 281] width 528 height 13
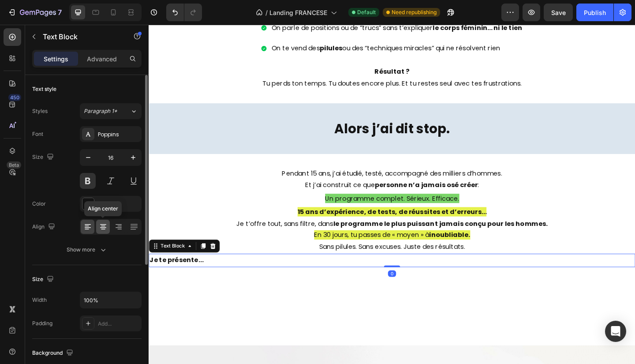
click at [101, 227] on icon at bounding box center [103, 227] width 6 height 1
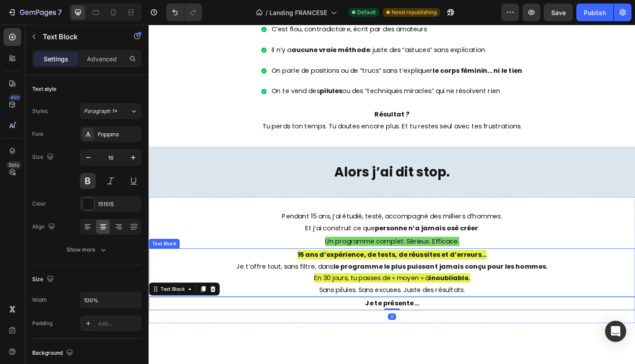
scroll to position [1663, 0]
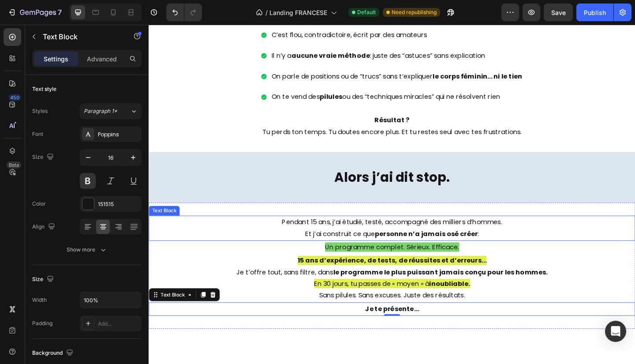
click at [398, 247] on strong "personne n’a jamais osé créer" at bounding box center [451, 252] width 112 height 10
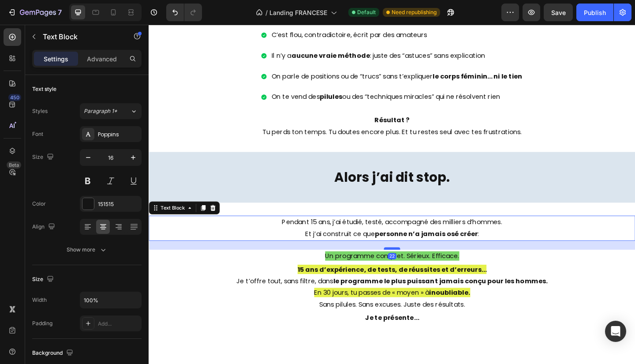
drag, startPoint x: 406, startPoint y: 257, endPoint x: 410, endPoint y: 266, distance: 10.5
click at [410, 267] on div at bounding box center [414, 268] width 18 height 3
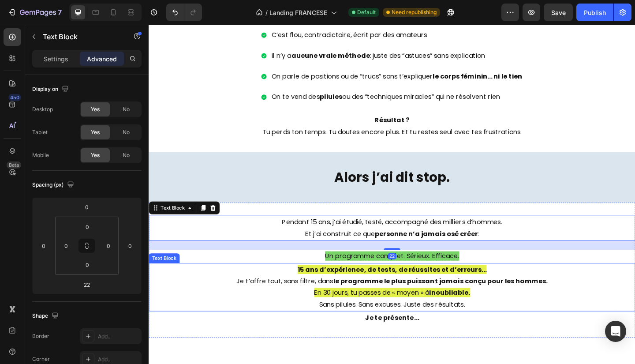
click at [383, 286] on strong "15 ans d’expérience, de tests, de réussites et d’erreurs…" at bounding box center [414, 291] width 206 height 10
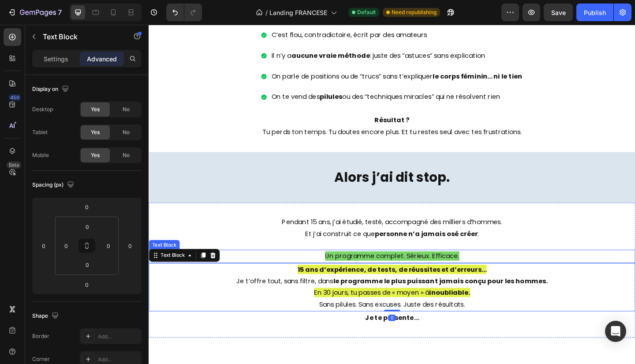
click at [419, 270] on div "Un programme complet. Sérieux. Efficace." at bounding box center [413, 277] width 529 height 15
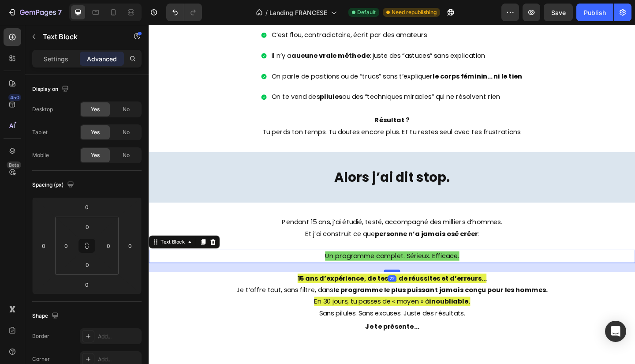
drag, startPoint x: 410, startPoint y: 280, endPoint x: 412, endPoint y: 290, distance: 10.0
click at [412, 291] on div at bounding box center [414, 292] width 18 height 3
type input "22"
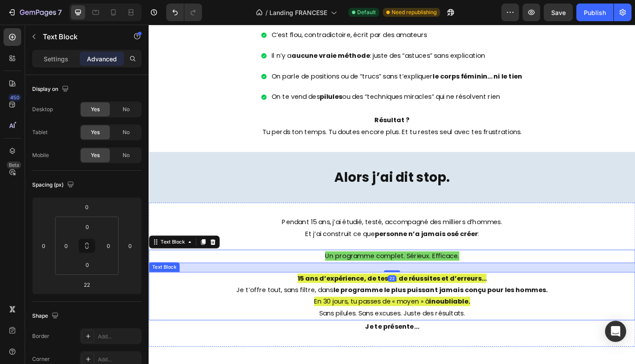
click at [372, 319] on p "15 ans d’expérience, de tests, de réussites et d’erreurs… Je t’offre tout, sans…" at bounding box center [414, 320] width 528 height 51
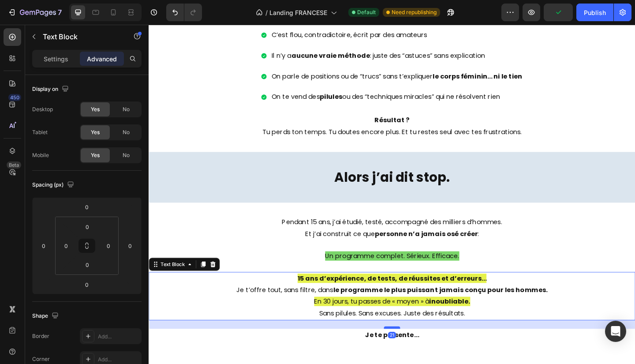
drag, startPoint x: 413, startPoint y: 342, endPoint x: 413, endPoint y: 351, distance: 9.3
click at [413, 353] on div at bounding box center [414, 354] width 18 height 3
type input "22"
click at [539, 273] on p "Un programme complet. Sérieux. Efficace." at bounding box center [414, 276] width 528 height 13
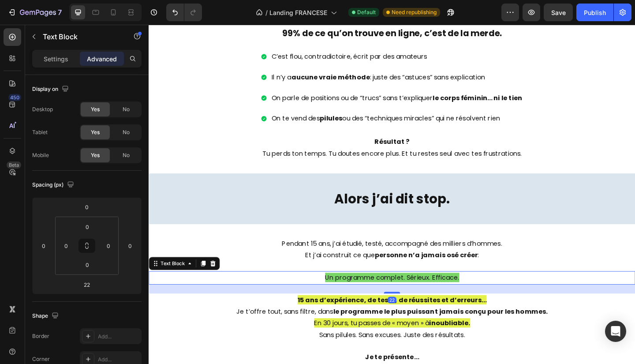
scroll to position [1610, 0]
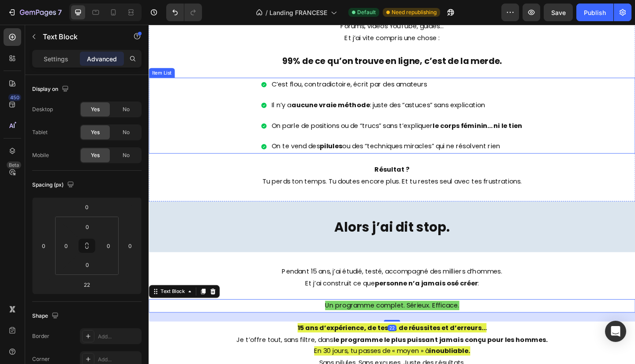
click at [635, 137] on div "C’est flou, contradictoire, écrit par des amateurs Il n’y a aucune vraie méthod…" at bounding box center [413, 124] width 529 height 83
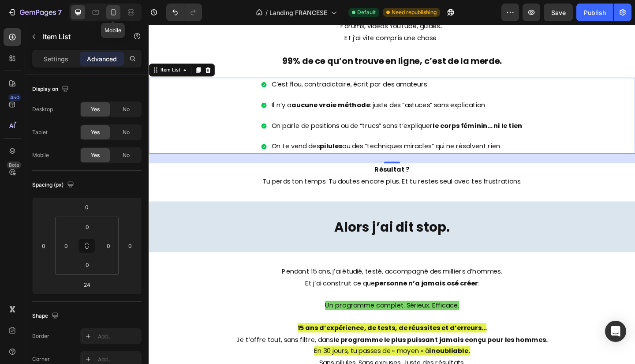
click at [116, 13] on icon at bounding box center [113, 12] width 9 height 9
type input "16"
type input "48"
type input "16"
type input "24"
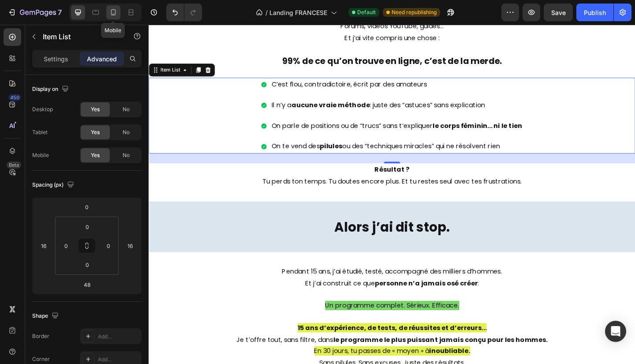
type input "20"
type input "24"
type input "20"
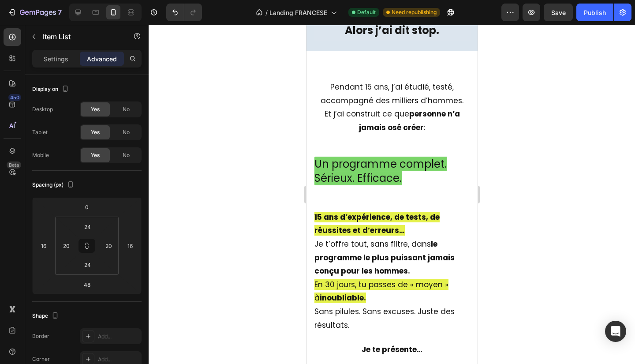
scroll to position [2057, 0]
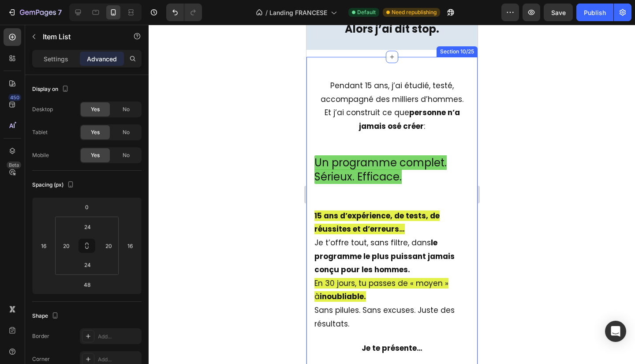
click at [377, 174] on span "Un programme complet. Sérieux. Efficace." at bounding box center [380, 169] width 132 height 28
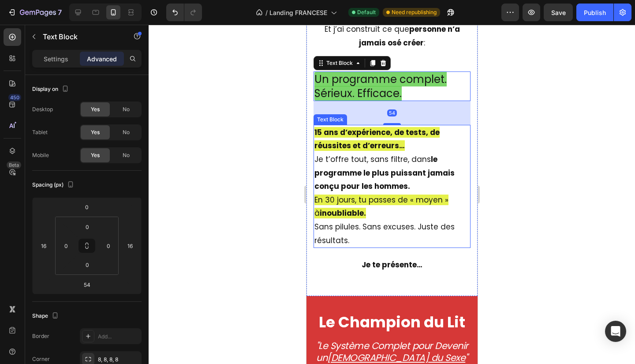
scroll to position [2141, 0]
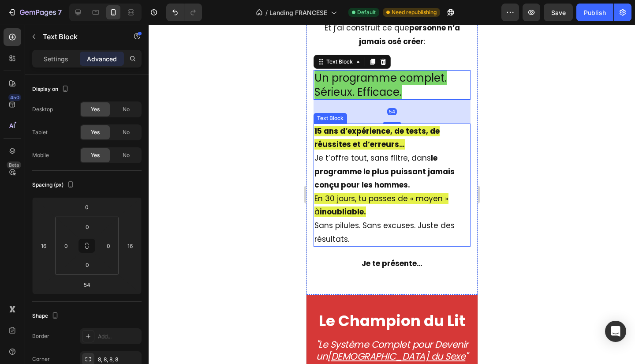
click at [410, 206] on p "15 ans d’expérience, de tests, de réussites et d’erreurs… Je t’offre tout, sans…" at bounding box center [391, 184] width 155 height 121
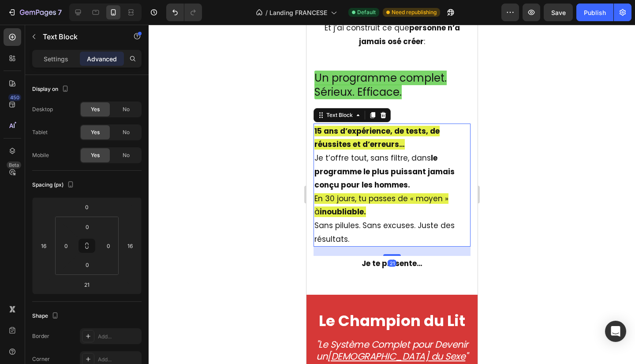
click at [536, 278] on div at bounding box center [392, 194] width 487 height 339
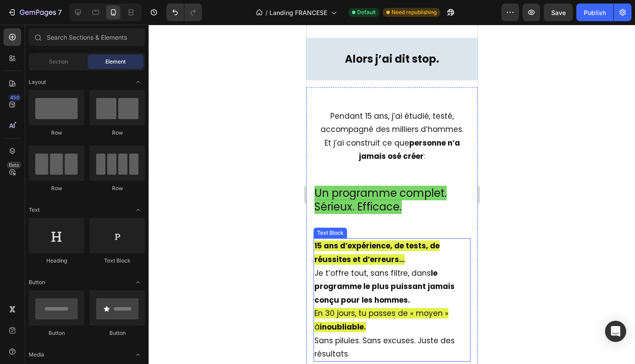
scroll to position [1990, 0]
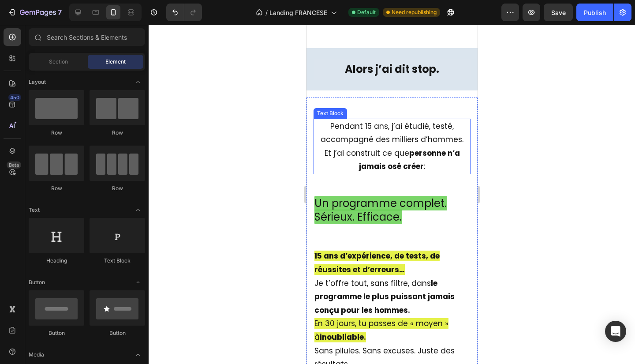
click at [390, 152] on p "Pendant 15 ans, j’ai étudié, testé, accompagné des milliers d’hommes. Et j’ai c…" at bounding box center [391, 147] width 155 height 54
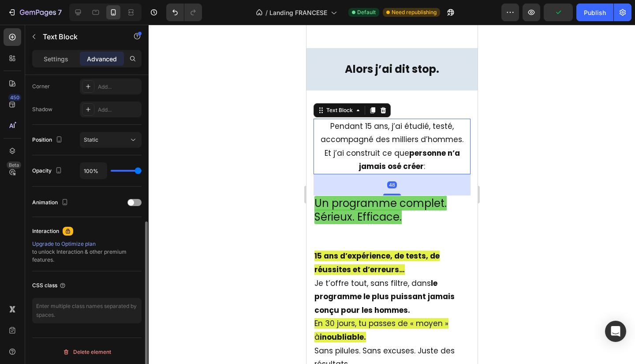
scroll to position [273, 0]
click at [49, 64] on div "Settings" at bounding box center [56, 59] width 44 height 14
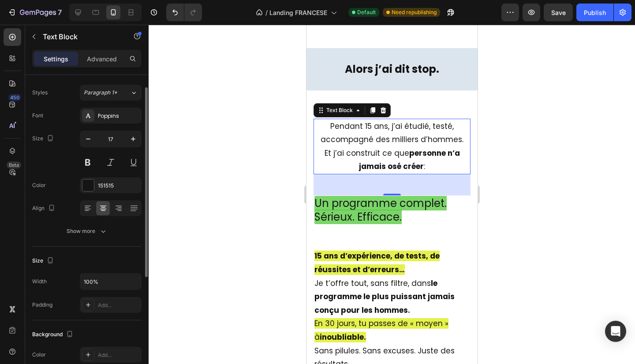
scroll to position [15, 0]
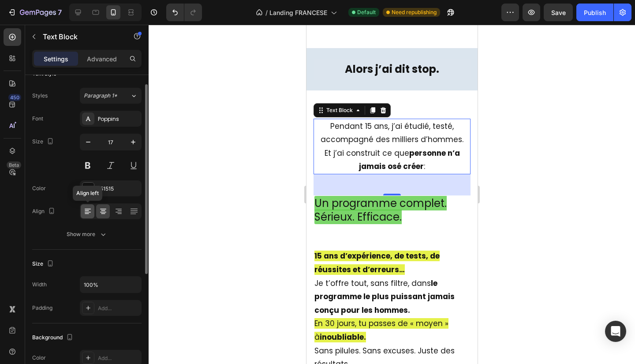
click at [94, 210] on div at bounding box center [88, 211] width 14 height 14
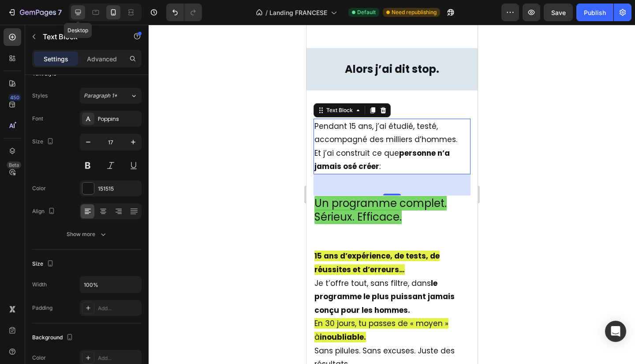
click at [77, 11] on icon at bounding box center [78, 12] width 9 height 9
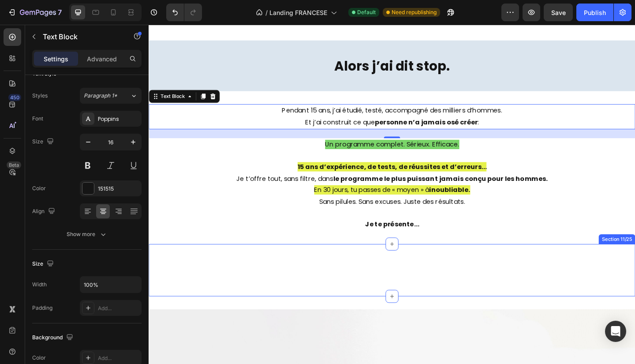
scroll to position [1777, 0]
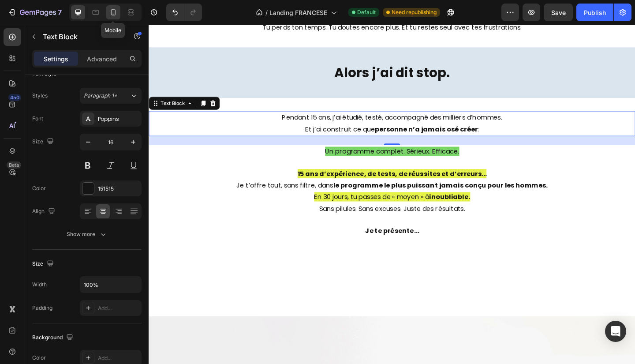
click at [109, 11] on icon at bounding box center [113, 12] width 9 height 9
type input "17"
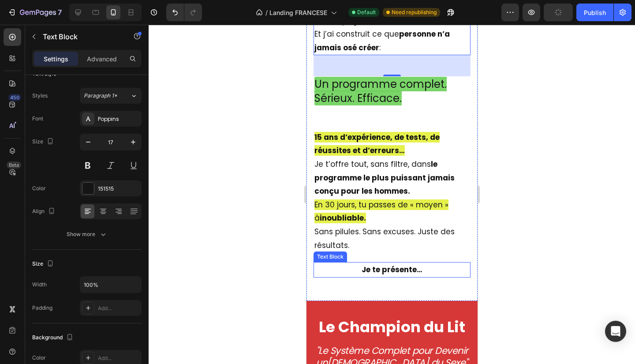
scroll to position [2135, 0]
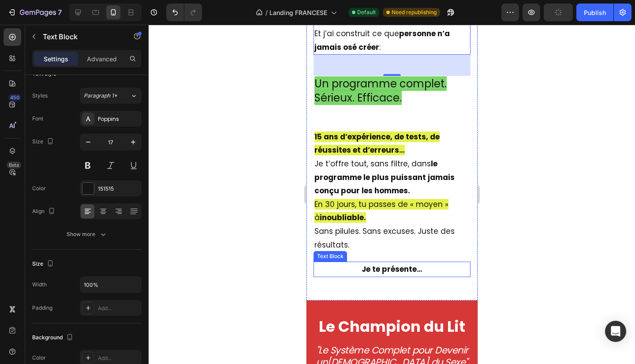
click at [391, 264] on p "Je te présente…" at bounding box center [391, 270] width 155 height 14
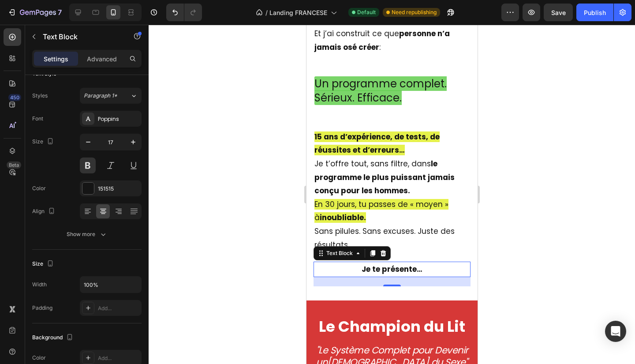
click at [562, 221] on div at bounding box center [392, 194] width 487 height 339
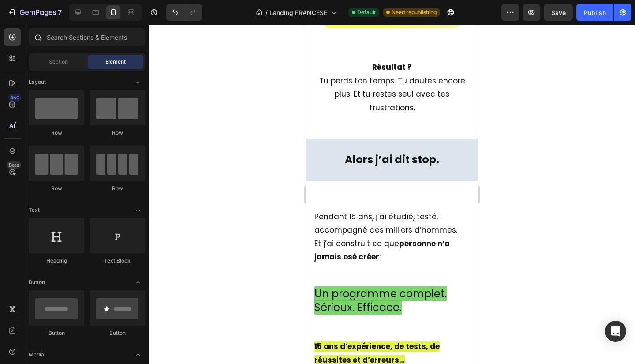
scroll to position [1899, 0]
click at [81, 11] on icon at bounding box center [78, 12] width 9 height 9
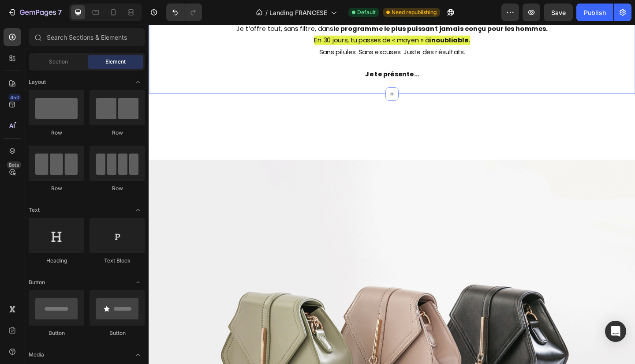
scroll to position [1957, 0]
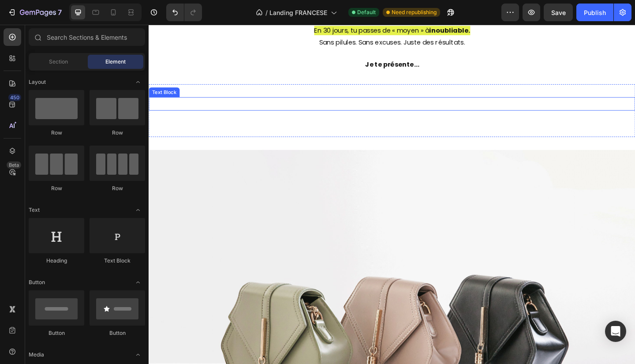
click at [348, 112] on p "Le Champion du Lit" at bounding box center [414, 111] width 528 height 13
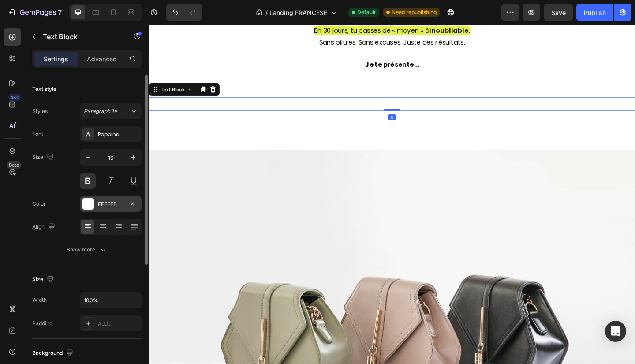
click at [102, 203] on div "FFFFFF" at bounding box center [111, 204] width 26 height 8
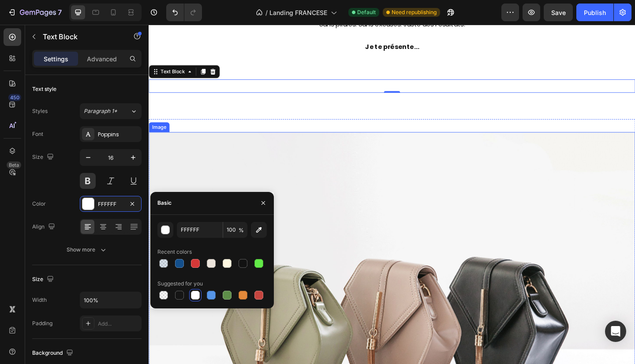
scroll to position [1977, 0]
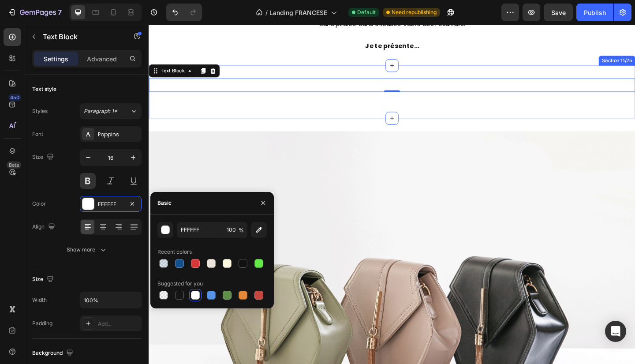
click at [368, 123] on div "Le Champion du Lit Text Block 0 "Le Système Complet pour Devenir un [DEMOGRAPHI…" at bounding box center [413, 97] width 529 height 57
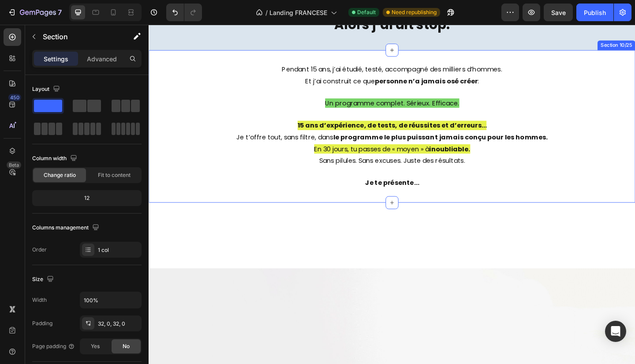
scroll to position [1496, 0]
